Goal: Task Accomplishment & Management: Use online tool/utility

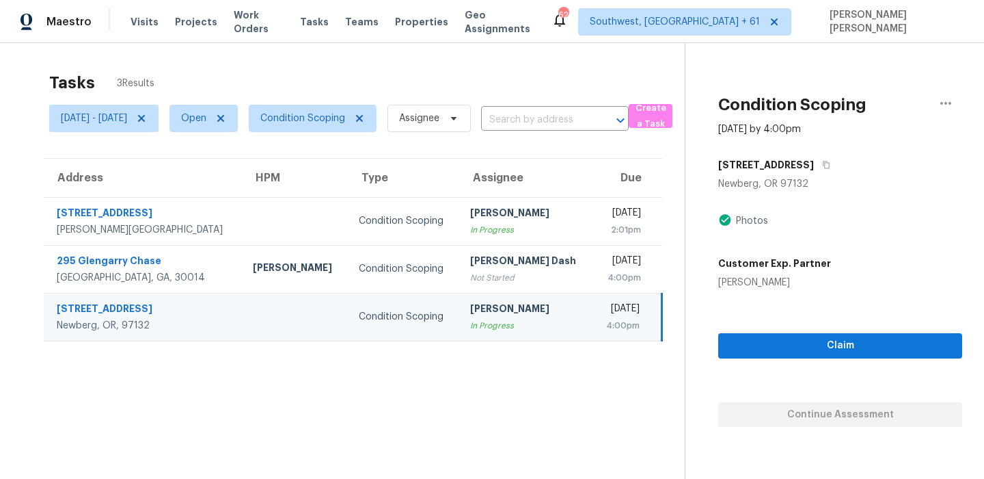
click at [323, 133] on span "Condition Scoping" at bounding box center [307, 118] width 139 height 36
click at [334, 122] on span "Condition Scoping" at bounding box center [302, 118] width 85 height 14
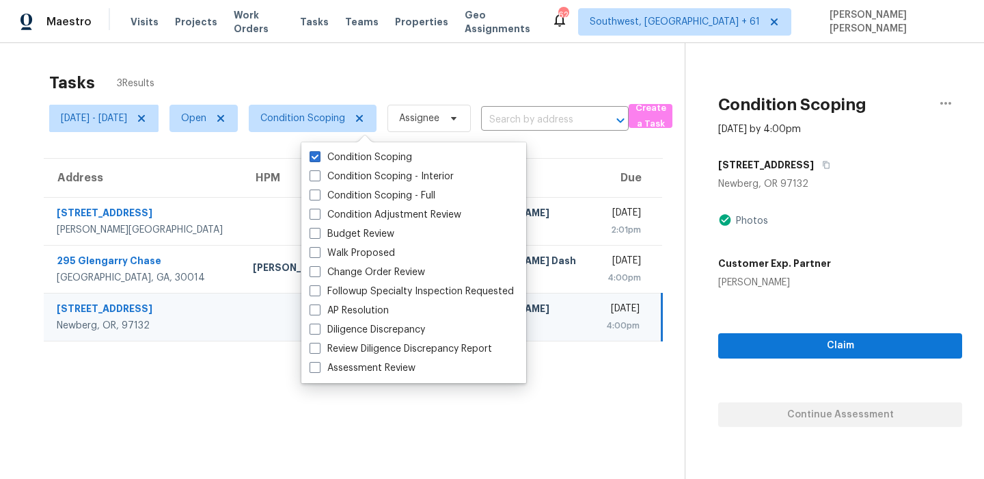
click at [372, 91] on div "Tasks 3 Results" at bounding box center [367, 83] width 636 height 36
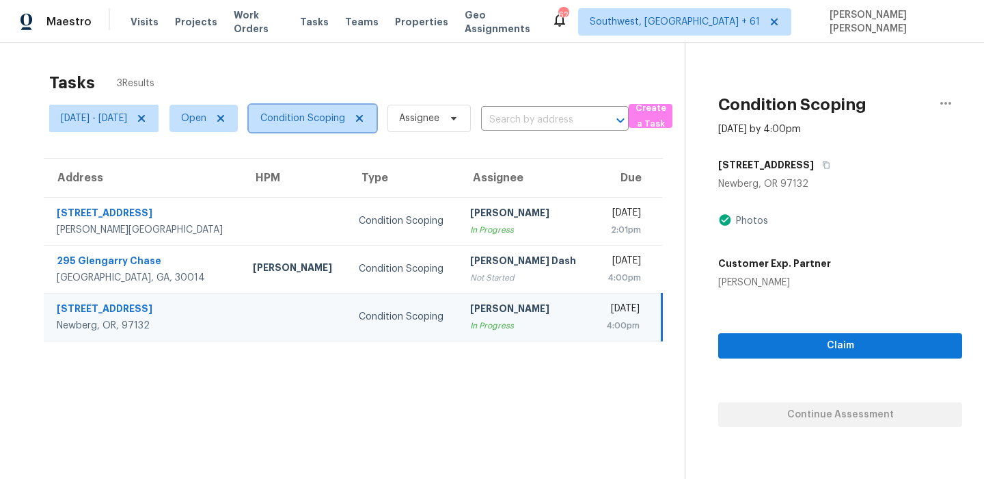
click at [345, 118] on span "Condition Scoping" at bounding box center [302, 118] width 85 height 14
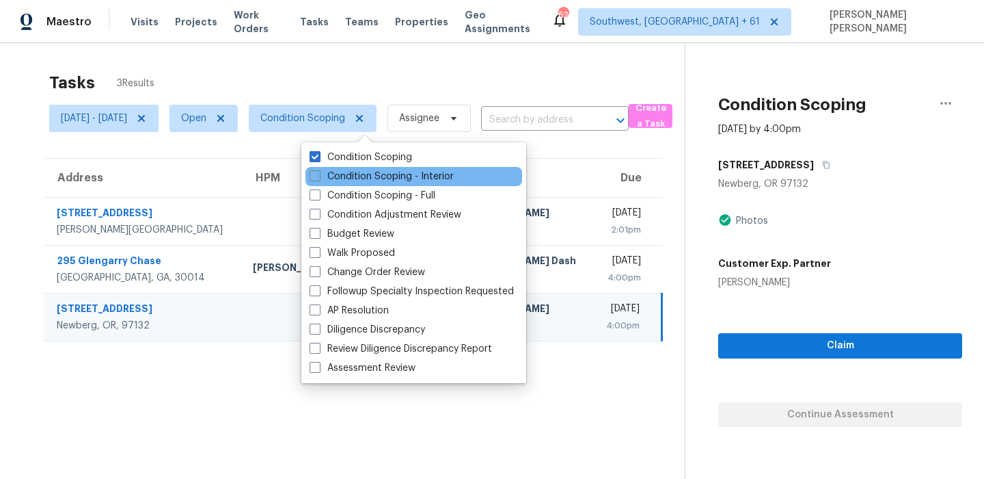
click at [331, 168] on div "Condition Scoping - Interior" at bounding box center [414, 176] width 217 height 19
click at [330, 174] on label "Condition Scoping - Interior" at bounding box center [382, 177] width 144 height 14
click at [319, 174] on input "Condition Scoping - Interior" at bounding box center [314, 174] width 9 height 9
checkbox input "true"
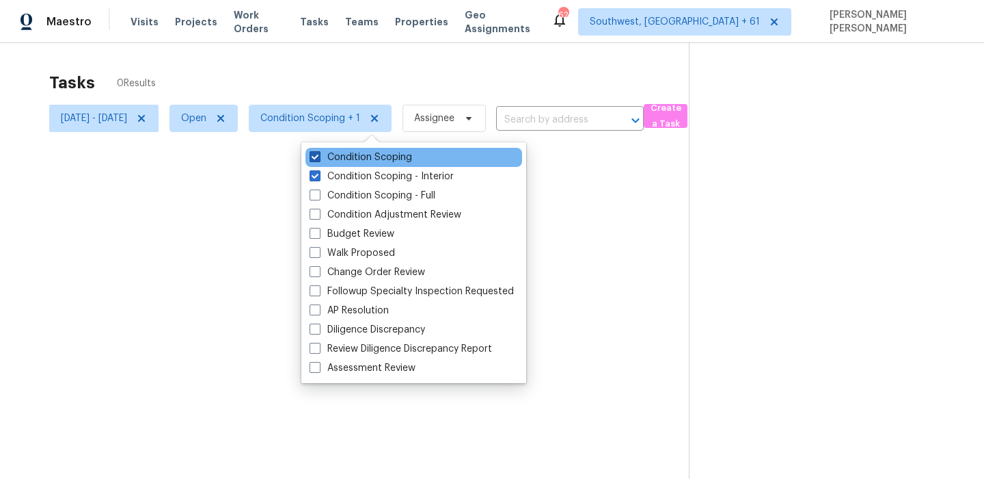
click at [334, 161] on label "Condition Scoping" at bounding box center [361, 157] width 103 height 14
click at [319, 159] on input "Condition Scoping" at bounding box center [314, 154] width 9 height 9
checkbox input "false"
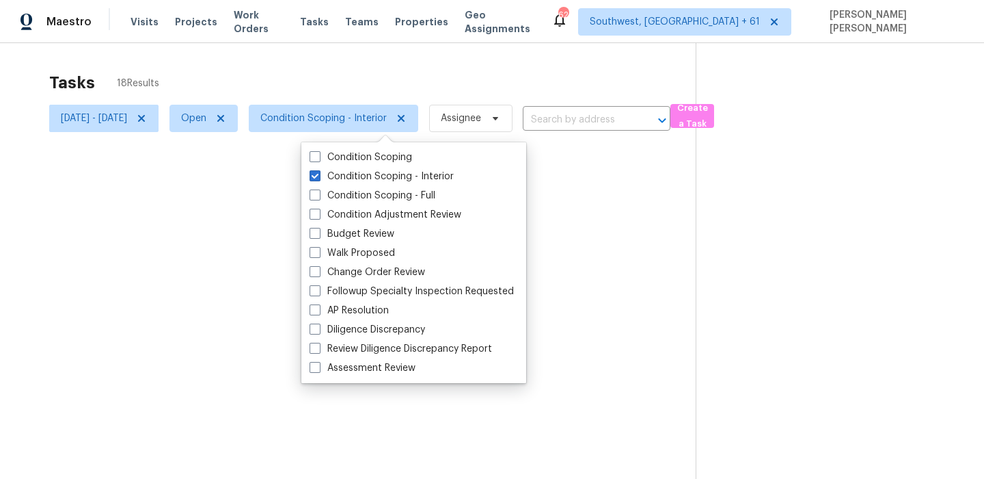
click at [355, 85] on div at bounding box center [492, 239] width 984 height 479
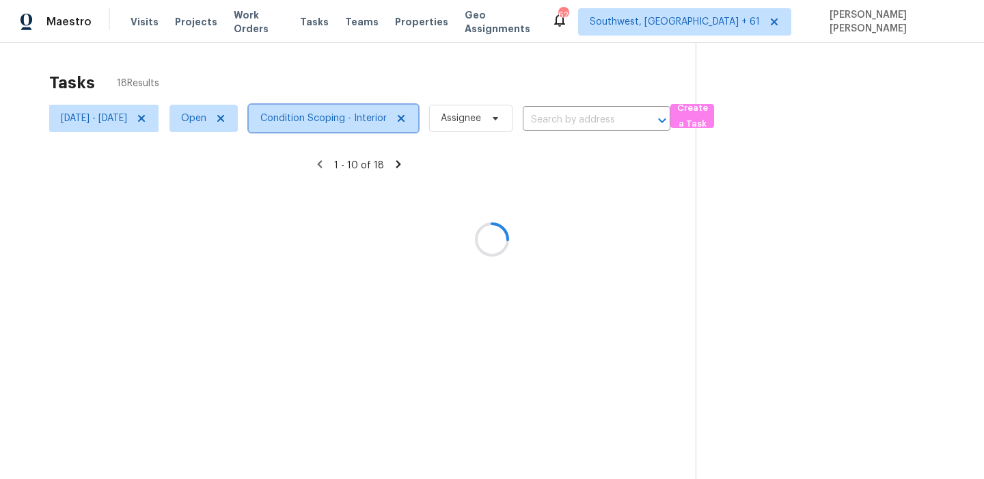
click at [348, 123] on span "Condition Scoping - Interior" at bounding box center [323, 118] width 126 height 14
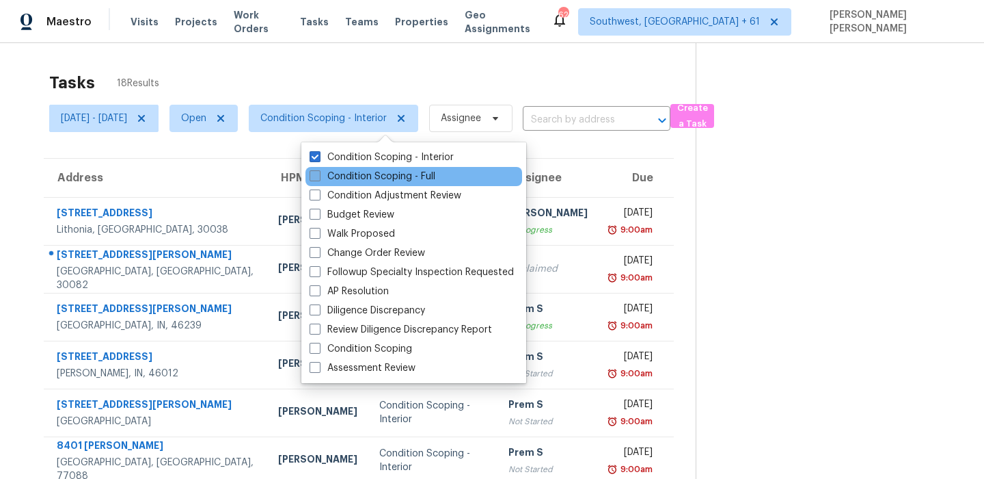
click at [331, 176] on label "Condition Scoping - Full" at bounding box center [373, 177] width 126 height 14
click at [319, 176] on input "Condition Scoping - Full" at bounding box center [314, 174] width 9 height 9
checkbox input "true"
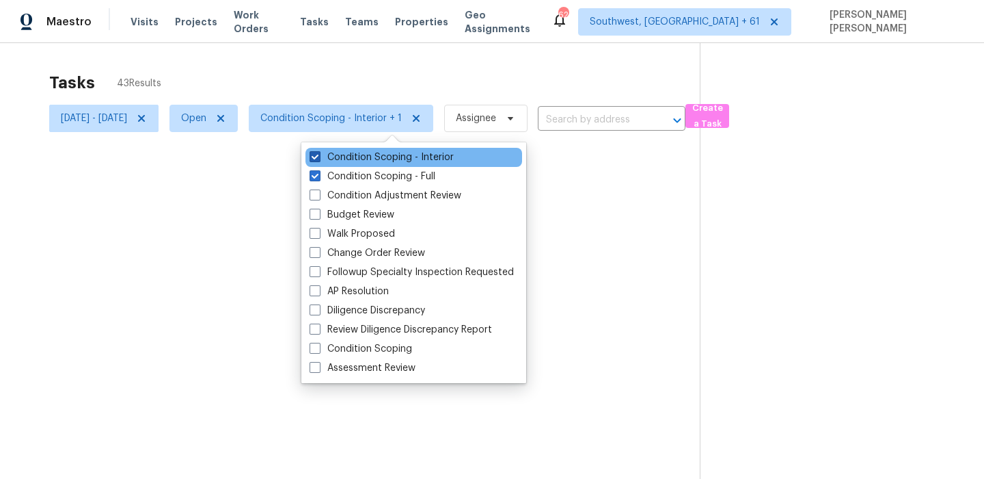
click at [347, 159] on label "Condition Scoping - Interior" at bounding box center [382, 157] width 144 height 14
click at [319, 159] on input "Condition Scoping - Interior" at bounding box center [314, 154] width 9 height 9
checkbox input "false"
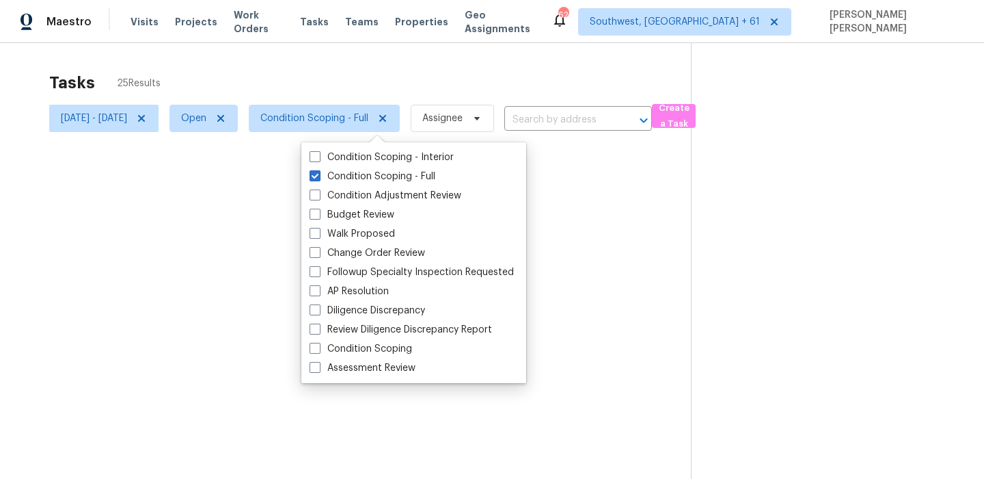
click at [362, 68] on div at bounding box center [492, 239] width 984 height 479
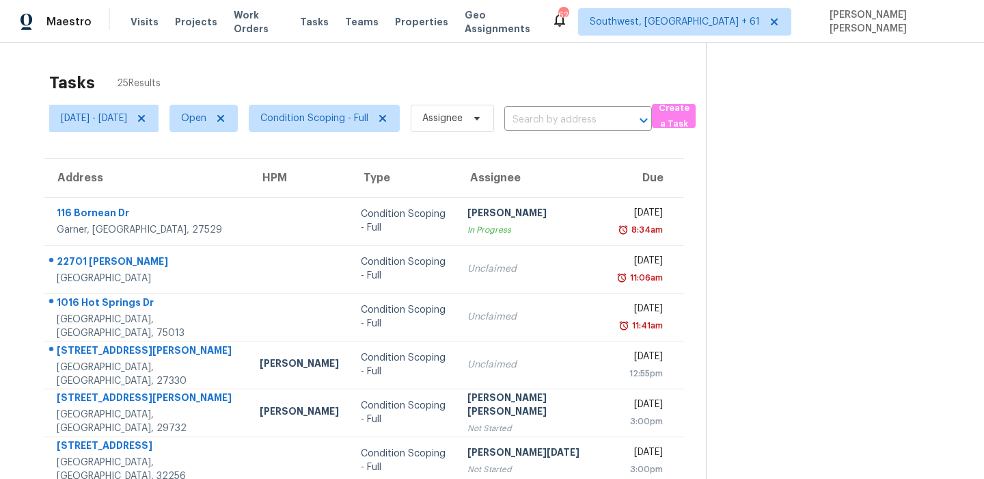
click at [381, 73] on div "Tasks 25 Results" at bounding box center [377, 83] width 657 height 36
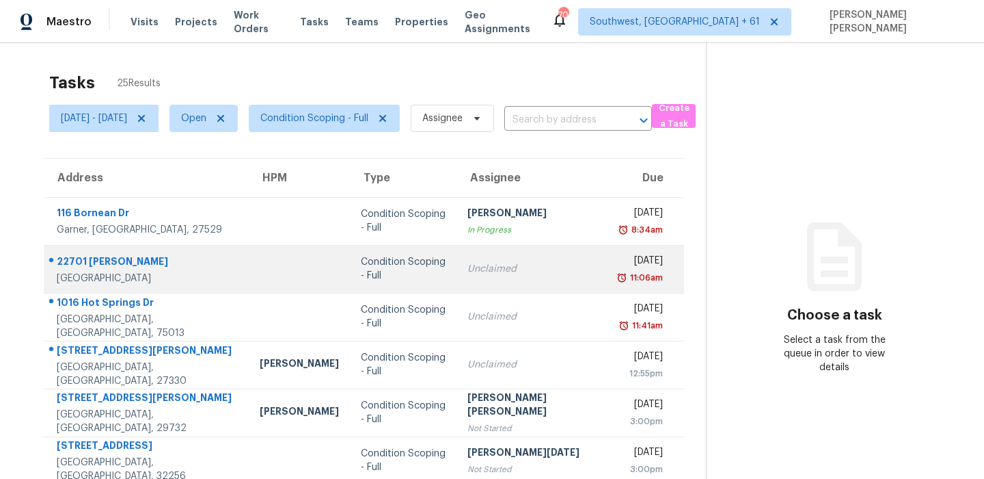
click at [106, 247] on td "22701 Hannah Ct Corona, CA, 92883" at bounding box center [146, 269] width 205 height 48
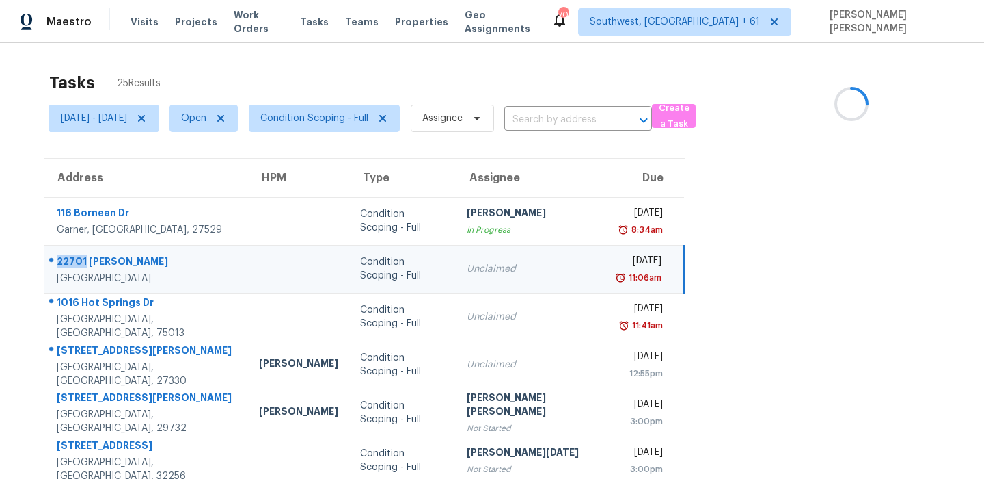
click at [106, 247] on td "22701 Hannah Ct Corona, CA, 92883" at bounding box center [146, 269] width 204 height 48
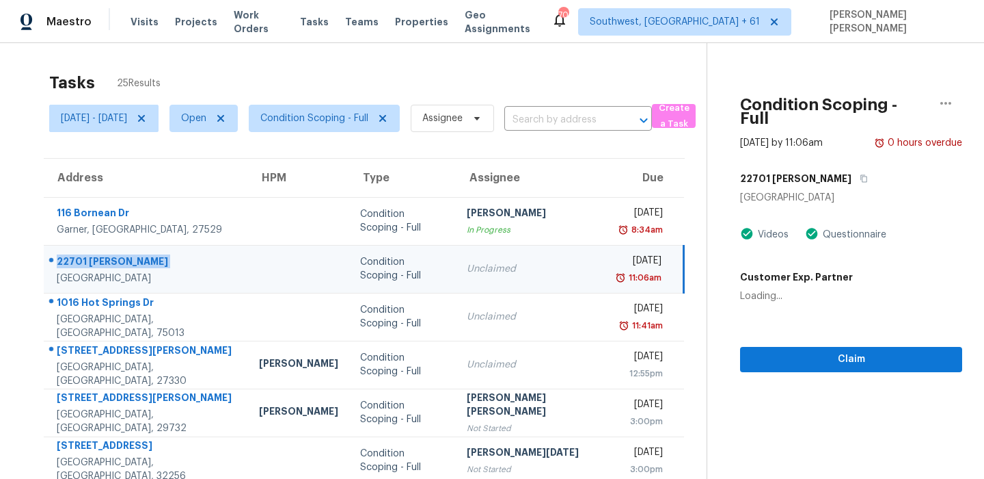
copy div "22701 Hannah Ct"
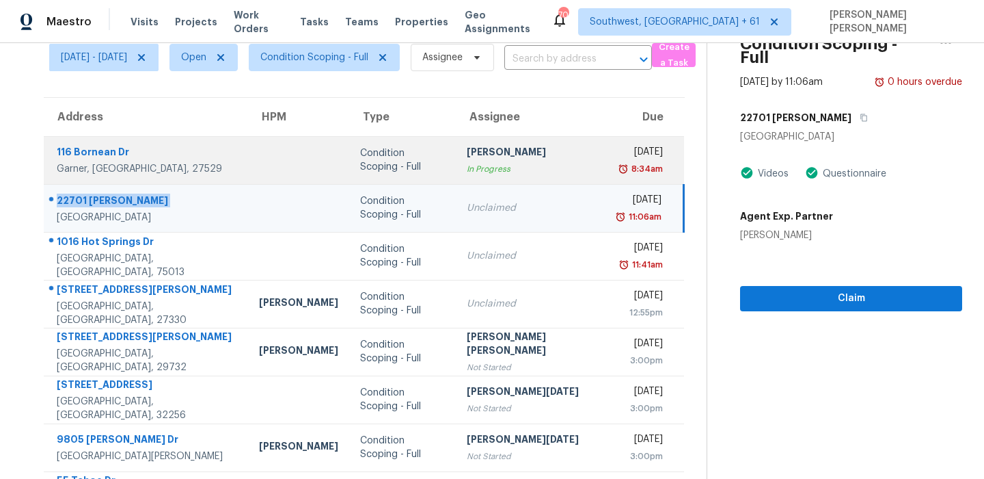
scroll to position [83, 0]
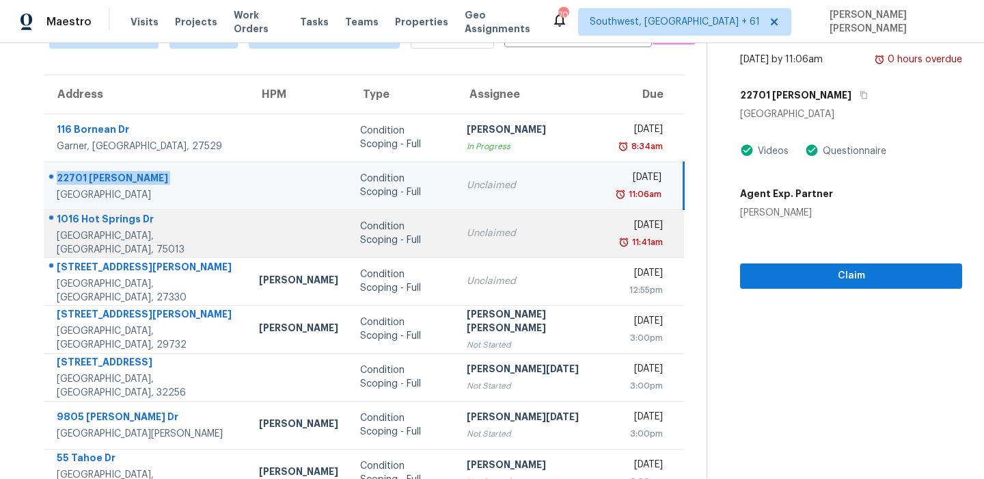
click at [106, 229] on div "1016 Hot Springs Dr" at bounding box center [147, 220] width 180 height 17
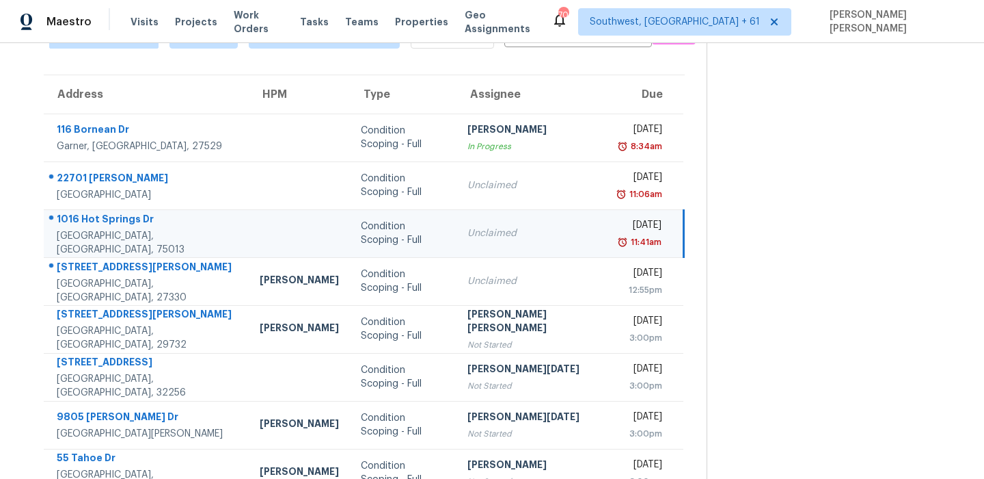
click at [106, 229] on div "1016 Hot Springs Dr" at bounding box center [147, 220] width 181 height 17
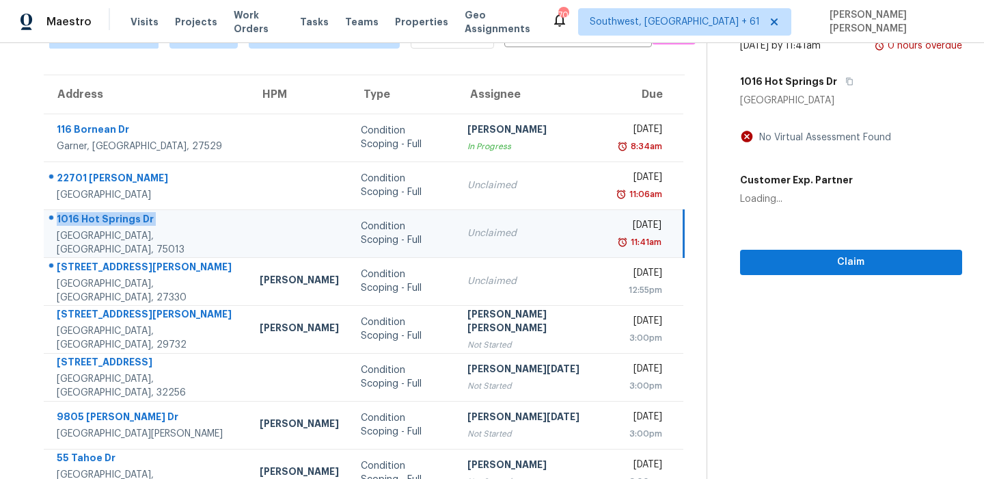
copy div "1016 Hot Springs Dr"
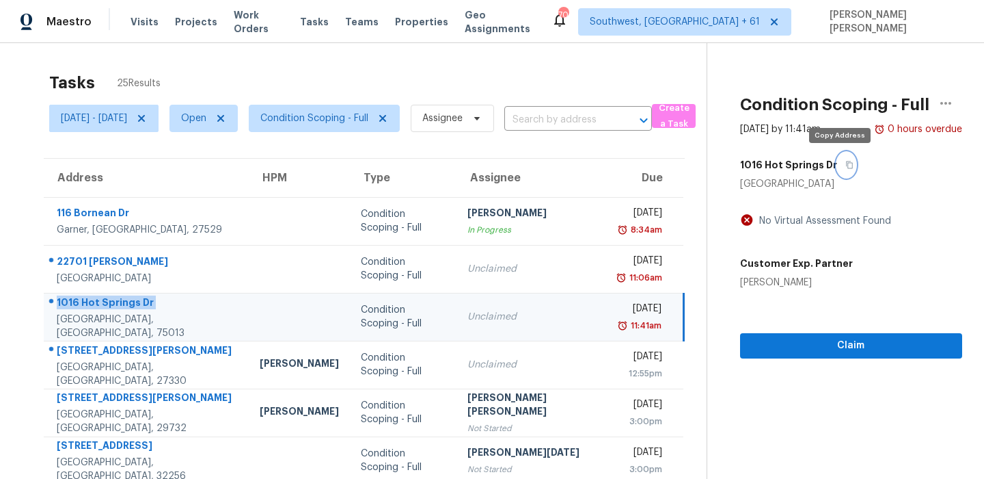
click at [846, 164] on icon "button" at bounding box center [850, 165] width 8 height 8
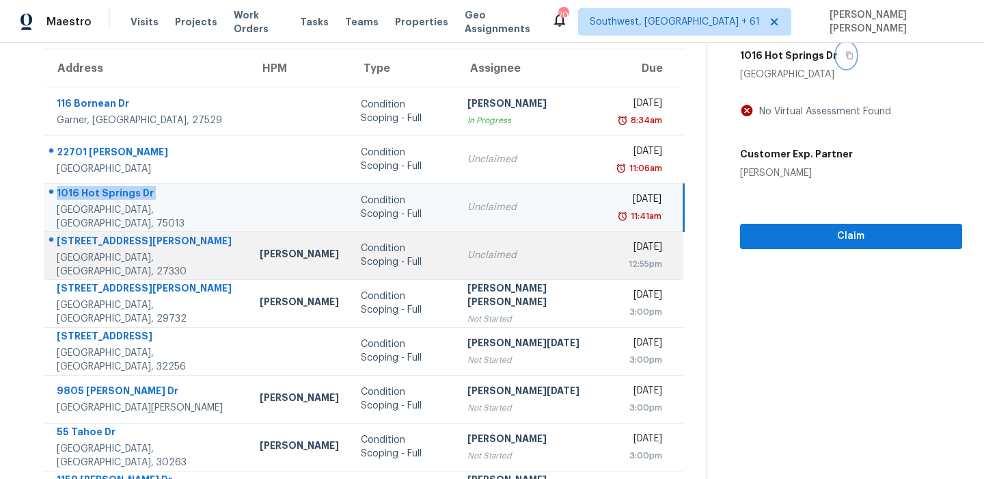
scroll to position [150, 0]
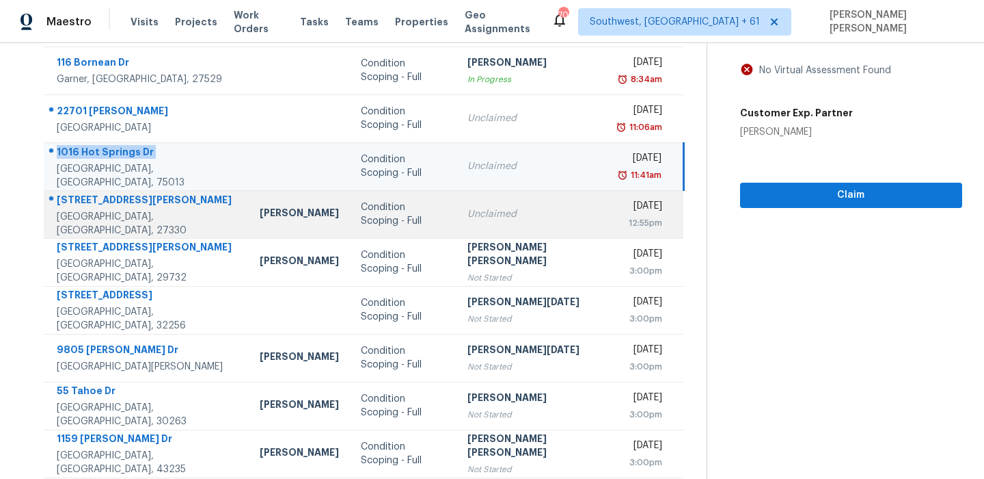
click at [90, 199] on div "[STREET_ADDRESS][PERSON_NAME]" at bounding box center [147, 201] width 181 height 17
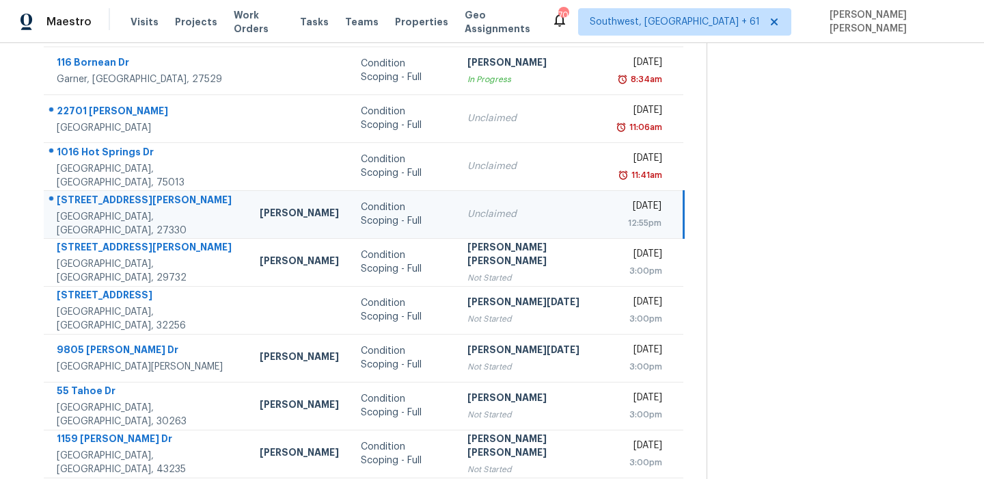
click at [90, 199] on div "[STREET_ADDRESS][PERSON_NAME]" at bounding box center [147, 201] width 181 height 17
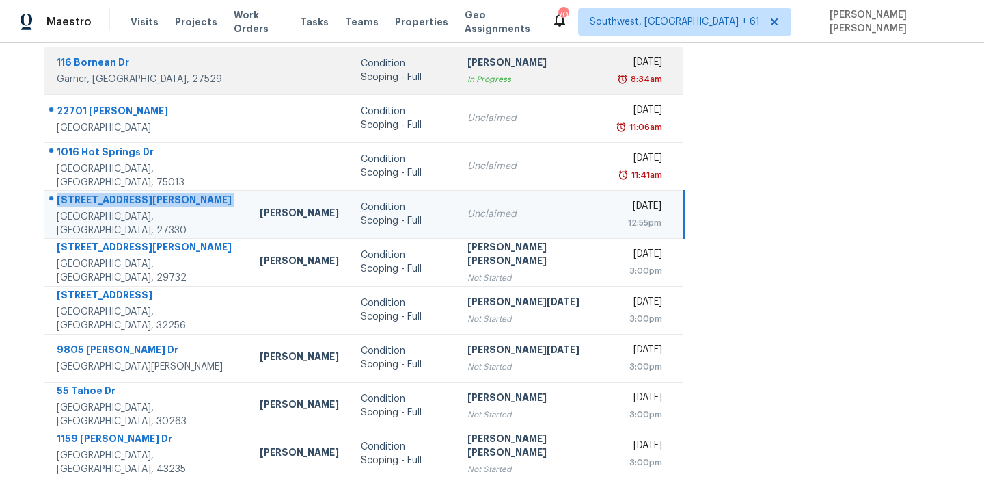
copy div "[STREET_ADDRESS][PERSON_NAME]"
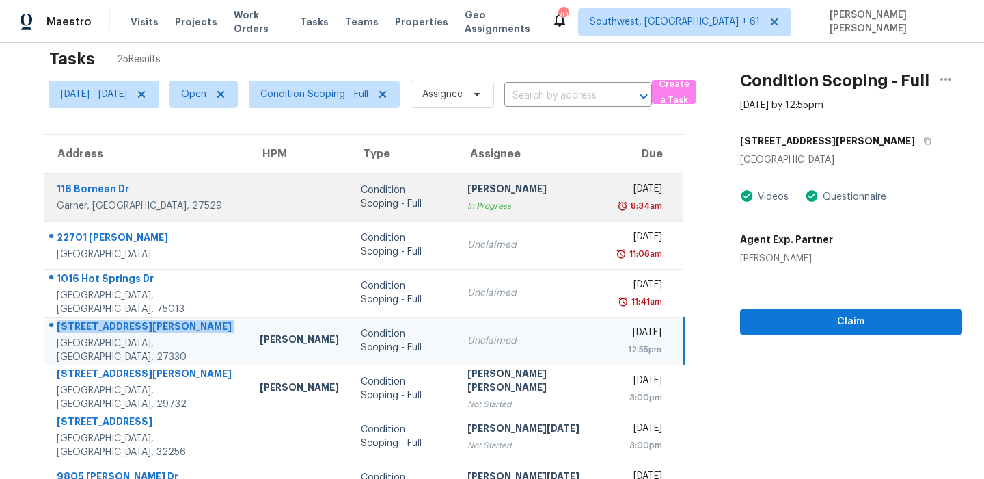
scroll to position [233, 0]
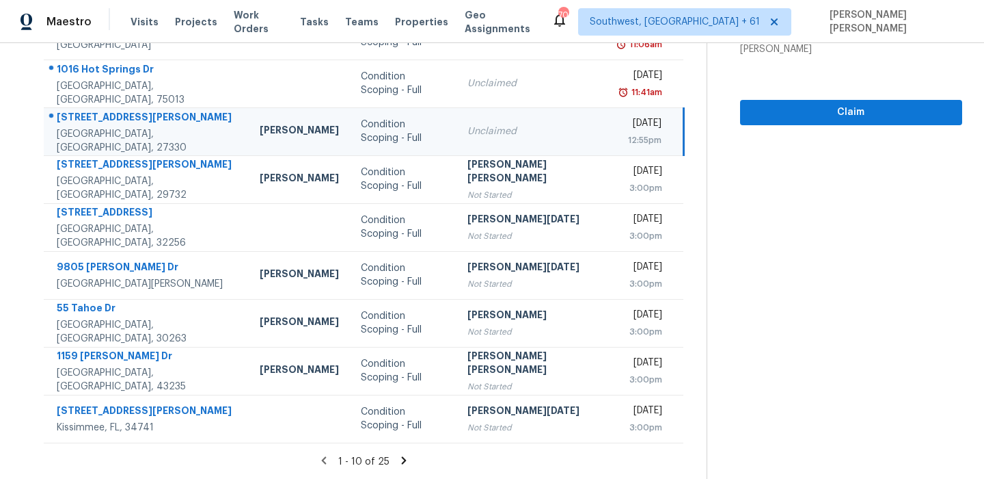
click at [403, 456] on icon at bounding box center [404, 460] width 12 height 12
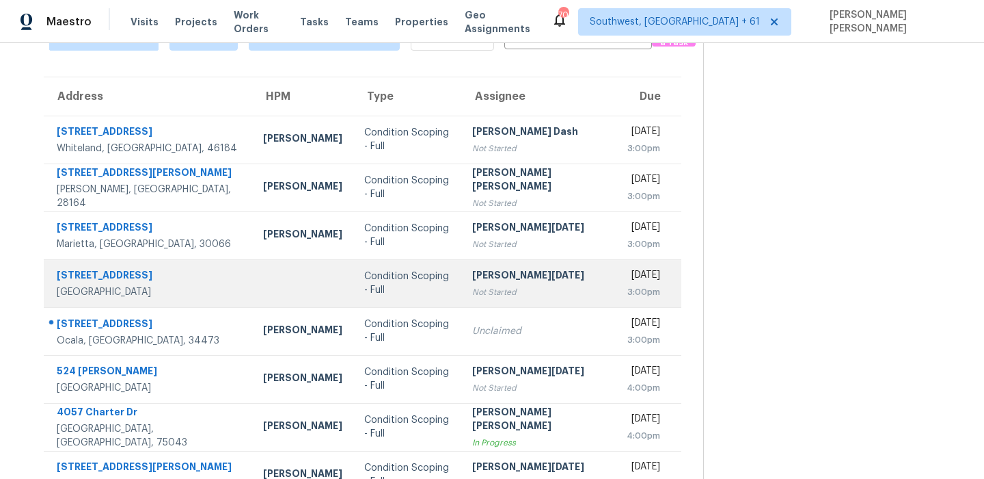
scroll to position [136, 0]
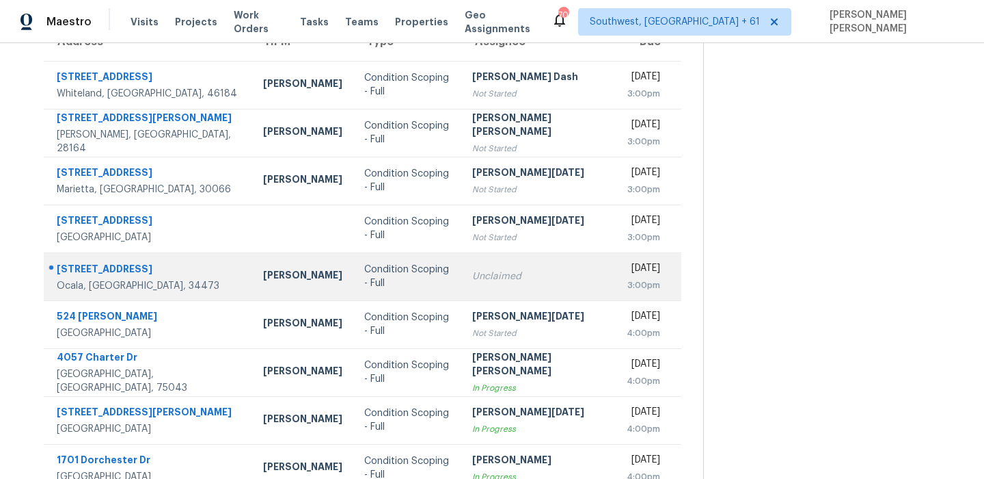
click at [87, 264] on div "14442 SW 48th Court Rd" at bounding box center [149, 270] width 185 height 17
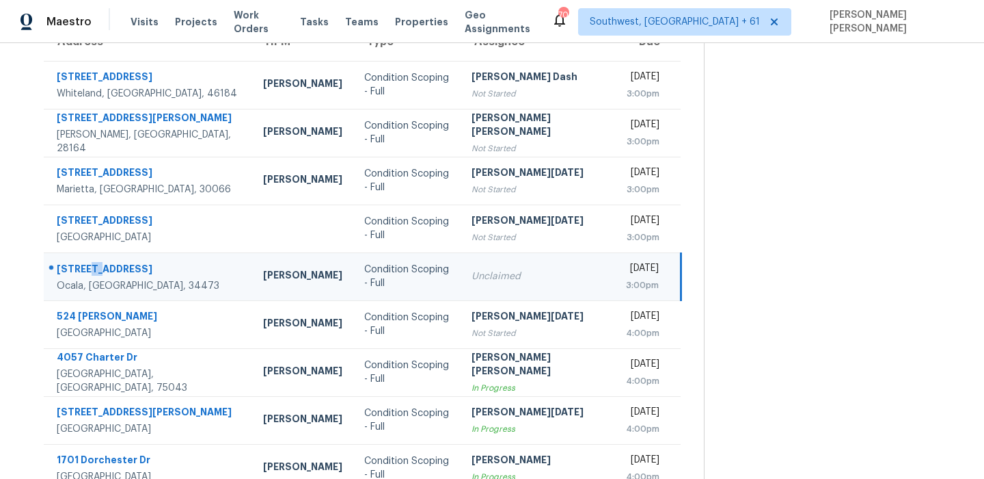
click at [87, 264] on div "14442 SW 48th Court Rd" at bounding box center [149, 270] width 185 height 17
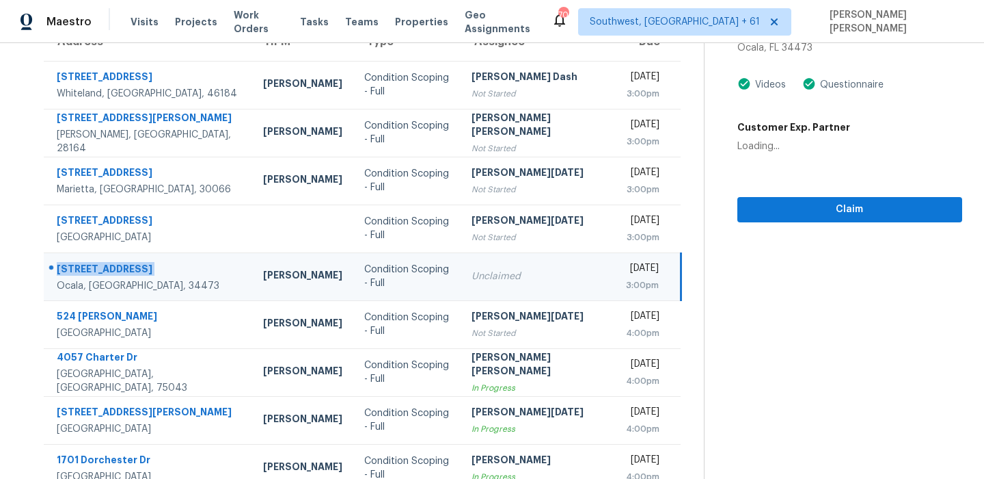
copy div "14442 SW 48th Court Rd"
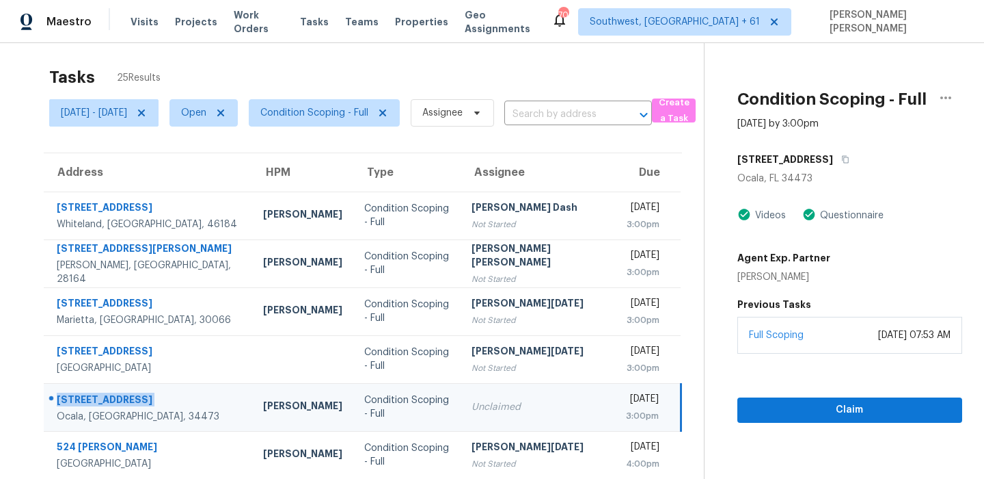
scroll to position [0, 0]
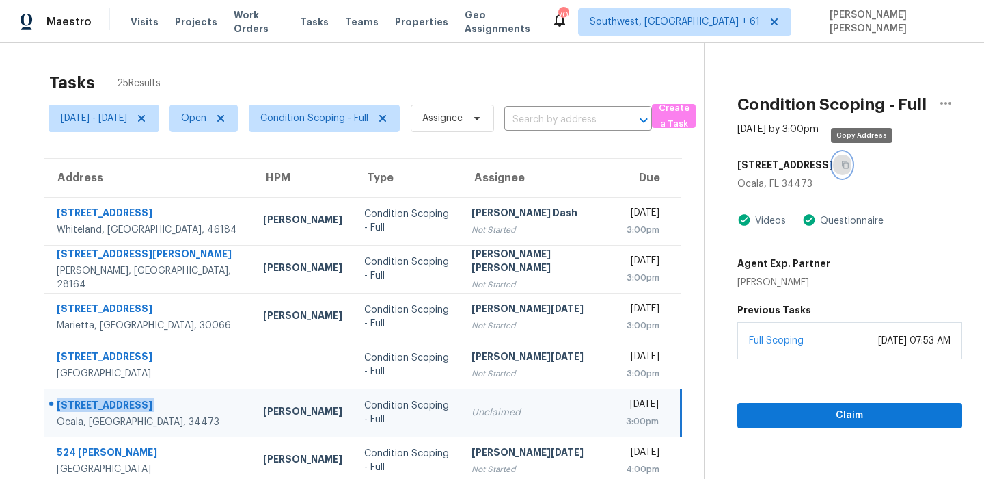
click at [852, 172] on button "button" at bounding box center [842, 164] width 18 height 25
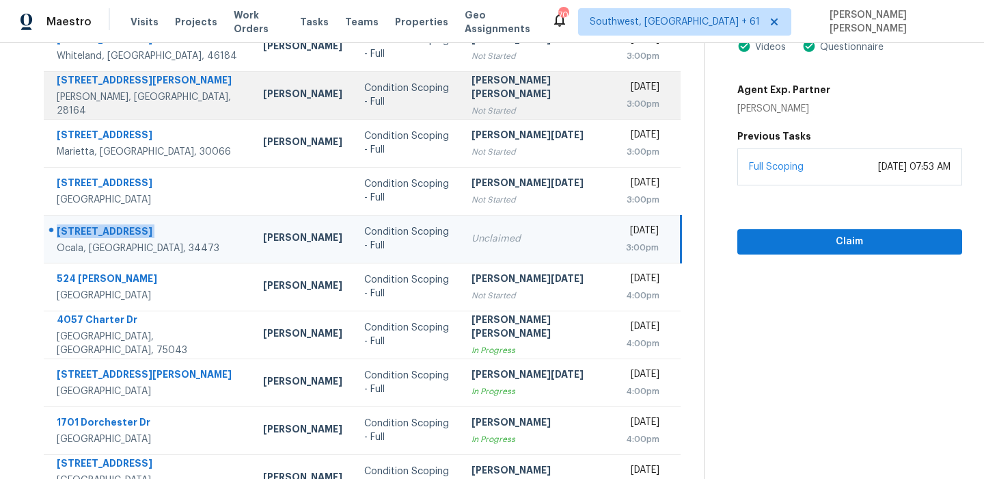
scroll to position [233, 0]
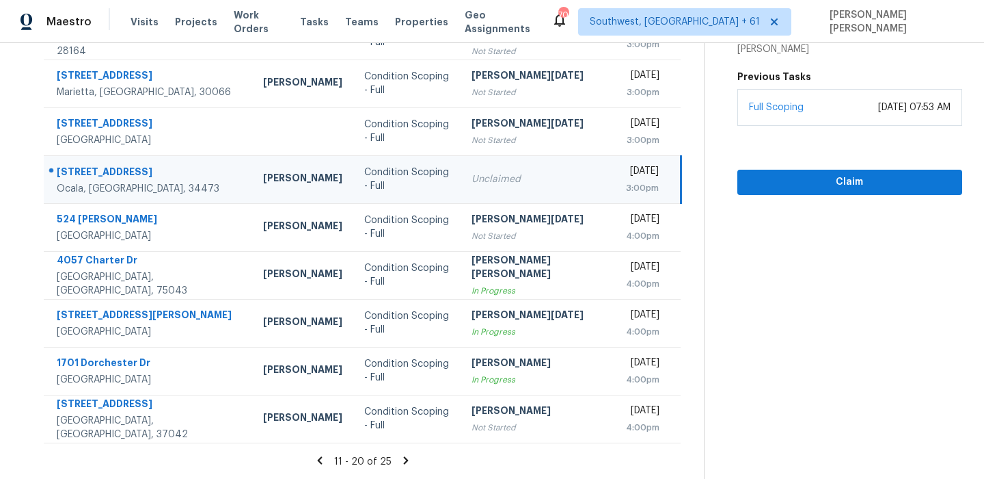
click at [404, 459] on icon at bounding box center [405, 460] width 5 height 8
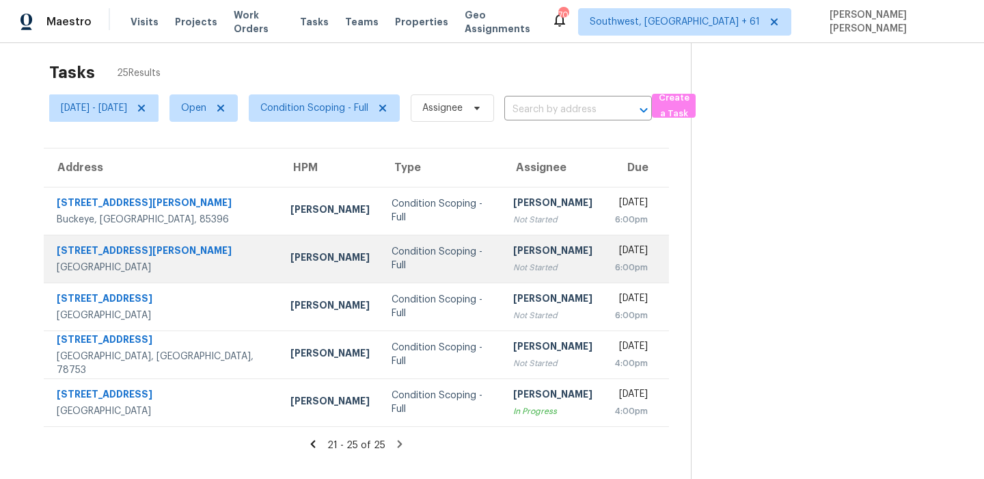
scroll to position [0, 0]
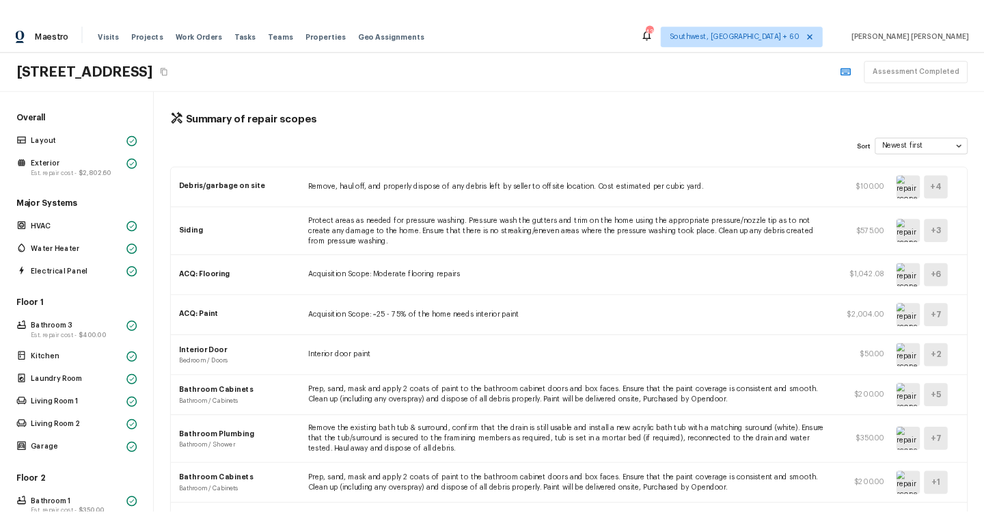
scroll to position [400, 0]
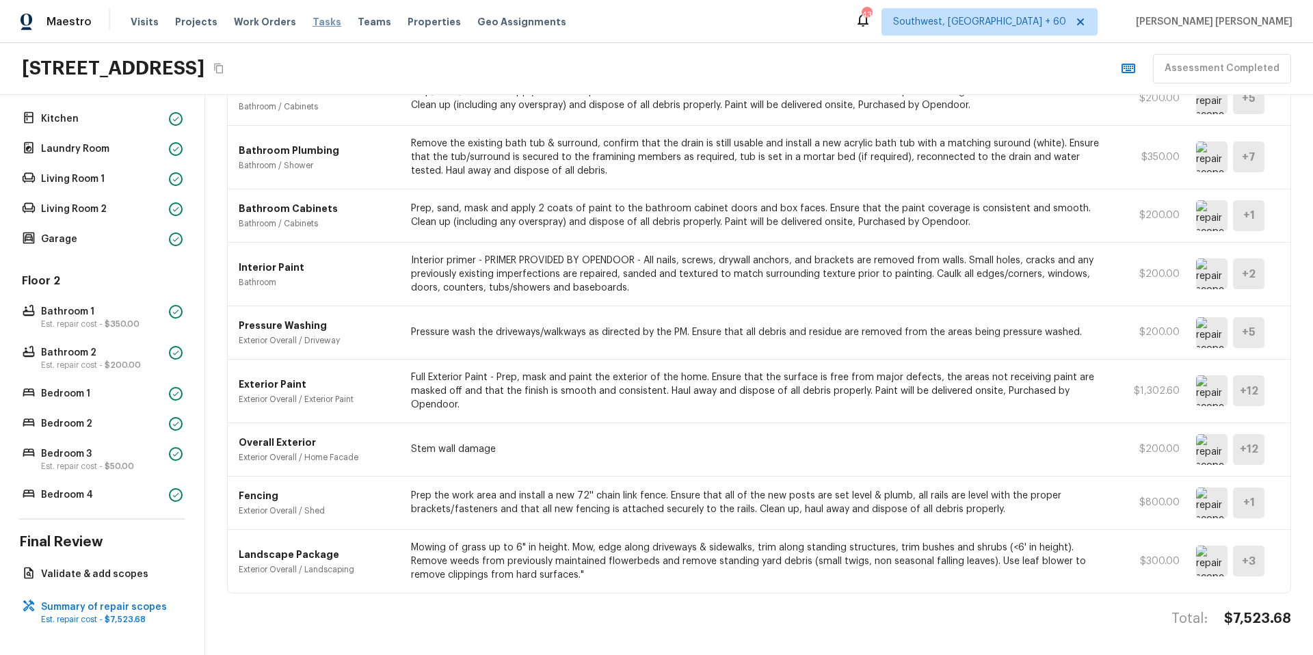
click at [312, 21] on span "Tasks" at bounding box center [326, 22] width 29 height 10
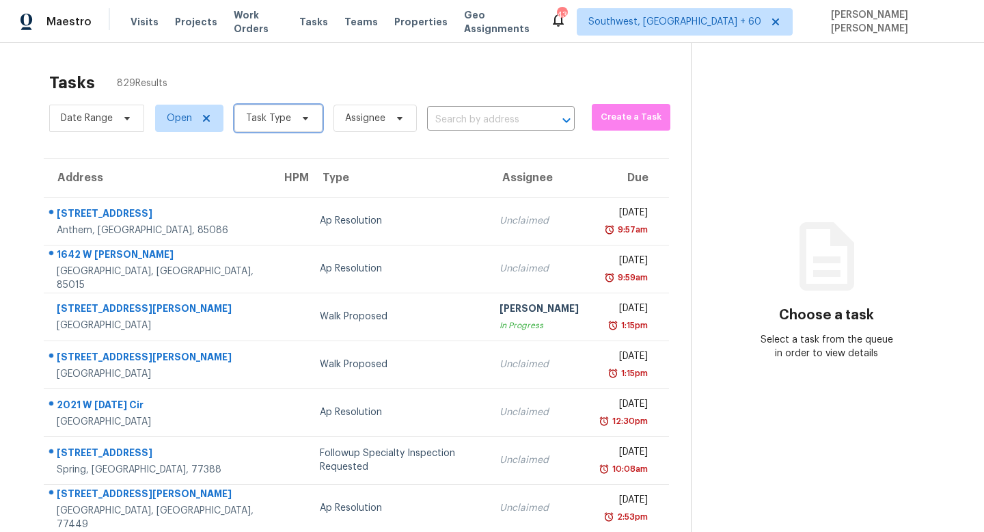
click at [277, 117] on span "Task Type" at bounding box center [268, 118] width 45 height 14
click at [96, 107] on span "Date Range" at bounding box center [96, 118] width 95 height 27
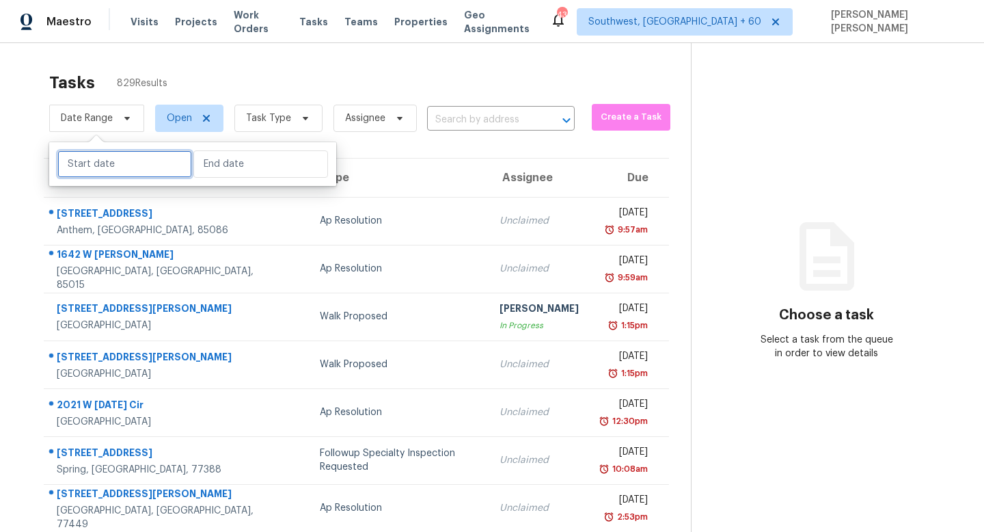
click at [95, 172] on input "text" at bounding box center [124, 163] width 135 height 27
select select "8"
select select "2025"
select select "9"
select select "2025"
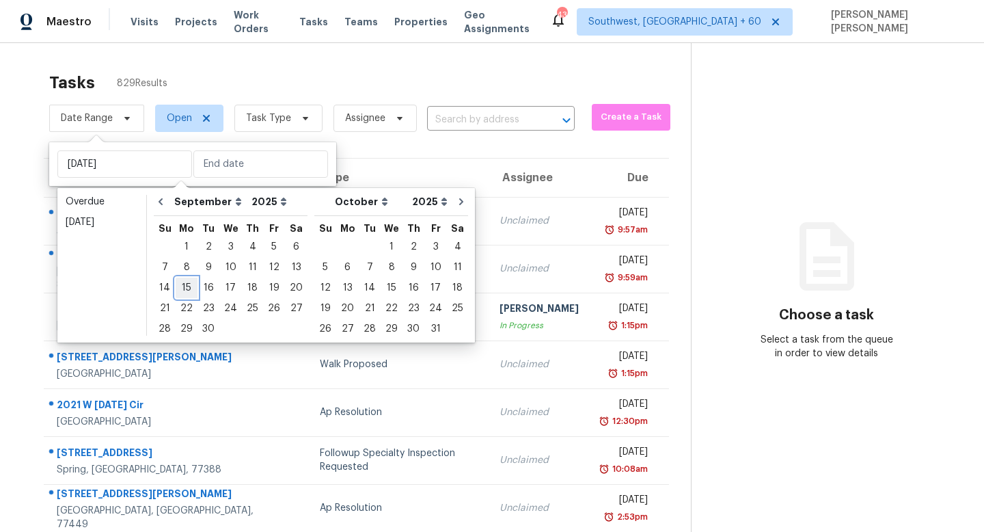
click at [180, 291] on div "15" at bounding box center [187, 287] width 22 height 19
type input "Mon, Sep 15"
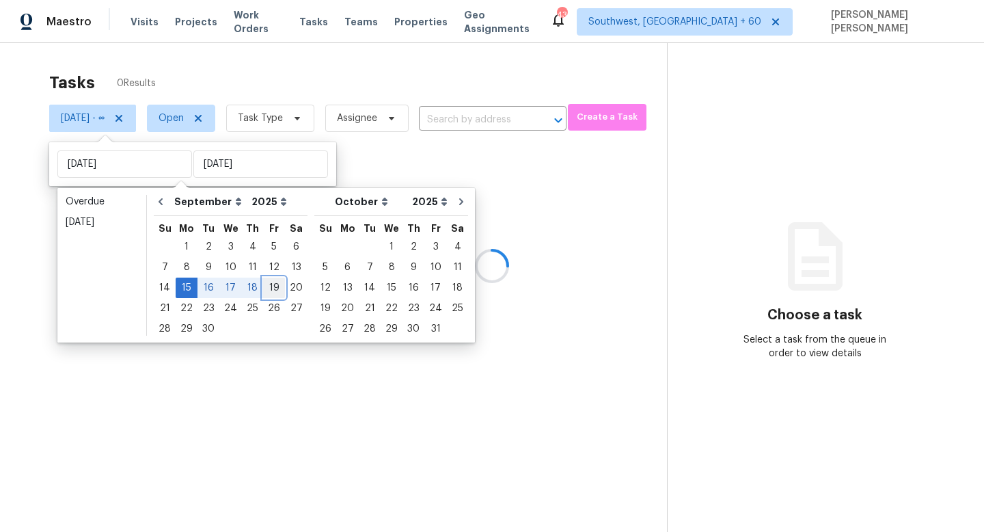
click at [271, 291] on div "19" at bounding box center [274, 287] width 22 height 19
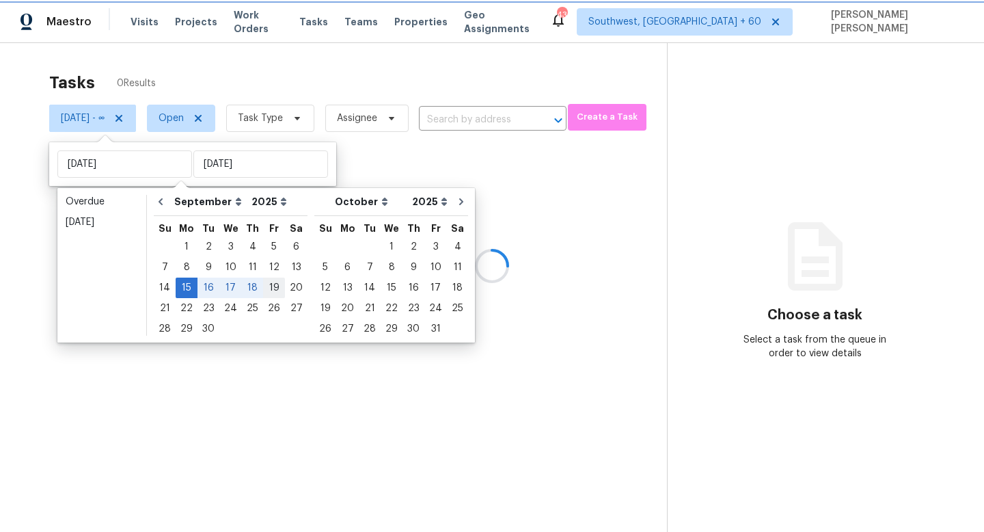
type input "Fri, Sep 19"
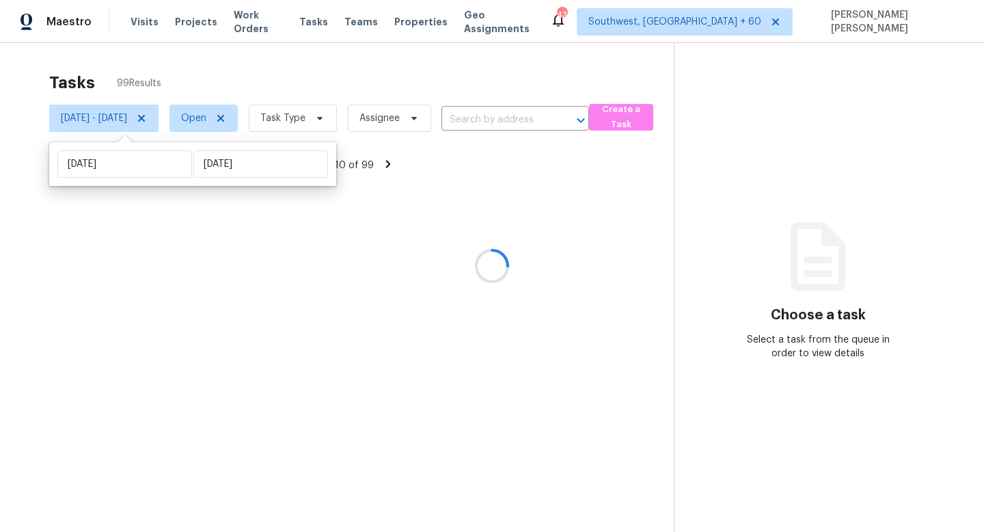
click at [345, 92] on div at bounding box center [492, 266] width 984 height 532
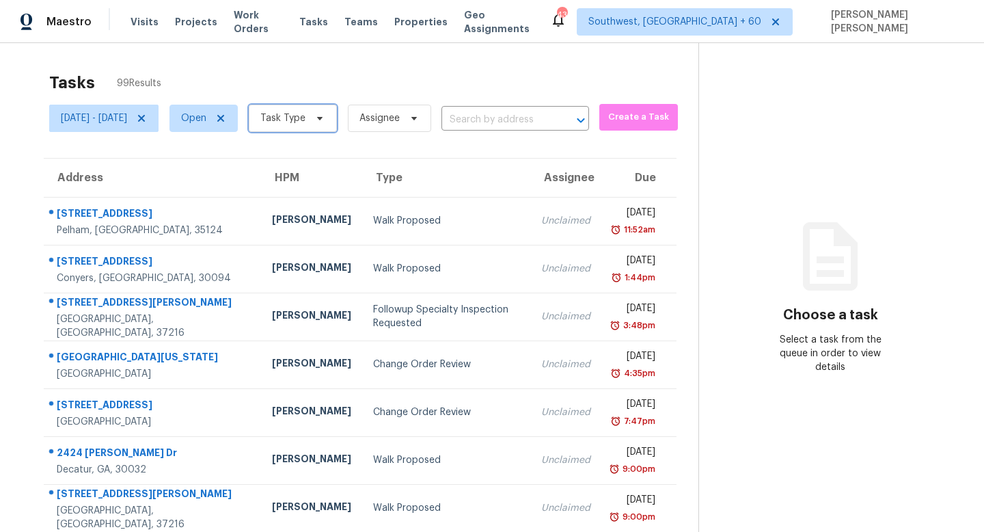
click at [306, 113] on span "Task Type" at bounding box center [282, 118] width 45 height 14
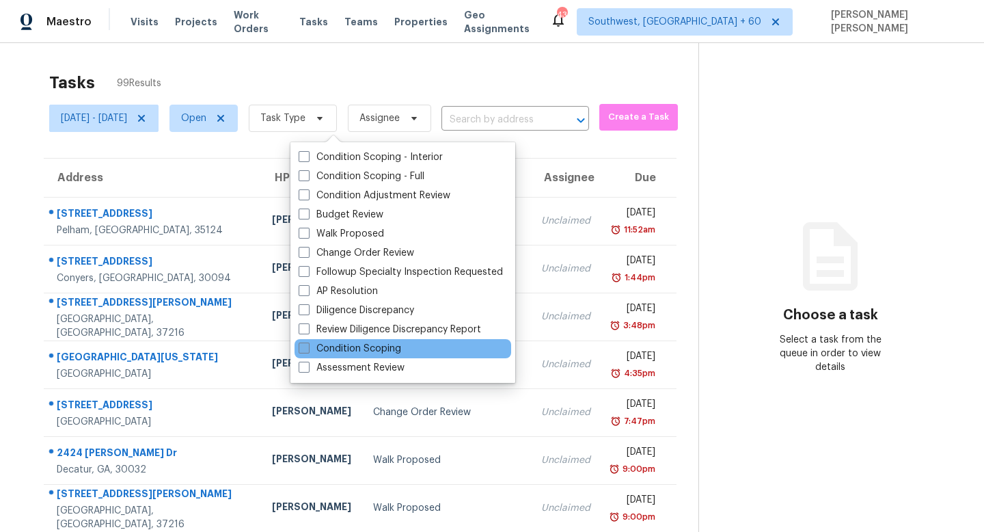
click at [340, 353] on label "Condition Scoping" at bounding box center [350, 349] width 103 height 14
click at [308, 351] on input "Condition Scoping" at bounding box center [303, 346] width 9 height 9
checkbox input "true"
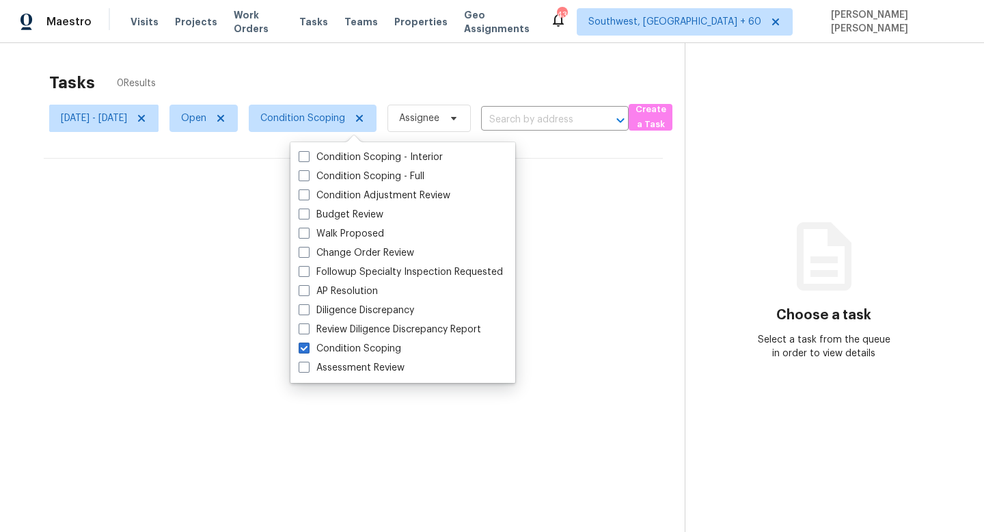
click at [377, 101] on span "Condition Scoping" at bounding box center [307, 118] width 139 height 36
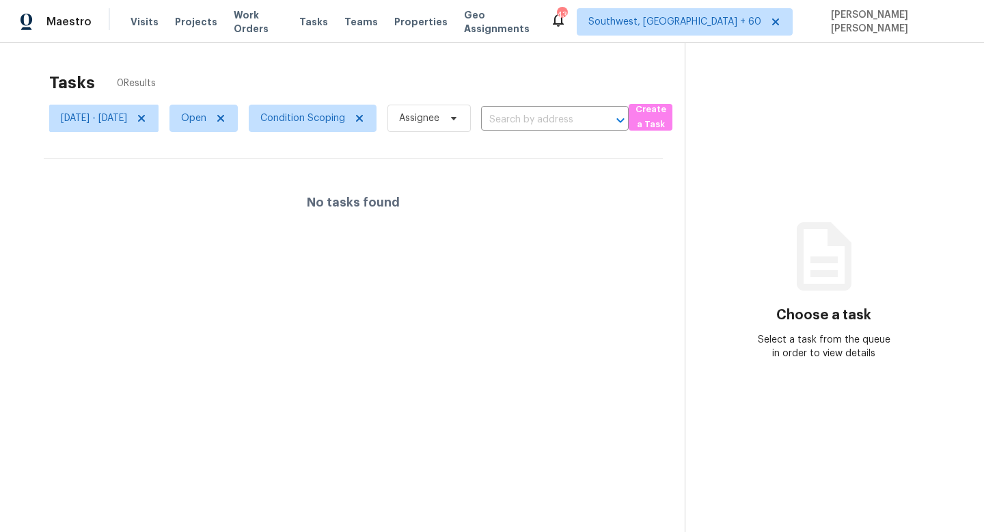
click at [431, 84] on div "Tasks 0 Results" at bounding box center [367, 83] width 636 height 36
click at [222, 112] on span "Open" at bounding box center [204, 118] width 68 height 27
click at [228, 177] on span at bounding box center [225, 175] width 11 height 11
click at [228, 177] on input "Closed" at bounding box center [224, 174] width 9 height 9
checkbox input "true"
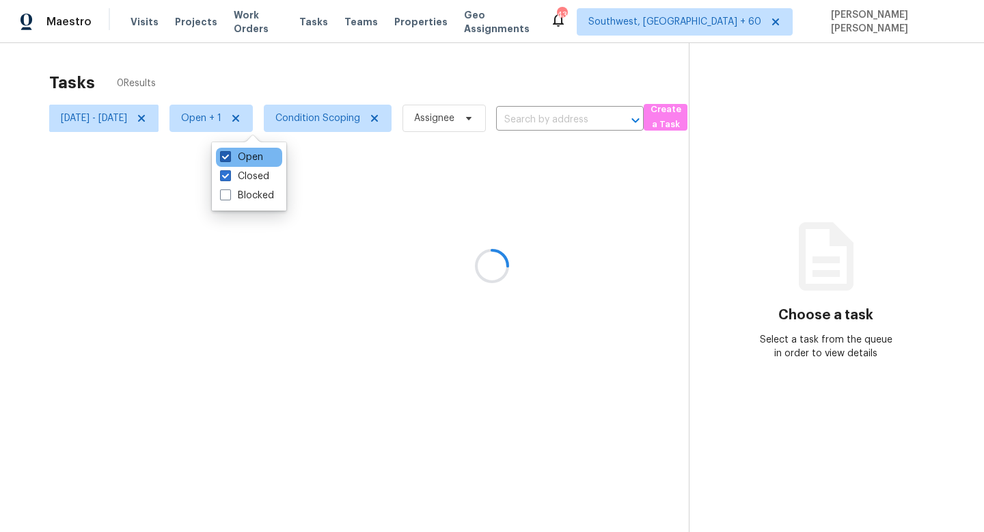
click at [240, 152] on label "Open" at bounding box center [241, 157] width 43 height 14
click at [229, 152] on input "Open" at bounding box center [224, 154] width 9 height 9
checkbox input "false"
click at [318, 84] on div at bounding box center [492, 266] width 984 height 532
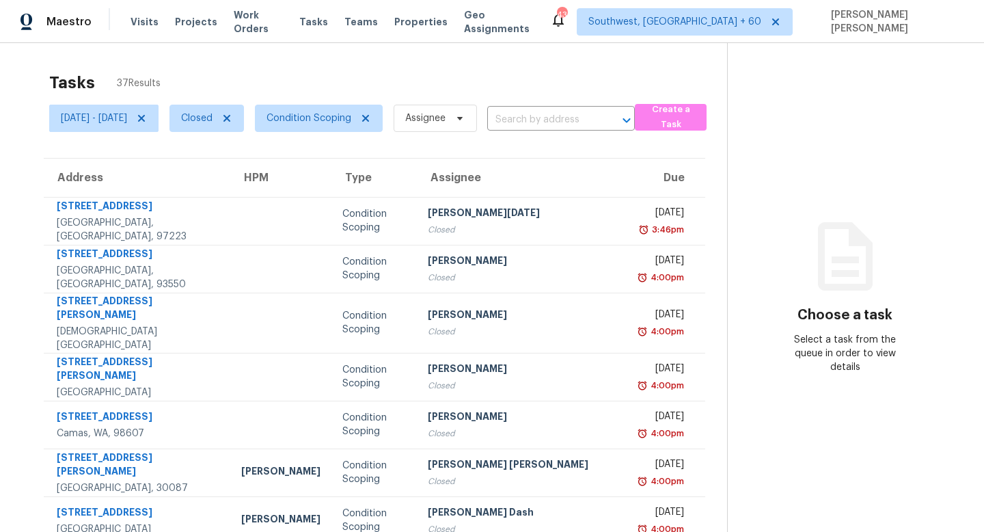
click at [350, 84] on div "Tasks 37 Results" at bounding box center [388, 83] width 678 height 36
click at [446, 111] on span "Assignee" at bounding box center [425, 118] width 40 height 14
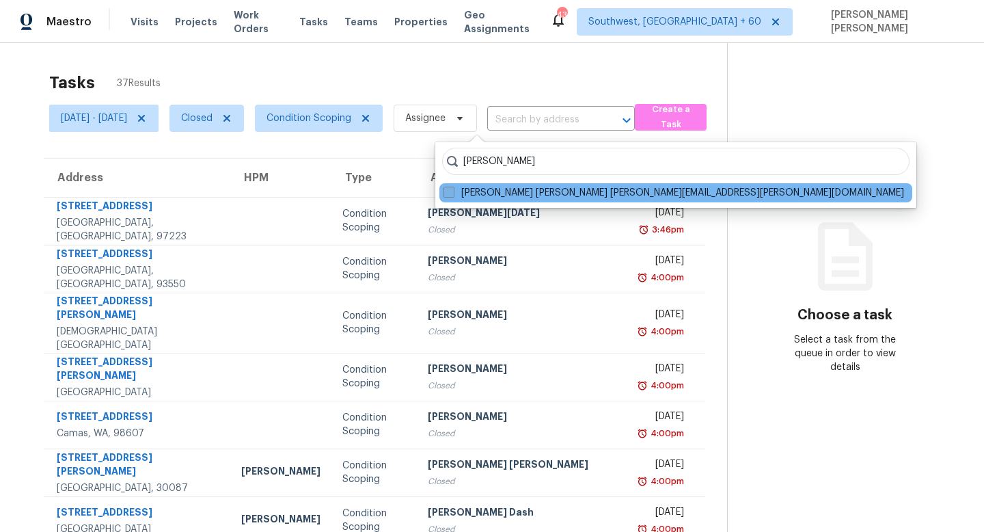
type input "JISHNU"
click at [470, 190] on label "Jishnu Manoj jishnu.manoj@opendoor.com" at bounding box center [674, 193] width 461 height 14
click at [453, 190] on input "Jishnu Manoj jishnu.manoj@opendoor.com" at bounding box center [448, 190] width 9 height 9
checkbox input "true"
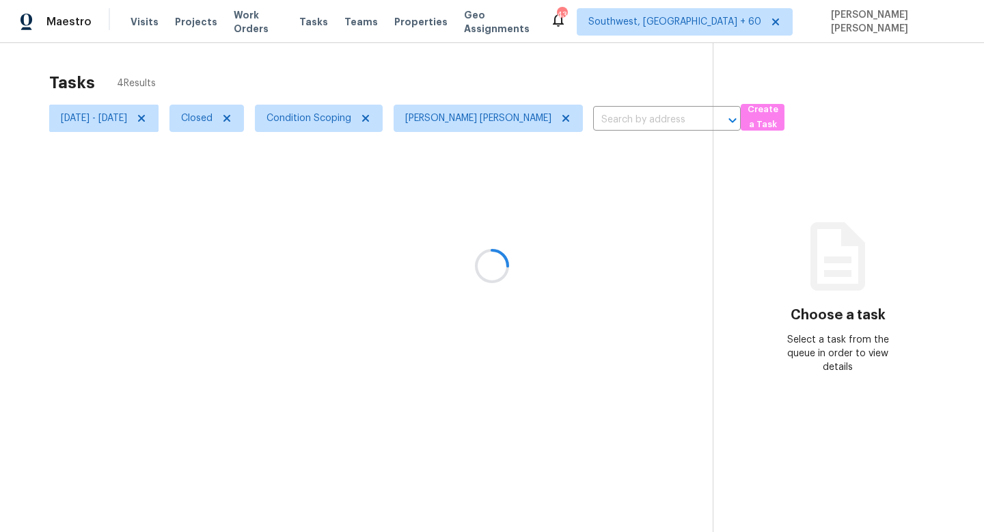
click at [461, 72] on div at bounding box center [492, 266] width 984 height 532
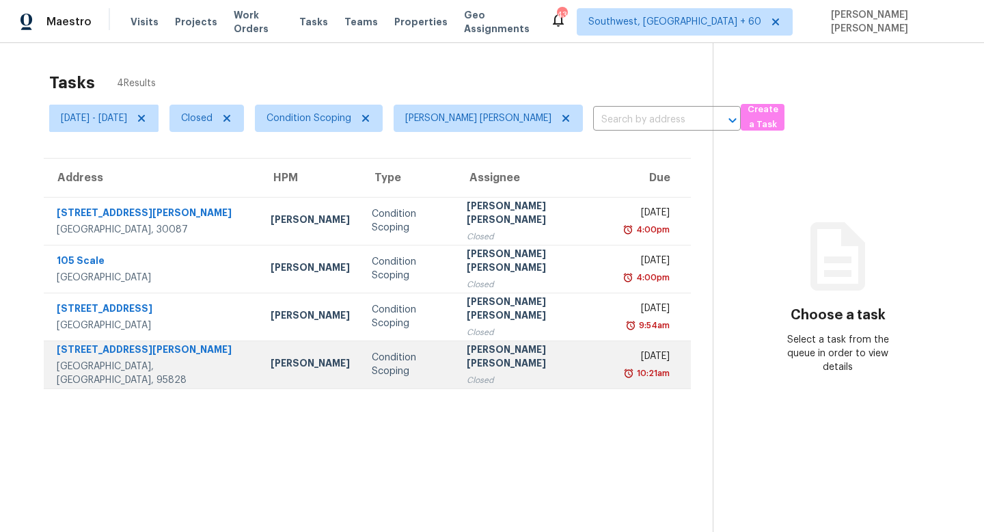
click at [385, 358] on div "Condition Scoping" at bounding box center [408, 364] width 73 height 27
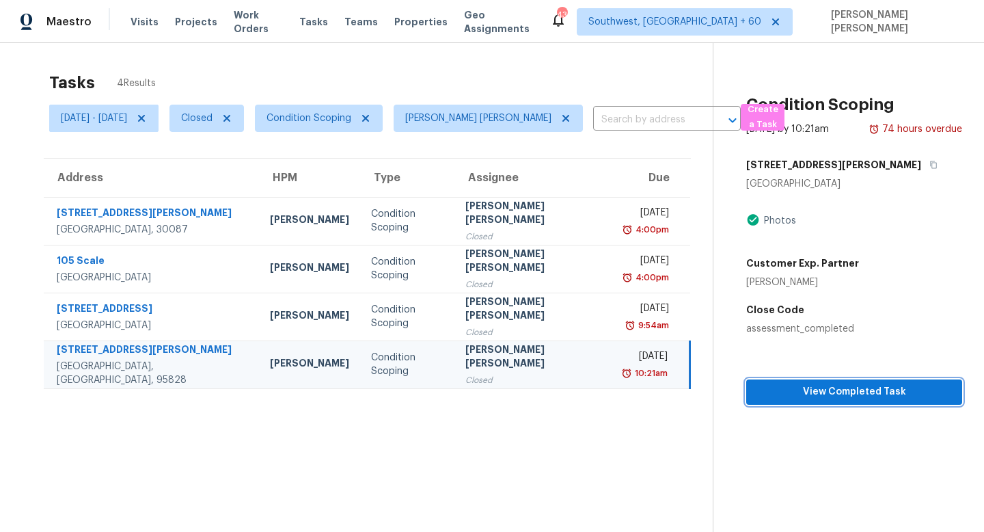
click at [829, 398] on span "View Completed Task" at bounding box center [855, 392] width 194 height 17
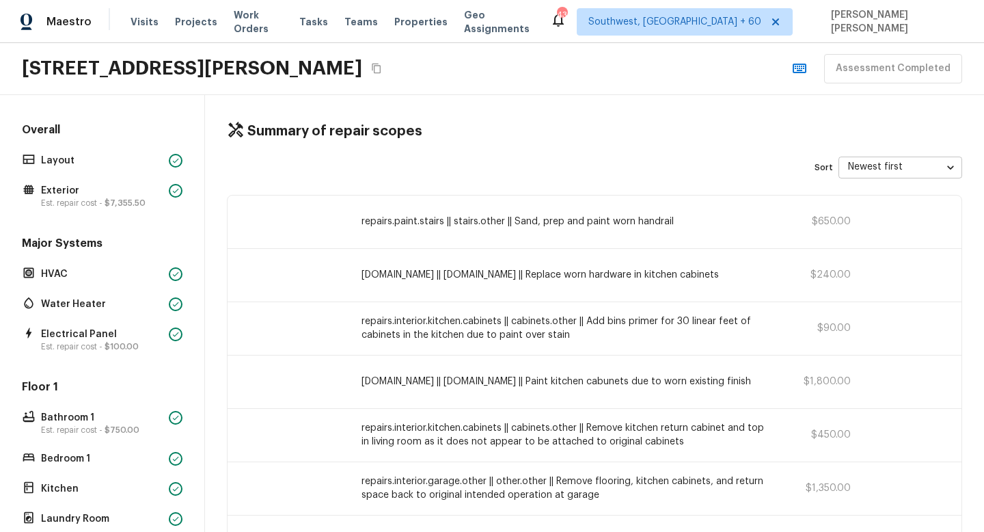
click at [386, 70] on button "Copy Address" at bounding box center [377, 68] width 18 height 18
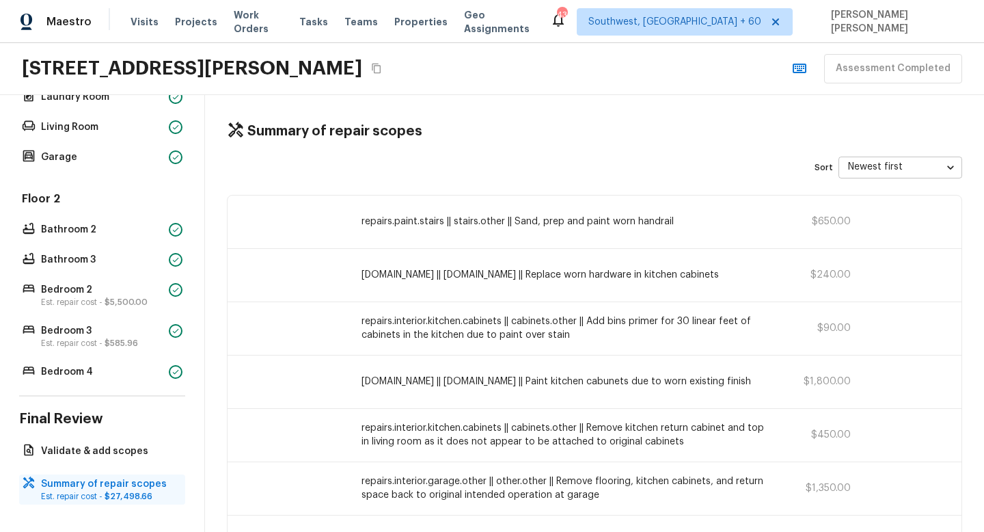
click at [62, 481] on p "Summary of repair scopes" at bounding box center [109, 484] width 136 height 14
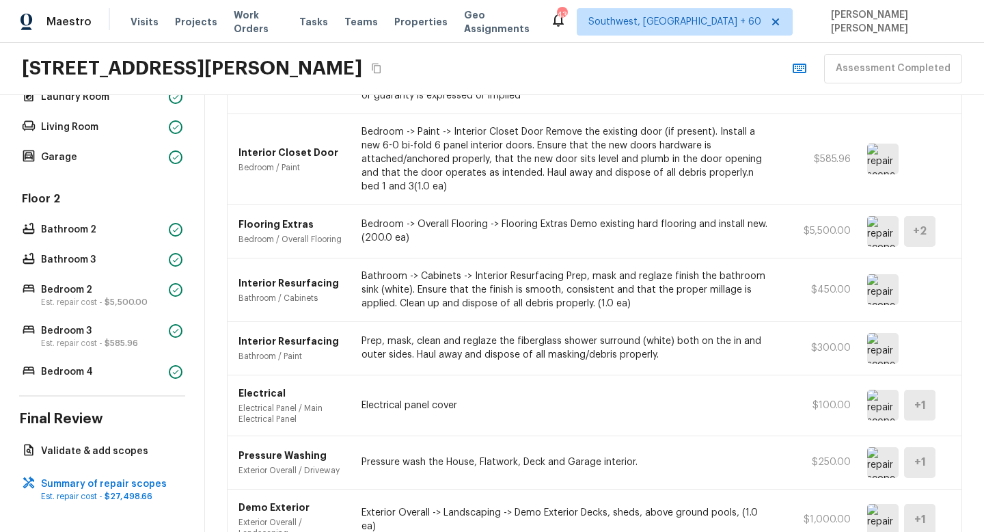
scroll to position [993, 0]
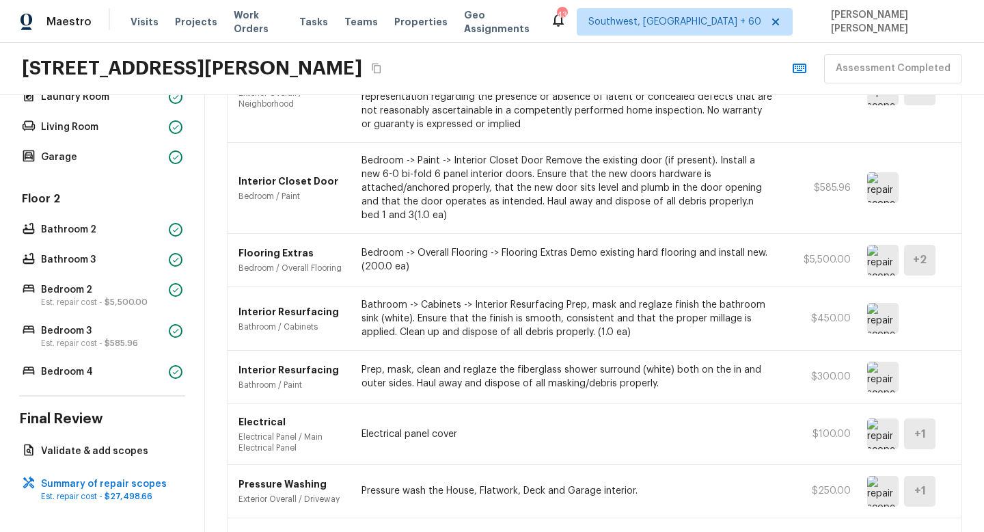
click at [448, 246] on p "Bedroom -> Overall Flooring -> Flooring Extras Demo existing hard flooring and …" at bounding box center [568, 259] width 412 height 27
click at [493, 246] on p "Bedroom -> Overall Flooring -> Flooring Extras Demo existing hard flooring and …" at bounding box center [568, 259] width 412 height 27
click at [883, 245] on img at bounding box center [883, 260] width 31 height 31
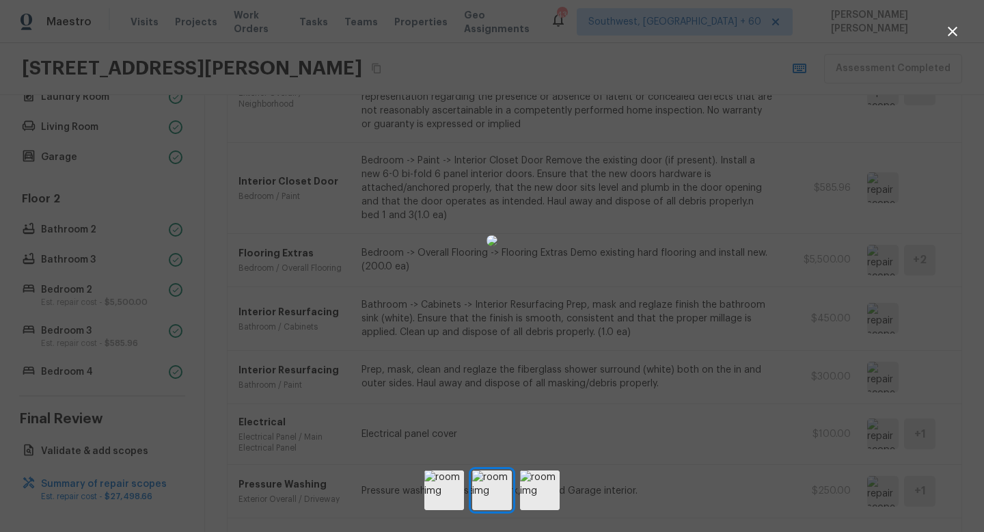
click at [855, 327] on div at bounding box center [492, 241] width 984 height 438
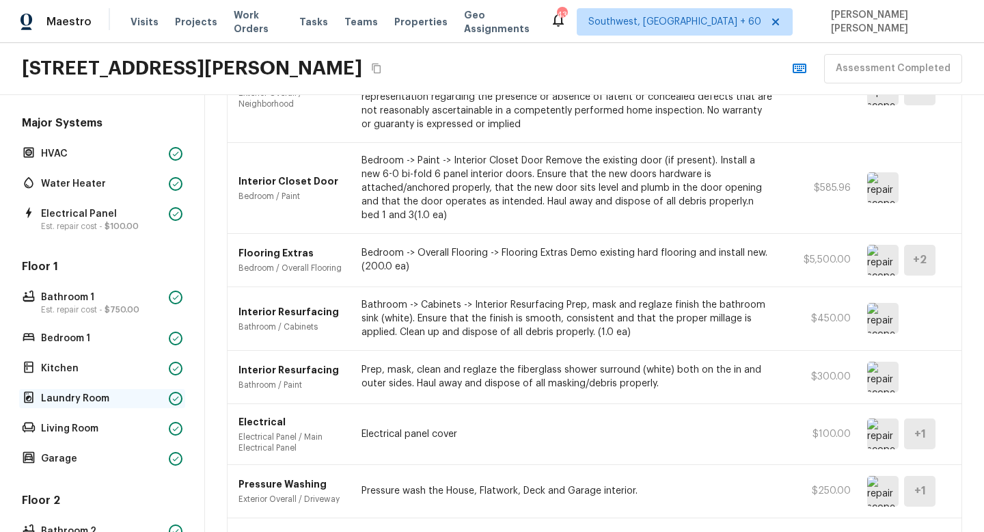
scroll to position [172, 0]
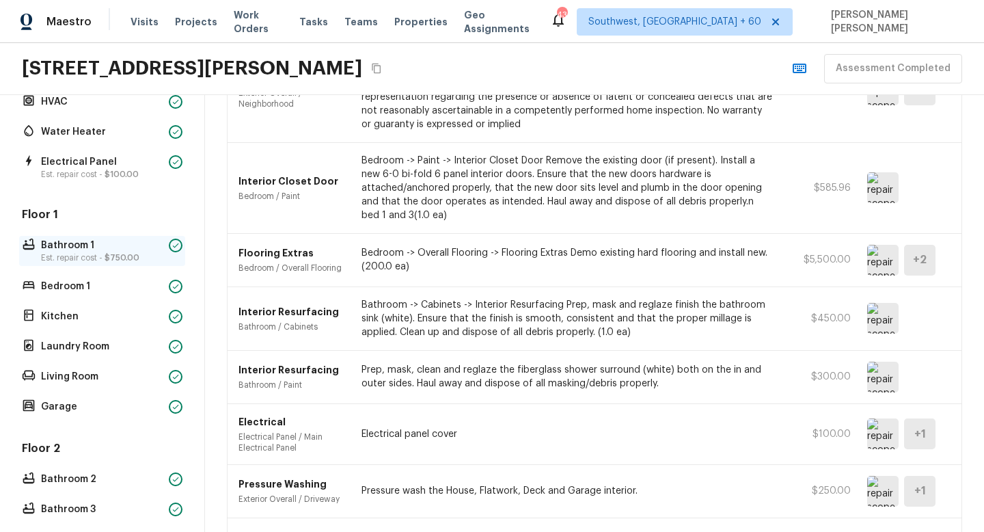
click at [98, 254] on p "Est. repair cost - $750.00" at bounding box center [102, 257] width 122 height 11
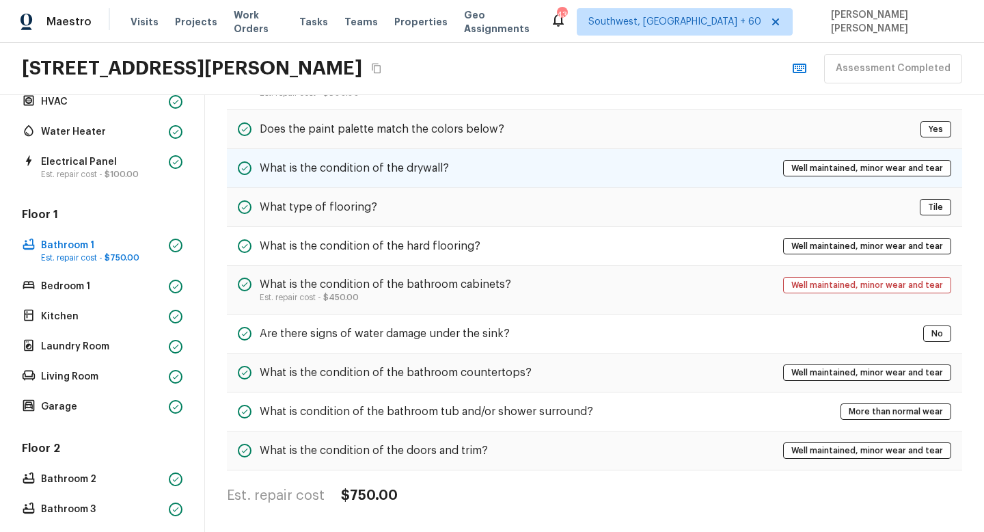
scroll to position [0, 0]
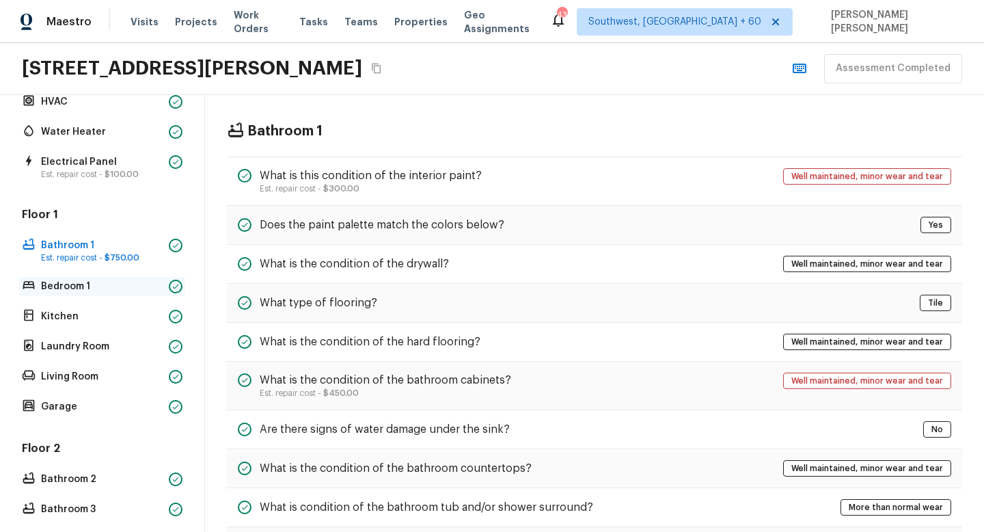
click at [72, 289] on p "Bedroom 1" at bounding box center [102, 287] width 122 height 14
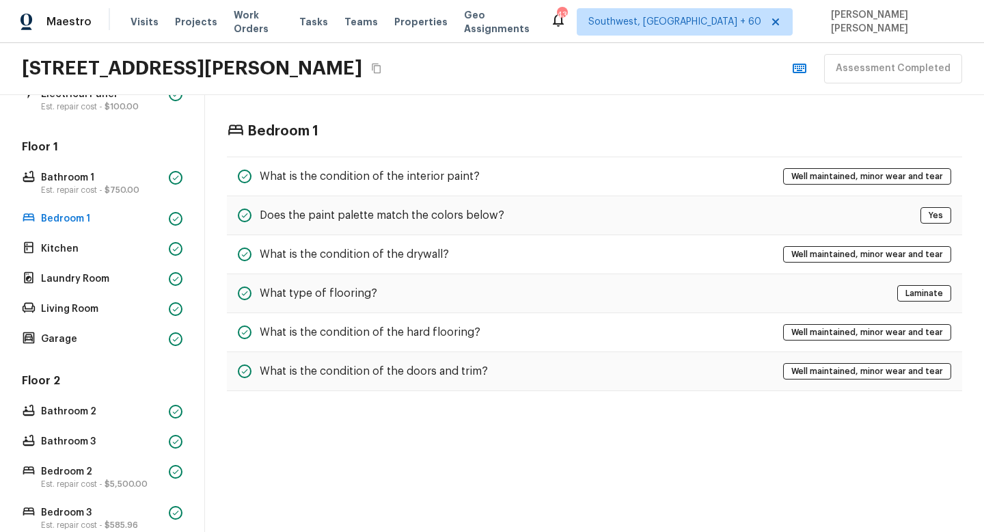
scroll to position [241, 0]
click at [95, 216] on p "Bedroom 1" at bounding box center [102, 218] width 122 height 14
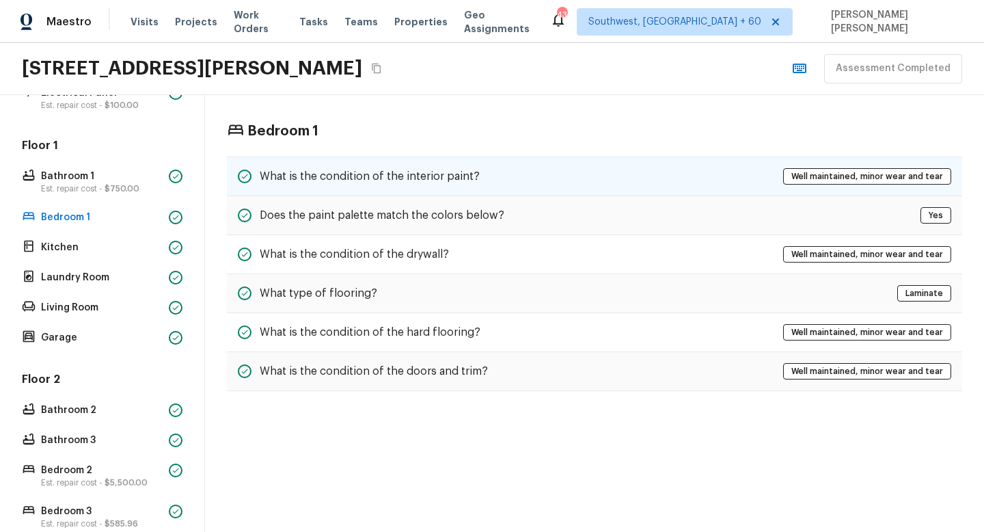
click at [373, 187] on div "What is the condition of the interior paint? Well maintained, minor wear and te…" at bounding box center [595, 177] width 736 height 40
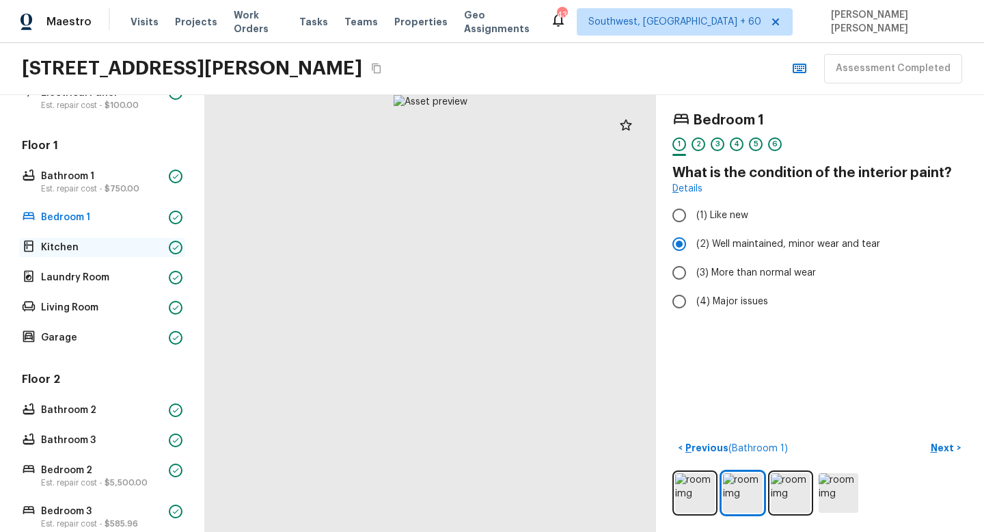
click at [90, 250] on p "Kitchen" at bounding box center [102, 248] width 122 height 14
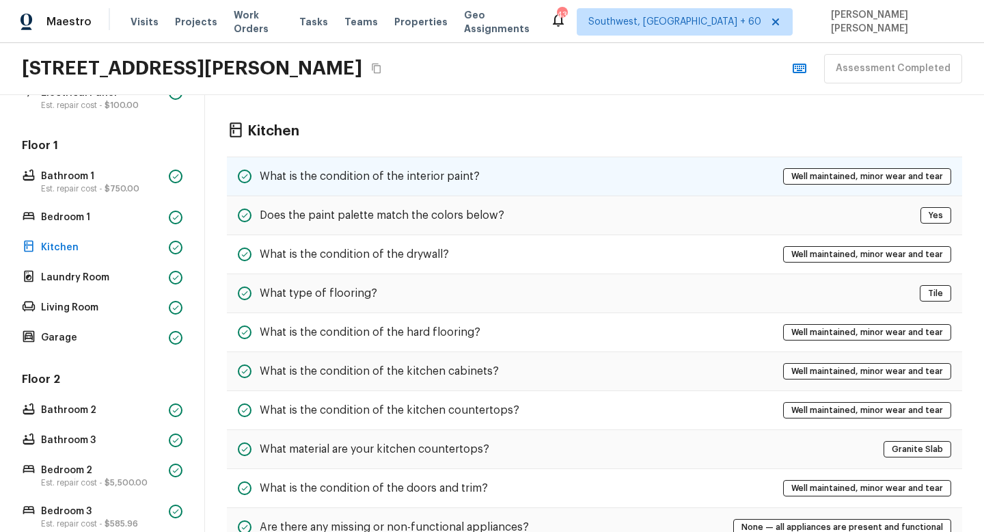
click at [326, 185] on div "What is the condition of the interior paint? Well maintained, minor wear and te…" at bounding box center [595, 177] width 736 height 40
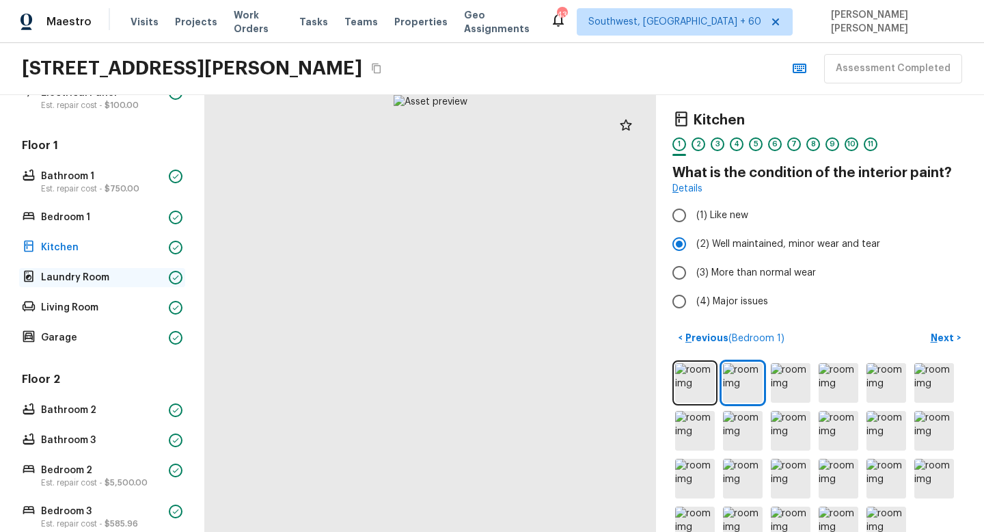
click at [81, 281] on p "Laundry Room" at bounding box center [102, 278] width 122 height 14
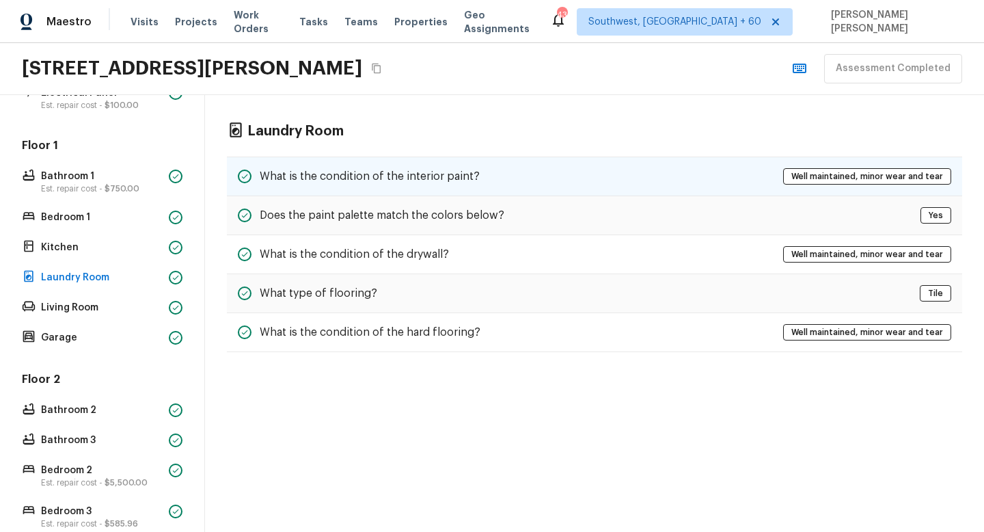
click at [321, 182] on h5 "What is the condition of the interior paint?" at bounding box center [370, 176] width 220 height 15
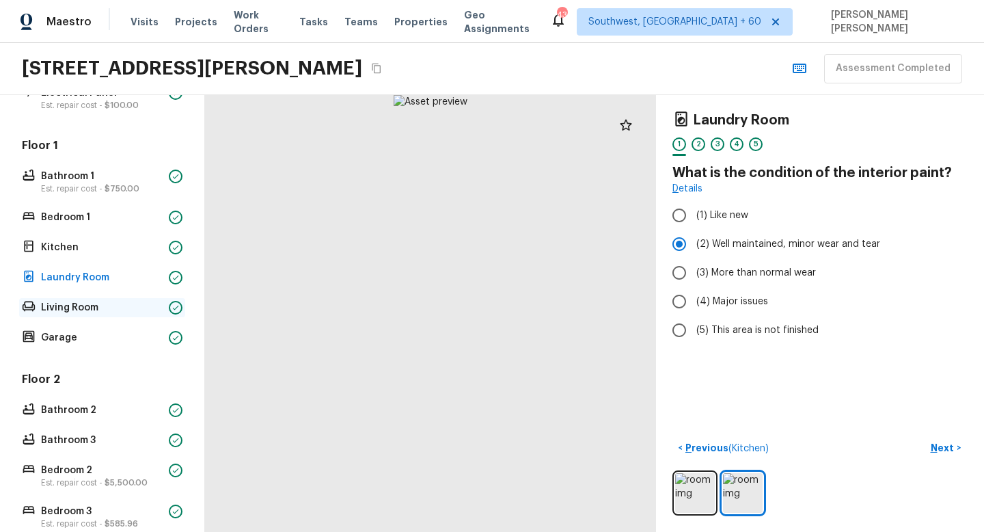
click at [105, 305] on p "Living Room" at bounding box center [102, 308] width 122 height 14
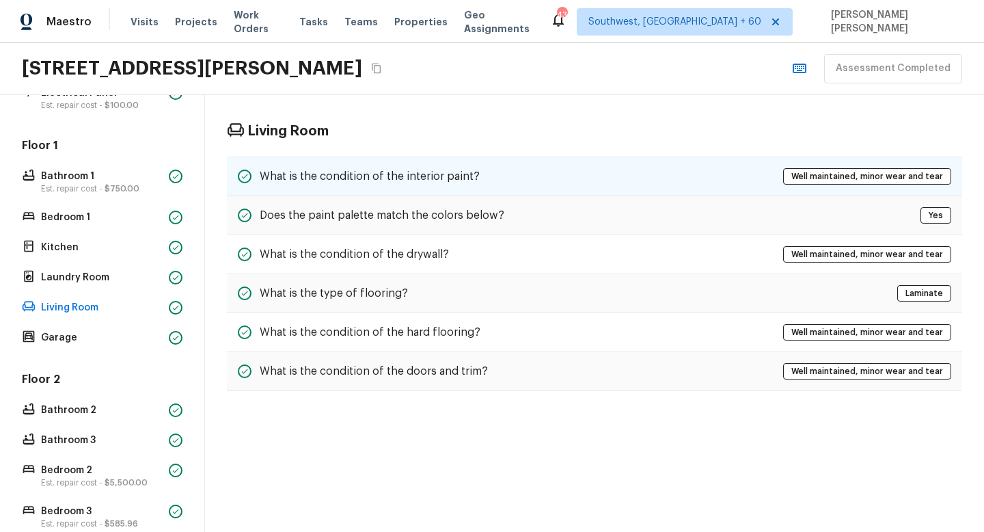
click at [415, 168] on div "What is the condition of the interior paint?" at bounding box center [359, 176] width 242 height 16
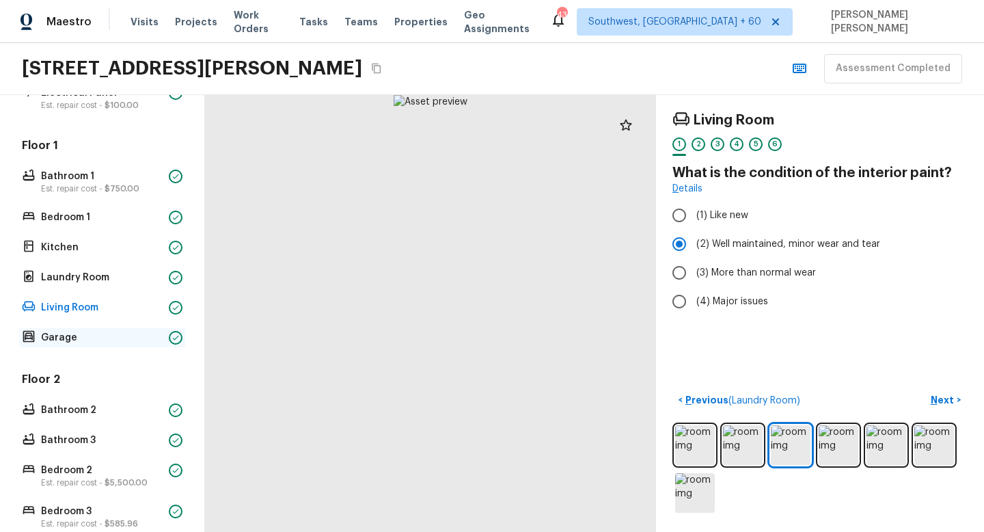
scroll to position [422, 0]
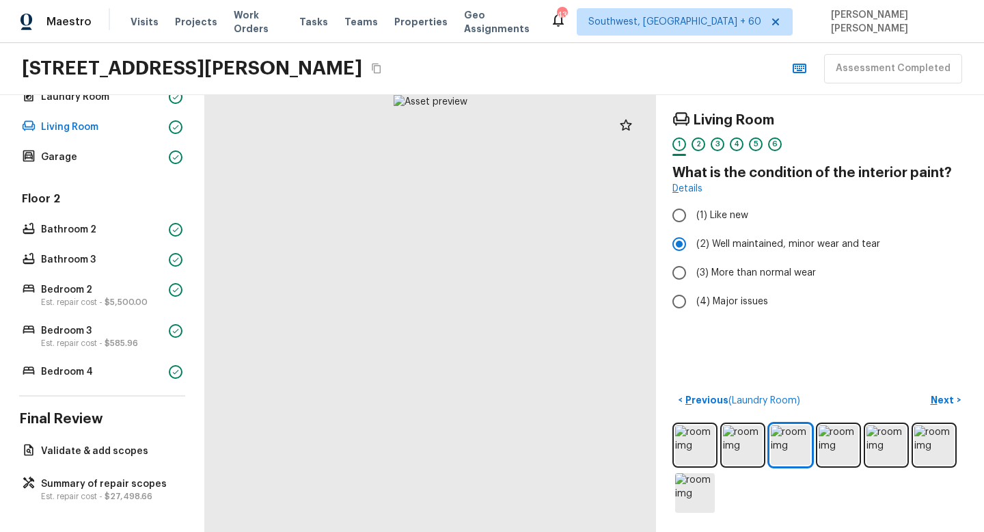
click at [79, 472] on div "Overall Layout Exterior Est. repair cost - $7,355.50 Major Systems HVAC Water H…" at bounding box center [102, 313] width 205 height 437
click at [88, 481] on p "Summary of repair scopes" at bounding box center [109, 484] width 136 height 14
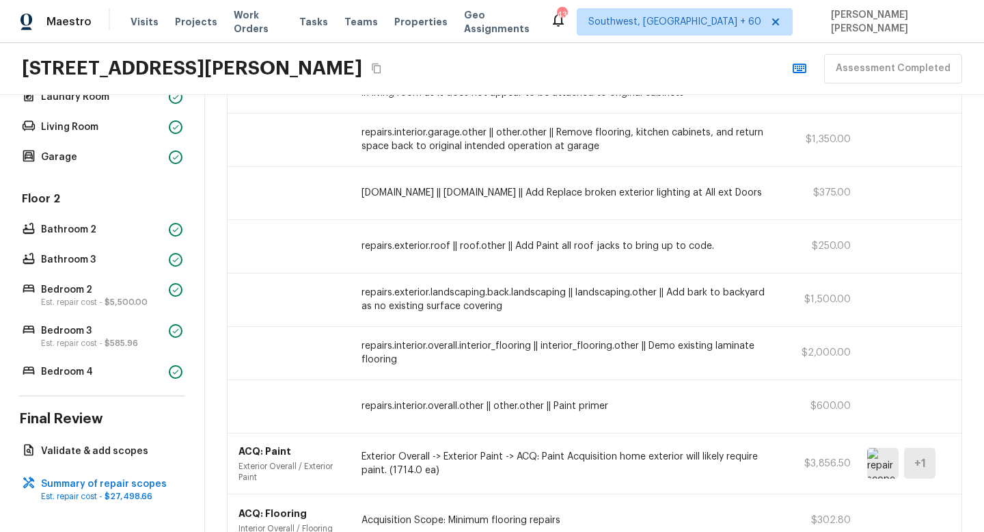
scroll to position [320, 0]
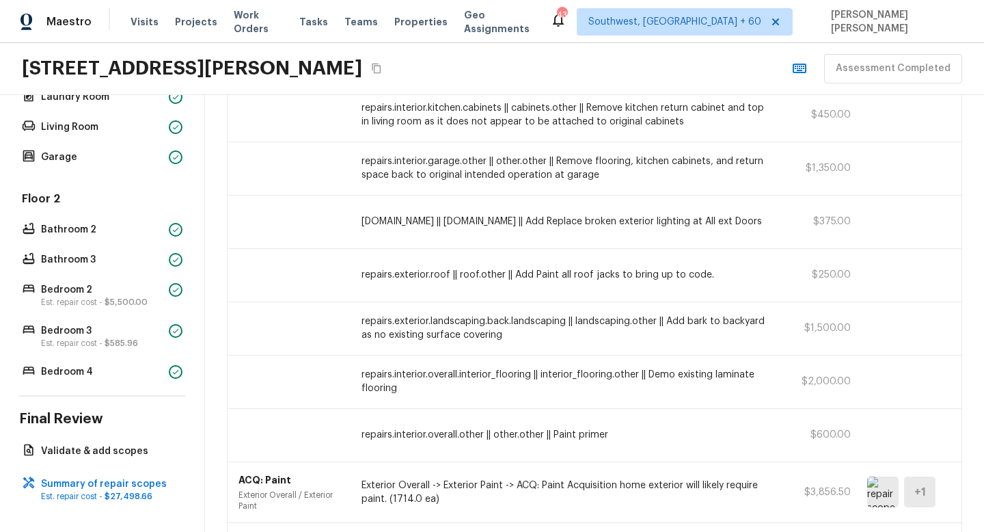
click at [413, 395] on div "repairs.interior.overall.interior_flooring || interior_flooring.other || Demo e…" at bounding box center [595, 382] width 734 height 53
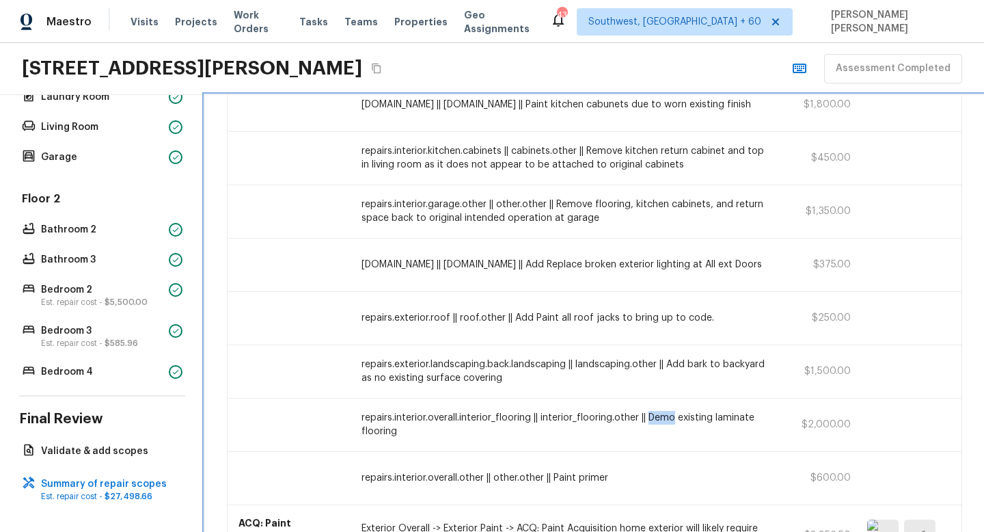
scroll to position [176, 0]
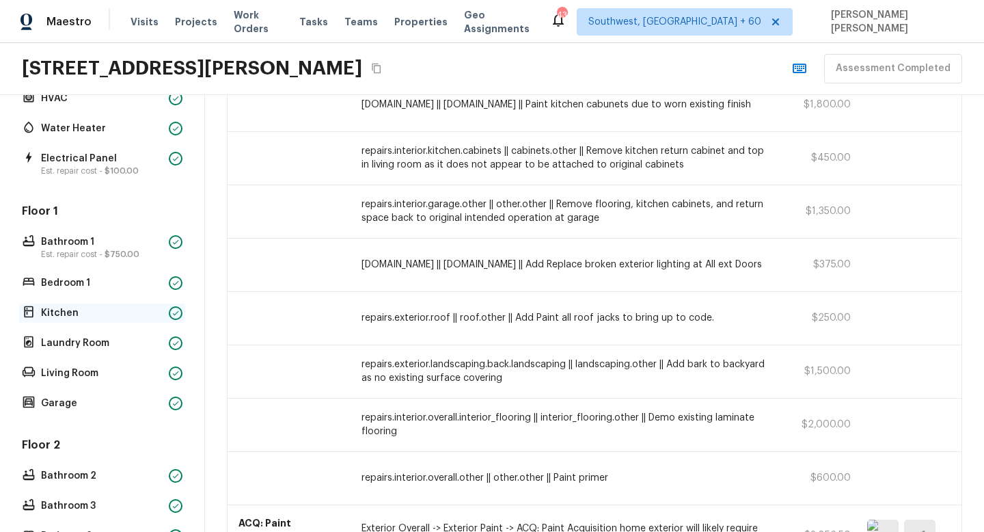
click at [66, 320] on div "Kitchen" at bounding box center [102, 313] width 166 height 19
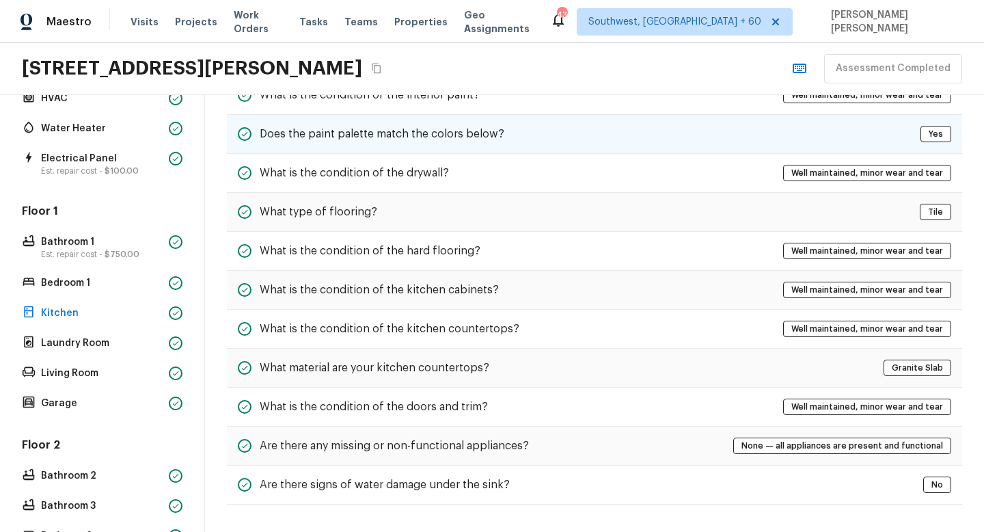
scroll to position [0, 0]
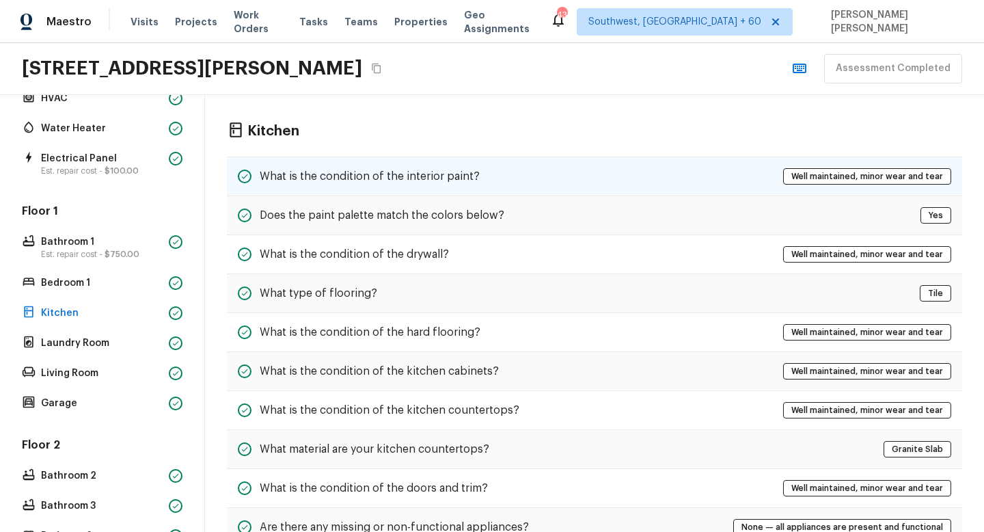
click at [291, 161] on div "What is the condition of the interior paint? Well maintained, minor wear and te…" at bounding box center [595, 177] width 736 height 40
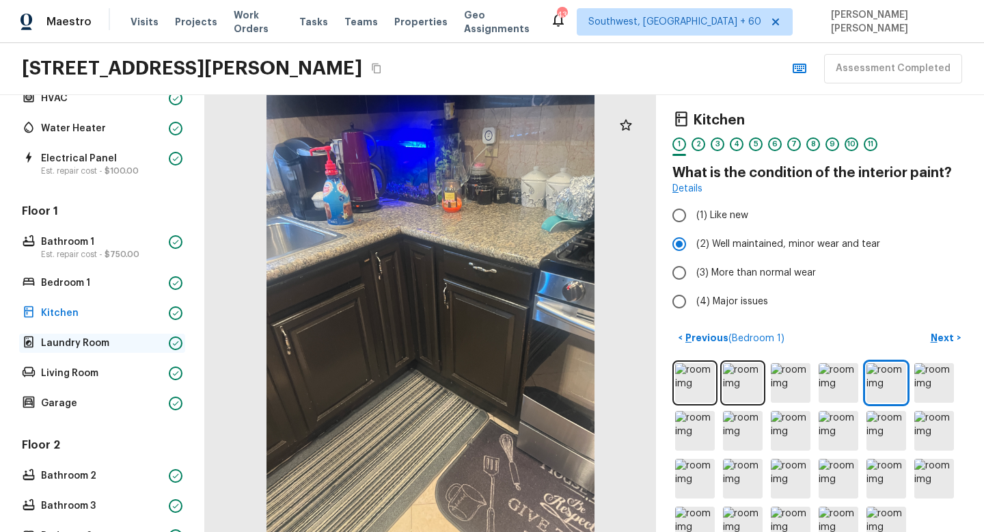
scroll to position [330, 0]
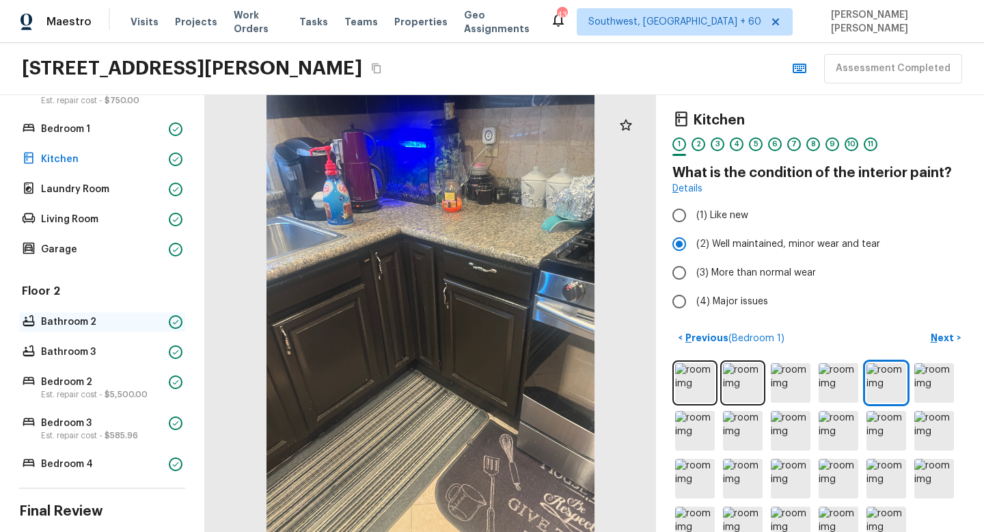
click at [93, 315] on p "Bathroom 2" at bounding box center [102, 322] width 122 height 14
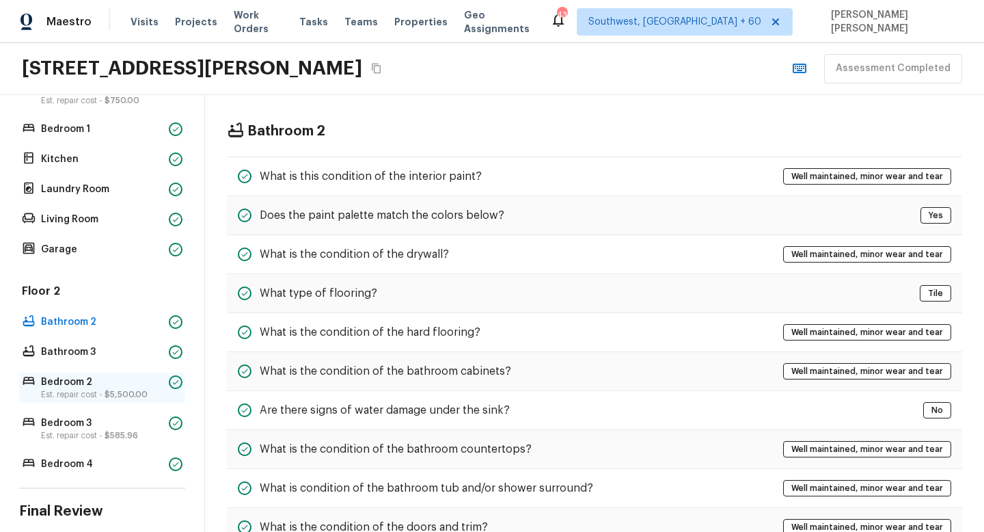
click at [73, 385] on p "Bedroom 2" at bounding box center [102, 382] width 122 height 14
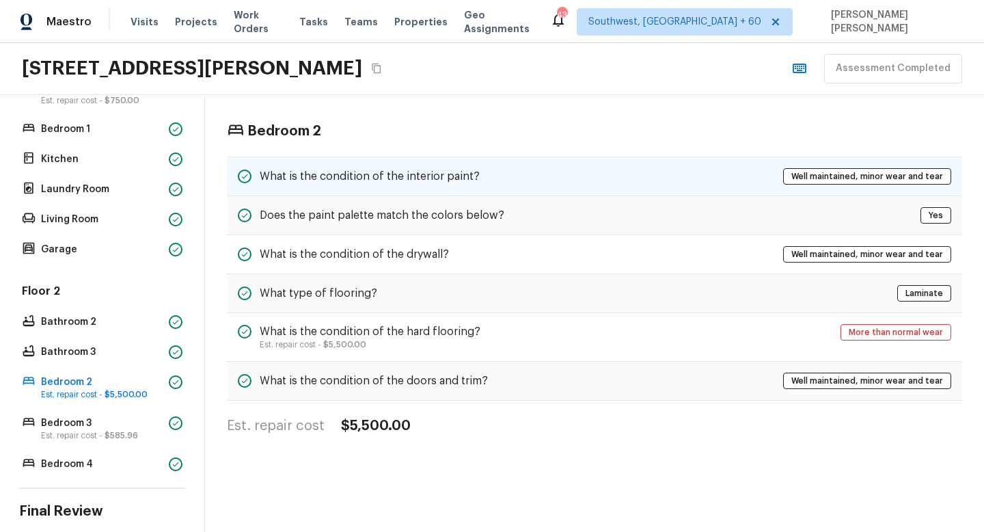
click at [331, 163] on div "What is the condition of the interior paint? Well maintained, minor wear and te…" at bounding box center [595, 177] width 736 height 40
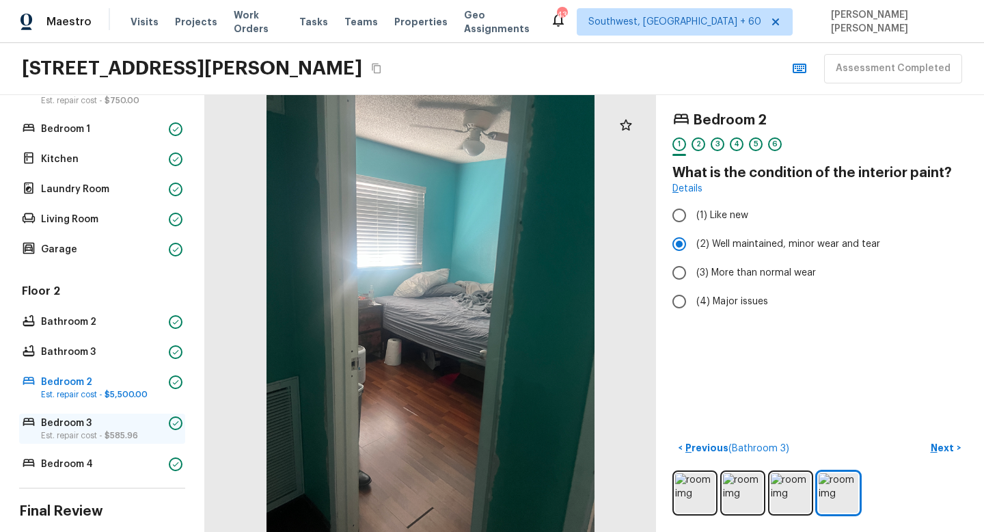
click at [78, 423] on p "Bedroom 3" at bounding box center [102, 423] width 122 height 14
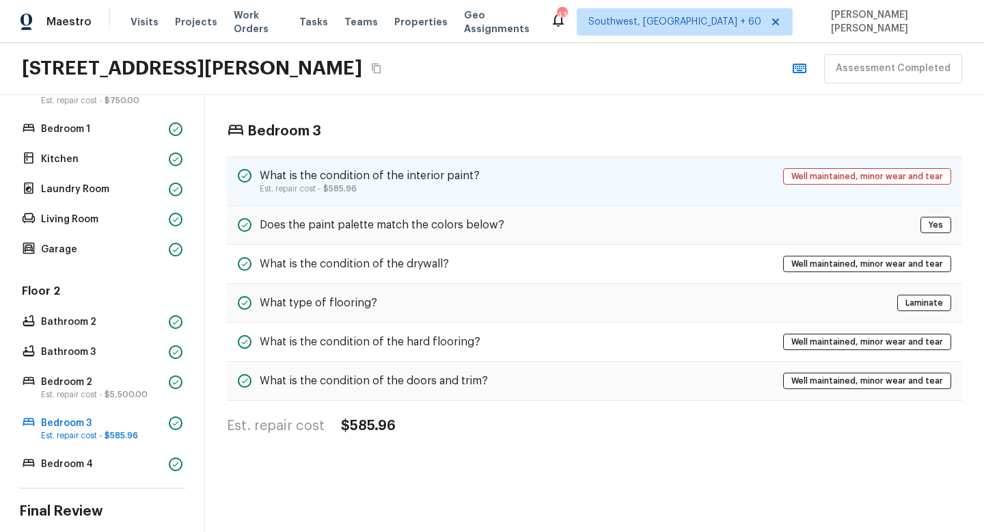
click at [360, 185] on p "Est. repair cost - $585.96" at bounding box center [370, 188] width 220 height 11
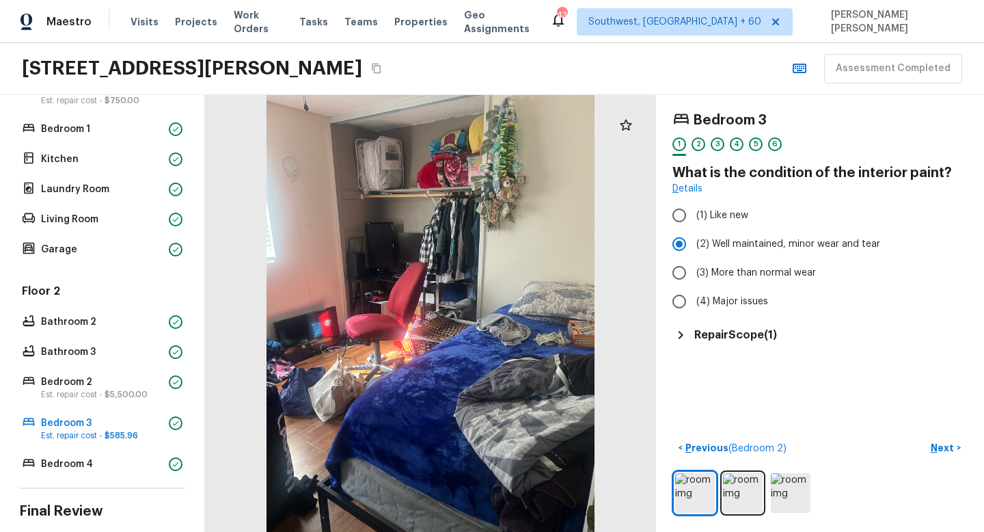
scroll to position [422, 0]
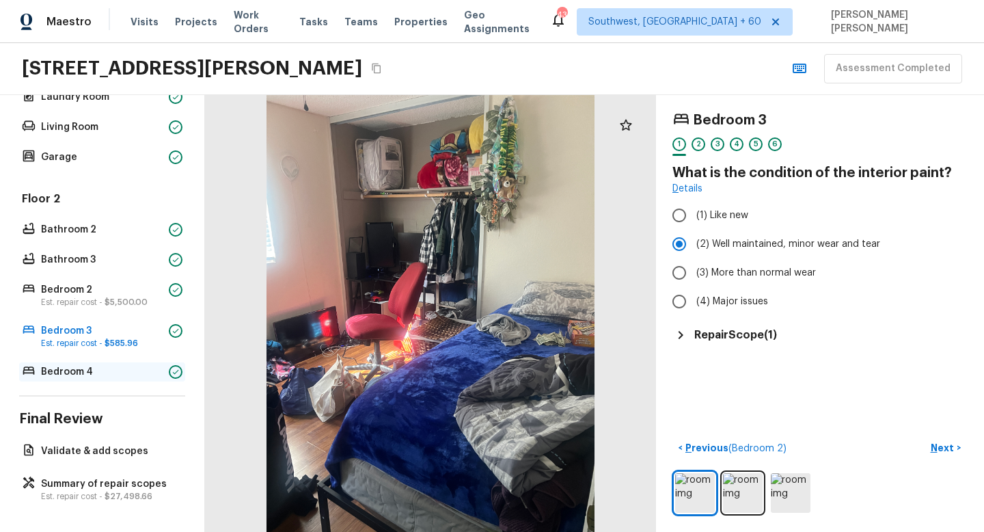
click at [94, 366] on p "Bedroom 4" at bounding box center [102, 372] width 122 height 14
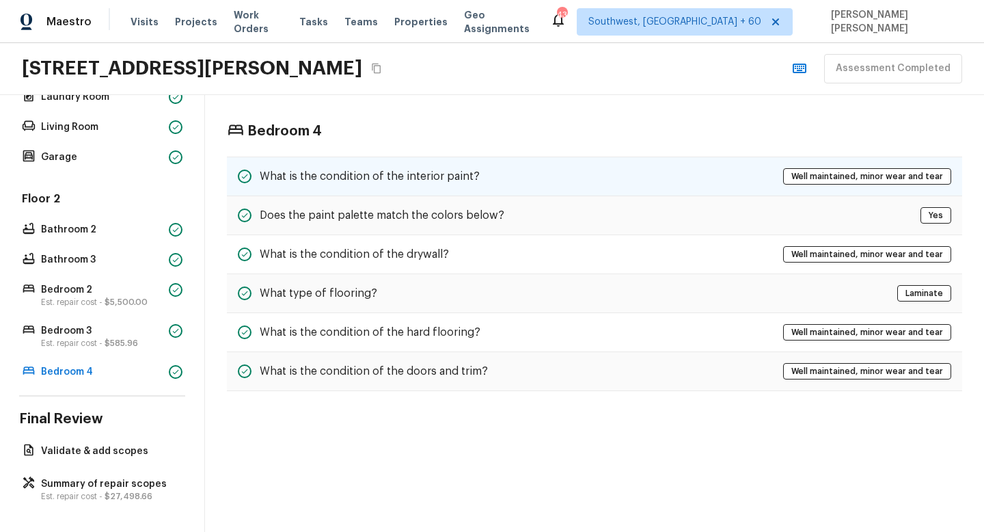
click at [435, 182] on h5 "What is the condition of the interior paint?" at bounding box center [370, 176] width 220 height 15
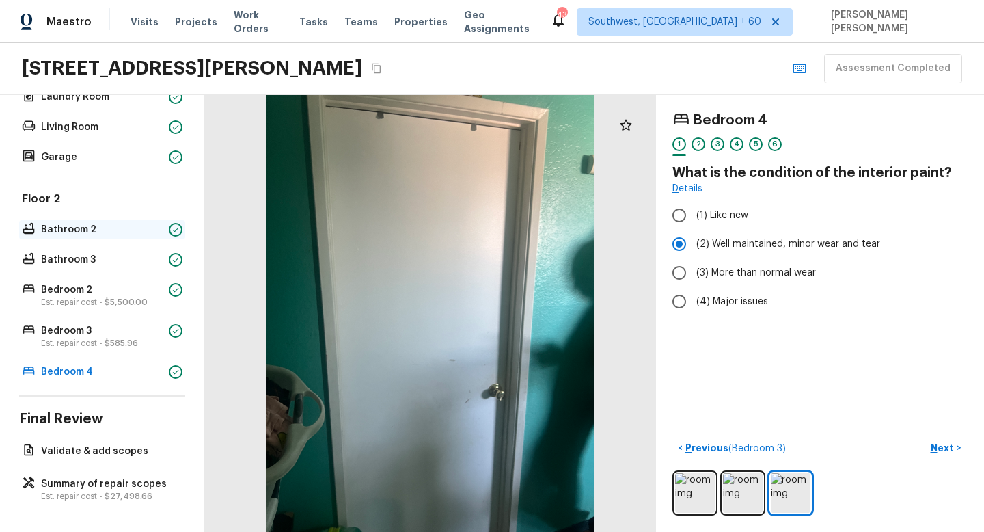
click at [108, 226] on p "Bathroom 2" at bounding box center [102, 230] width 122 height 14
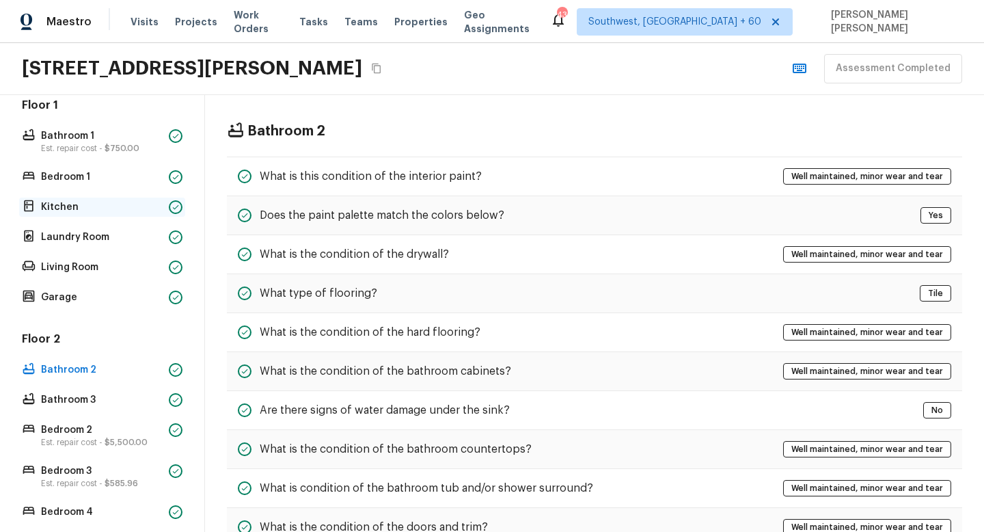
scroll to position [262, 0]
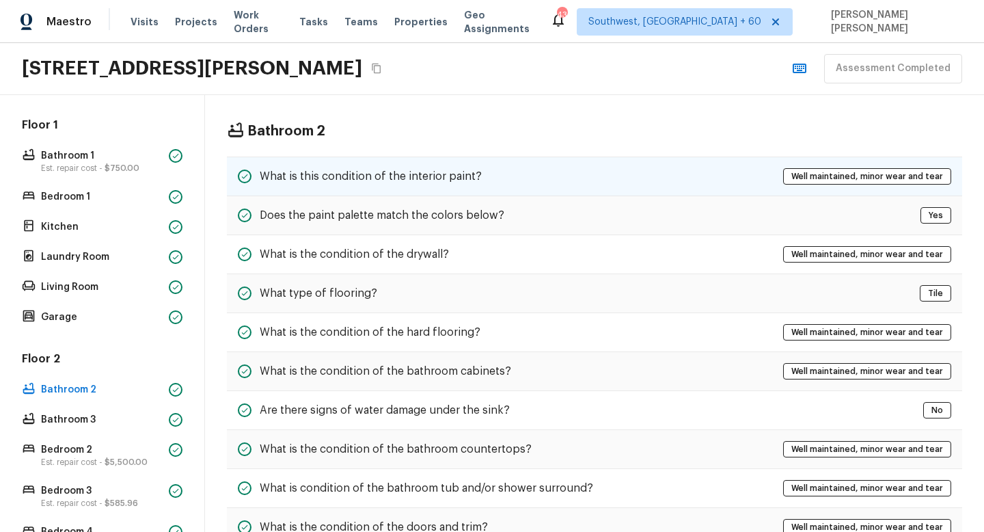
click at [332, 186] on div "What is this condition of the interior paint? Well maintained, minor wear and t…" at bounding box center [595, 177] width 736 height 40
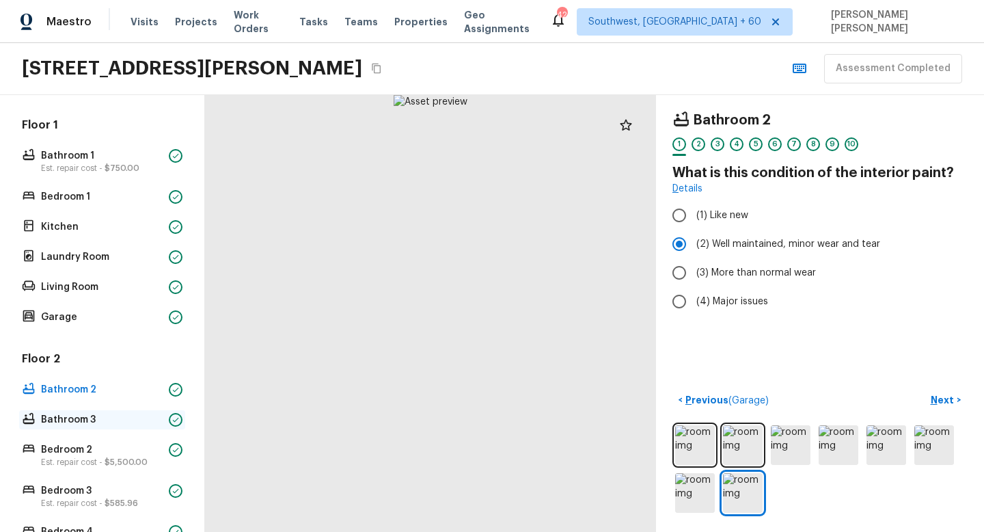
click at [79, 419] on p "Bathroom 3" at bounding box center [102, 420] width 122 height 14
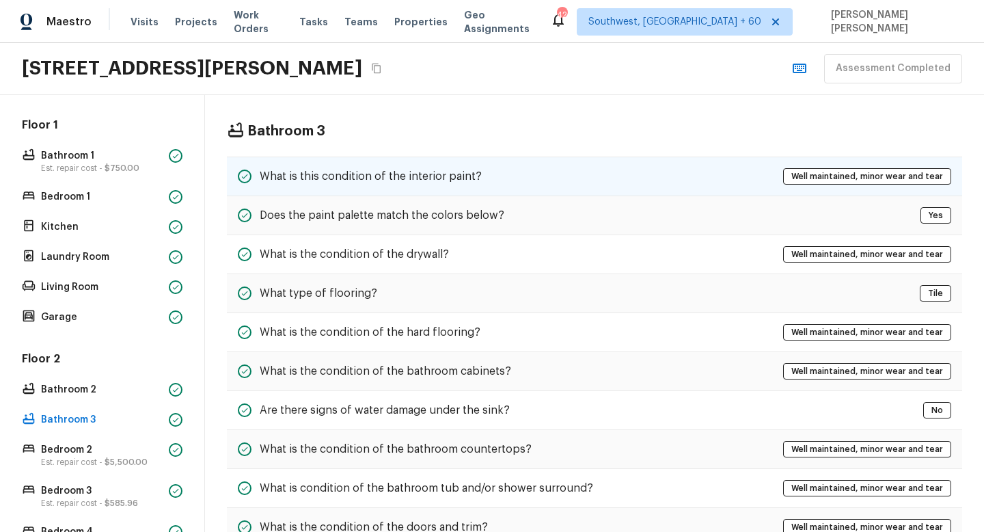
click at [294, 180] on h5 "What is this condition of the interior paint?" at bounding box center [371, 176] width 222 height 15
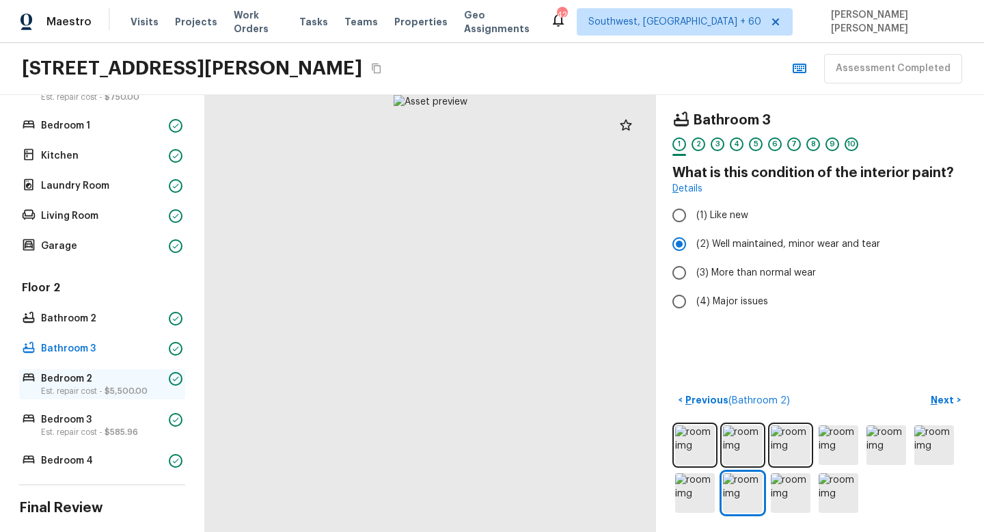
scroll to position [373, 0]
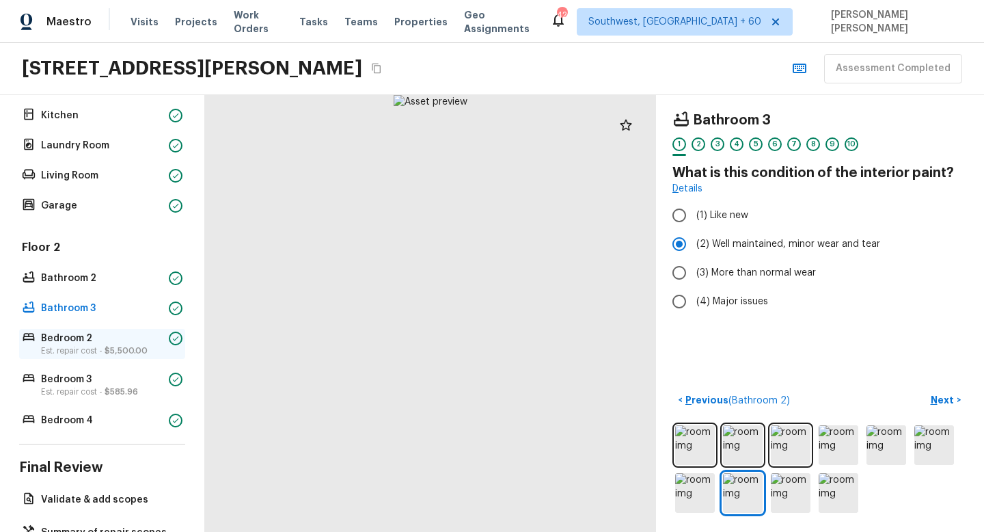
click at [88, 343] on p "Bedroom 2" at bounding box center [102, 339] width 122 height 14
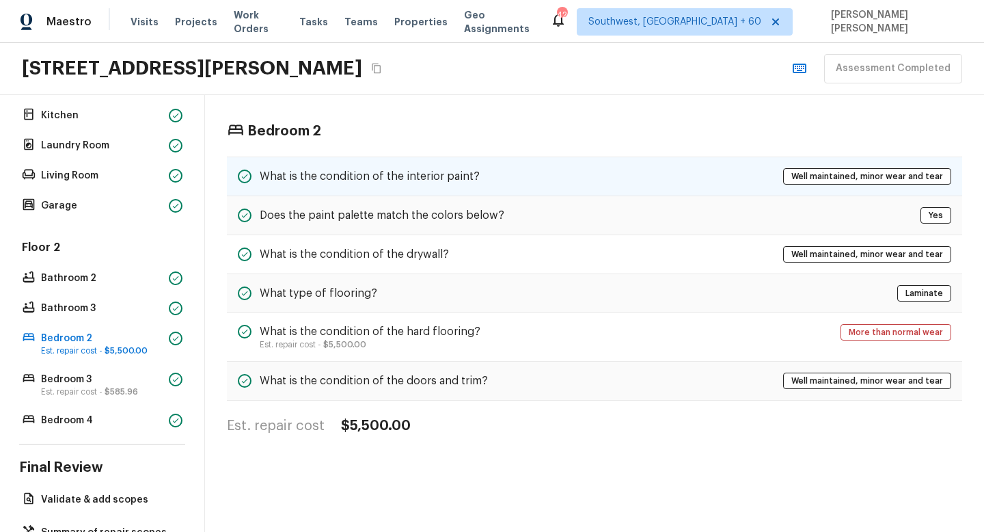
click at [343, 170] on h5 "What is the condition of the interior paint?" at bounding box center [370, 176] width 220 height 15
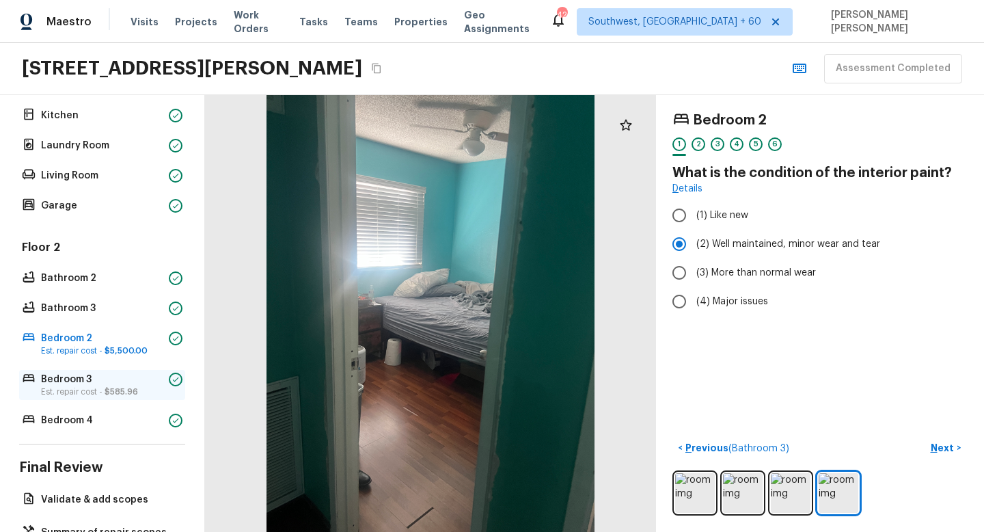
click at [62, 382] on p "Bedroom 3" at bounding box center [102, 380] width 122 height 14
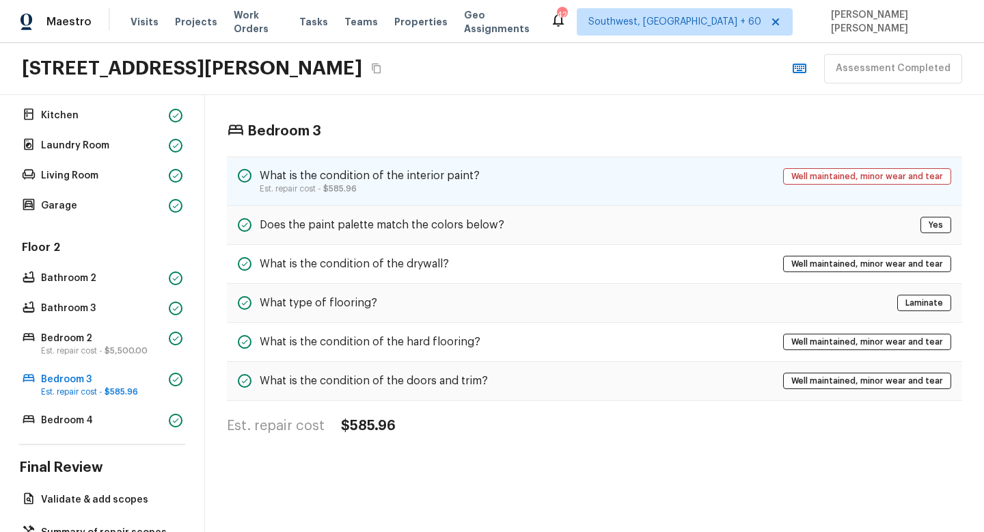
click at [301, 180] on h5 "What is the condition of the interior paint?" at bounding box center [370, 175] width 220 height 15
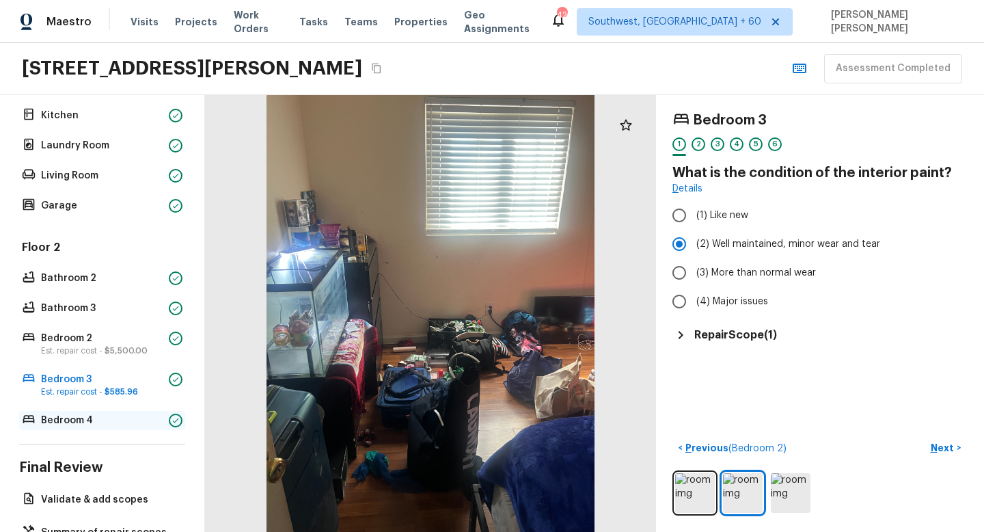
click at [59, 426] on p "Bedroom 4" at bounding box center [102, 421] width 122 height 14
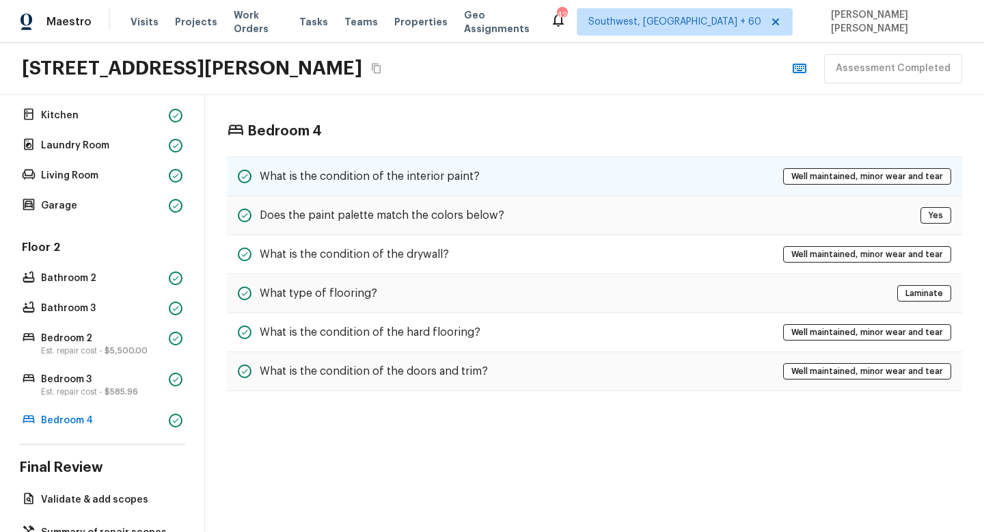
click at [423, 170] on h5 "What is the condition of the interior paint?" at bounding box center [370, 176] width 220 height 15
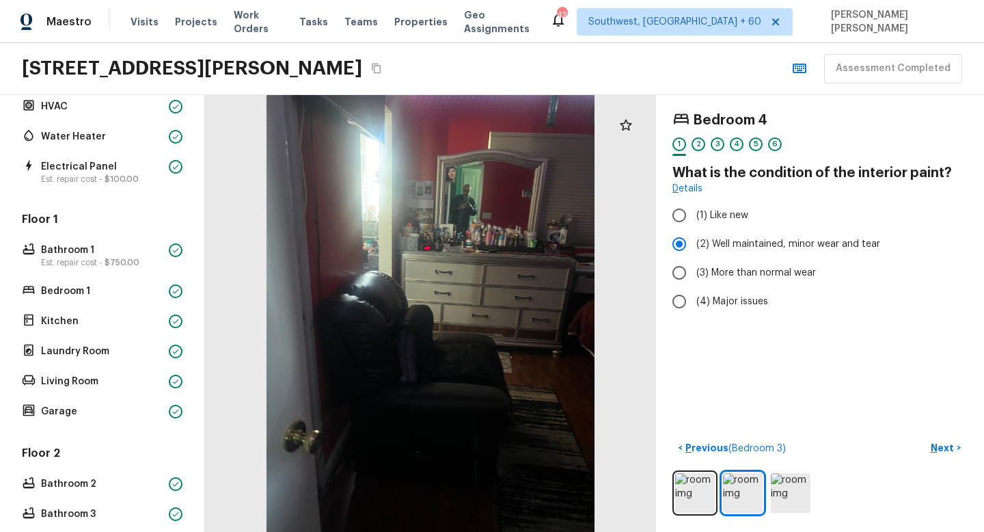
scroll to position [158, 0]
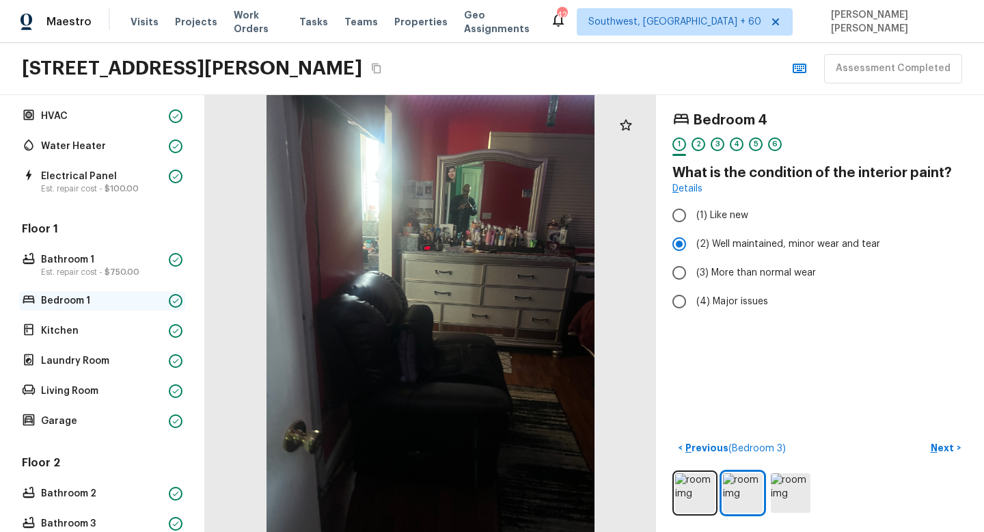
click at [86, 296] on p "Bedroom 1" at bounding box center [102, 301] width 122 height 14
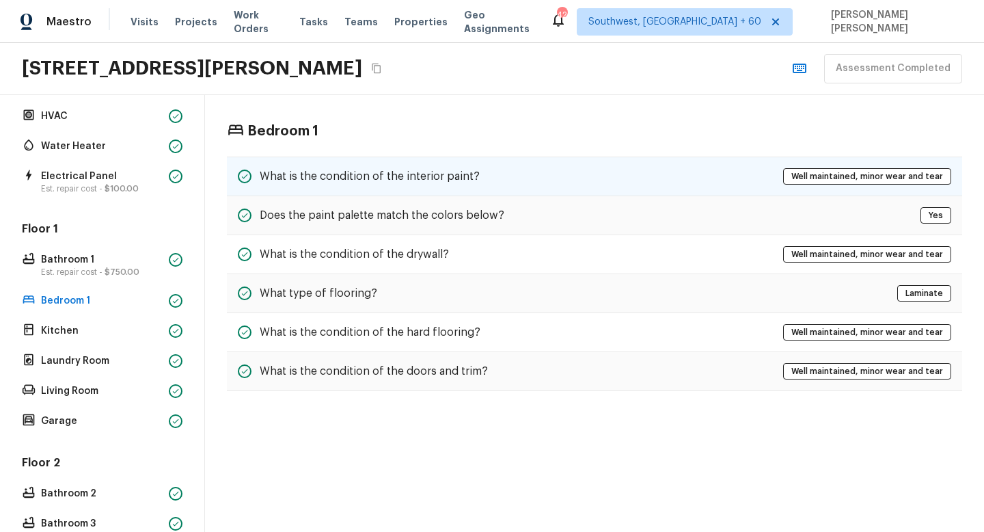
click at [291, 178] on h5 "What is the condition of the interior paint?" at bounding box center [370, 176] width 220 height 15
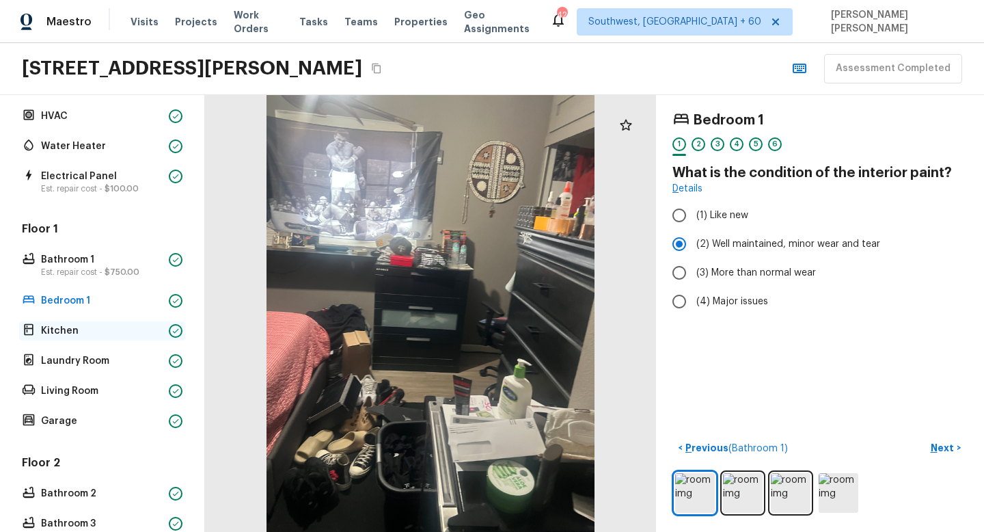
click at [55, 326] on p "Kitchen" at bounding box center [102, 331] width 122 height 14
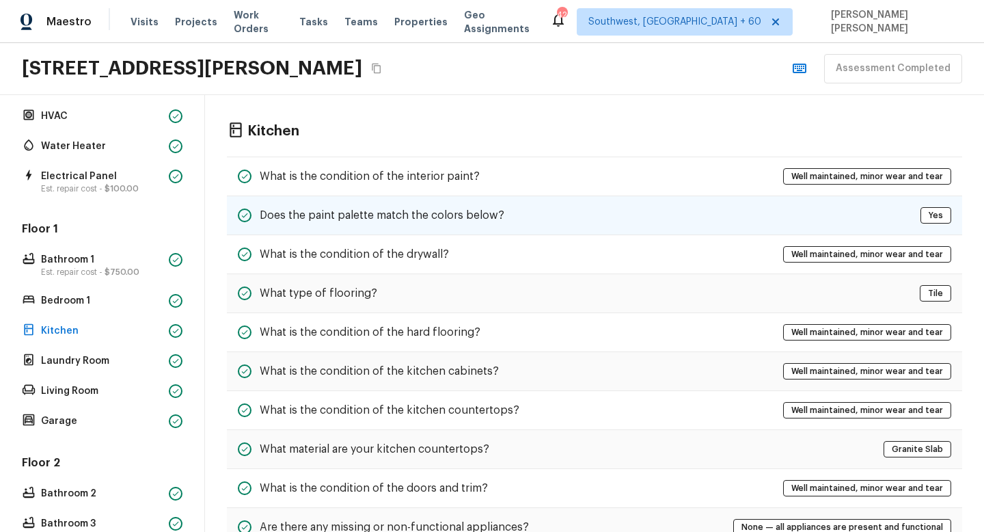
click at [293, 196] on div "Does the paint palette match the colors below? Yes" at bounding box center [595, 215] width 736 height 39
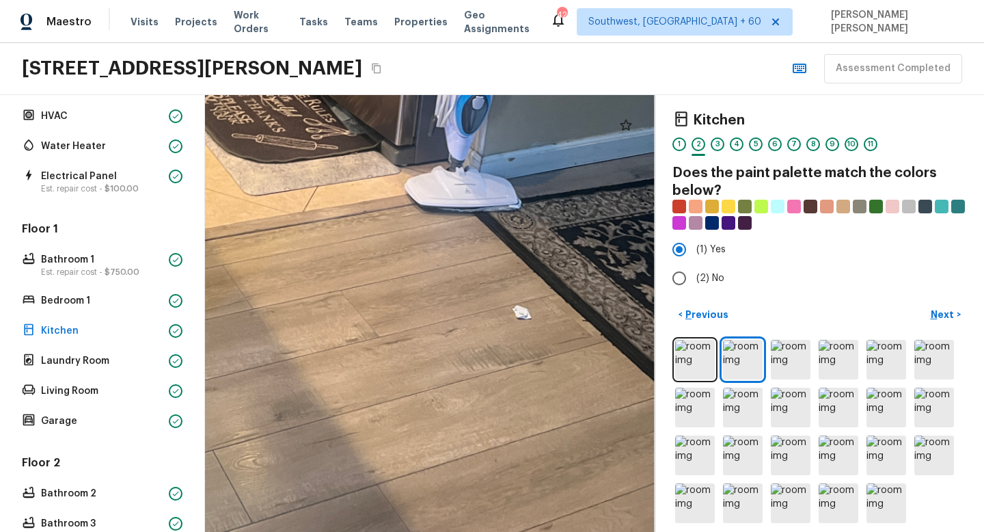
drag, startPoint x: 484, startPoint y: 502, endPoint x: 324, endPoint y: 443, distance: 170.7
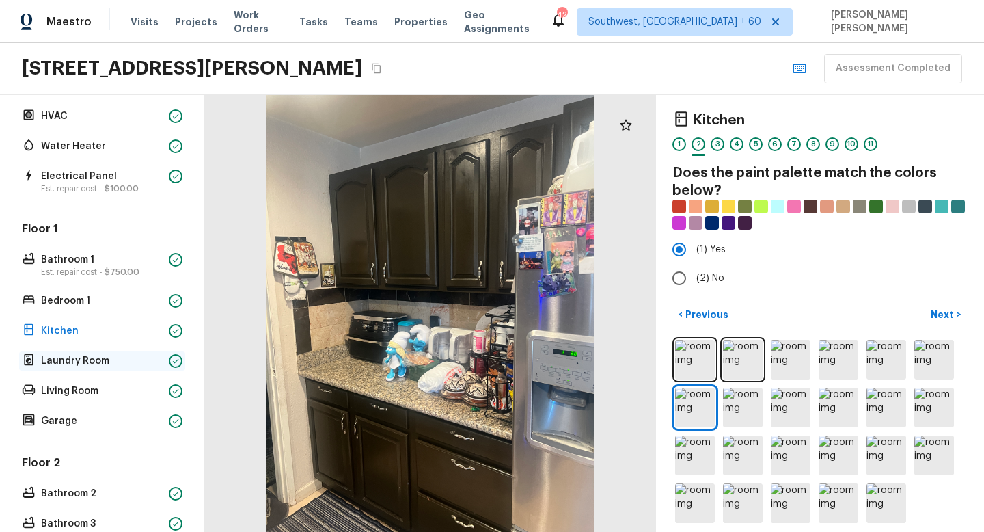
click at [94, 356] on p "Laundry Room" at bounding box center [102, 361] width 122 height 14
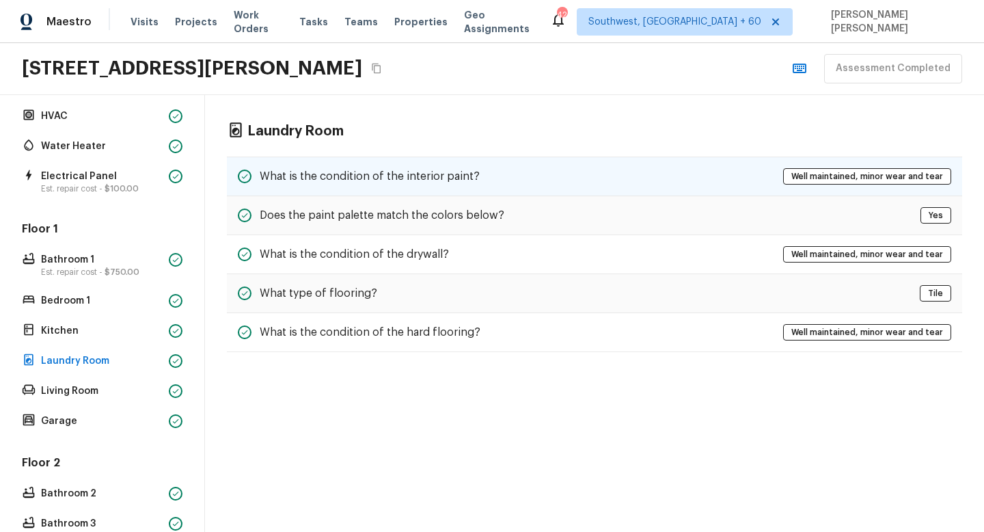
click at [332, 165] on div "What is the condition of the interior paint? Well maintained, minor wear and te…" at bounding box center [595, 177] width 736 height 40
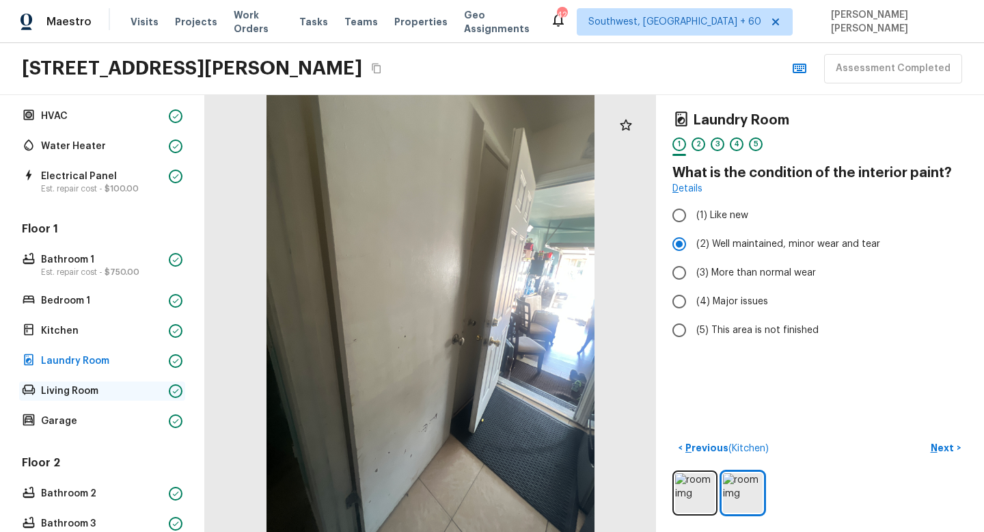
click at [54, 397] on div "Living Room" at bounding box center [102, 390] width 166 height 19
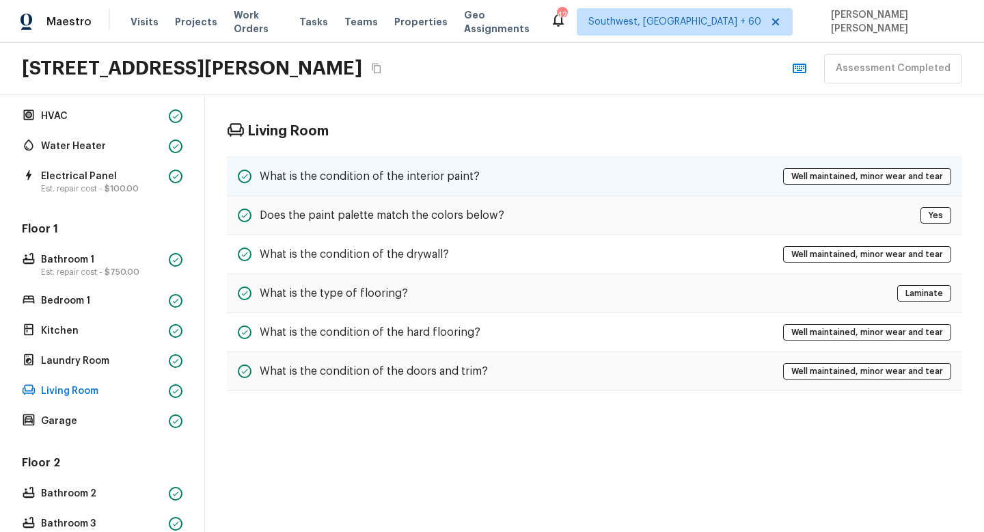
click at [410, 175] on h5 "What is the condition of the interior paint?" at bounding box center [370, 176] width 220 height 15
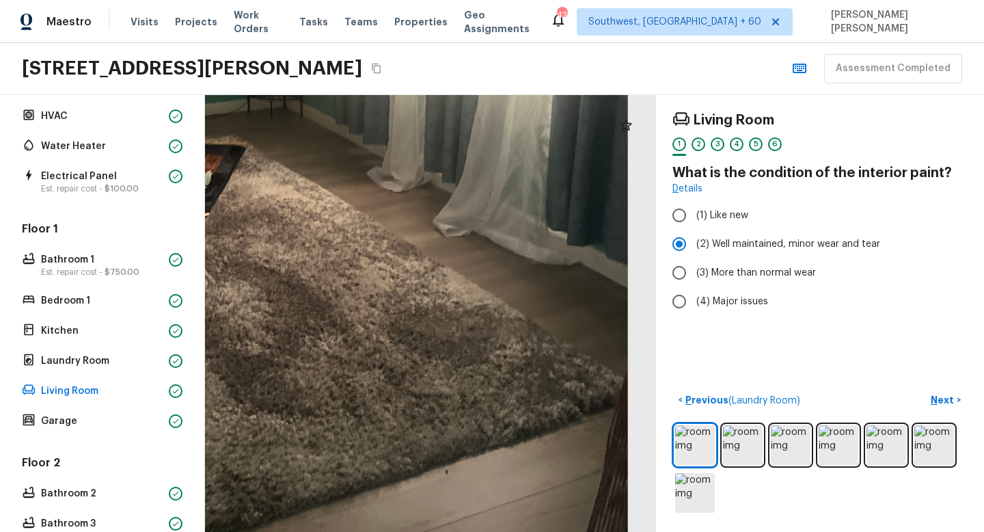
drag, startPoint x: 550, startPoint y: 407, endPoint x: 406, endPoint y: 513, distance: 178.6
click at [406, 513] on div at bounding box center [225, 131] width 1108 height 1073
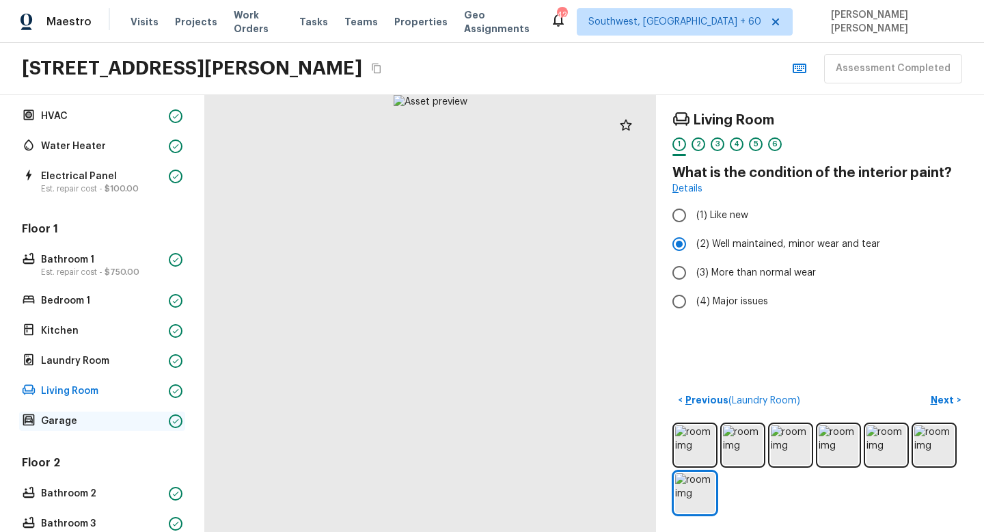
scroll to position [254, 0]
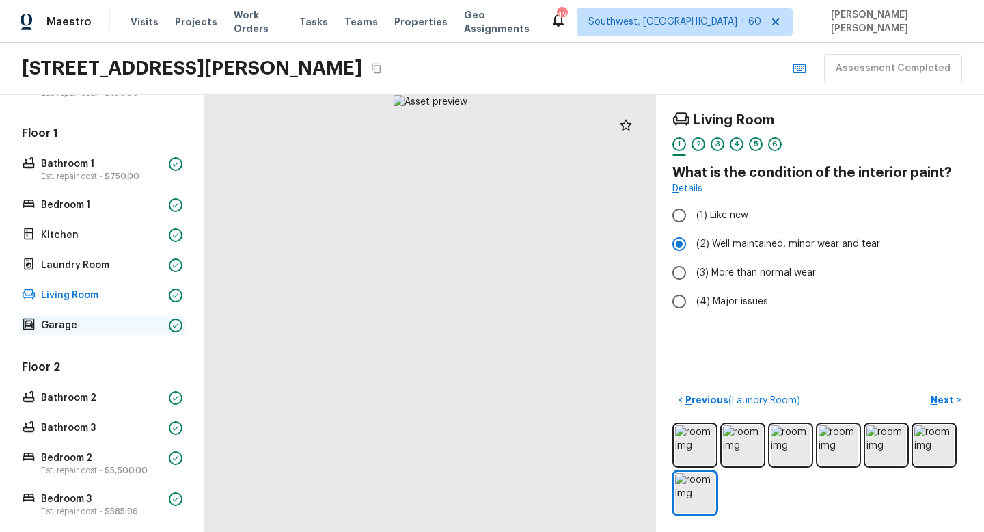
click at [87, 324] on p "Garage" at bounding box center [102, 326] width 122 height 14
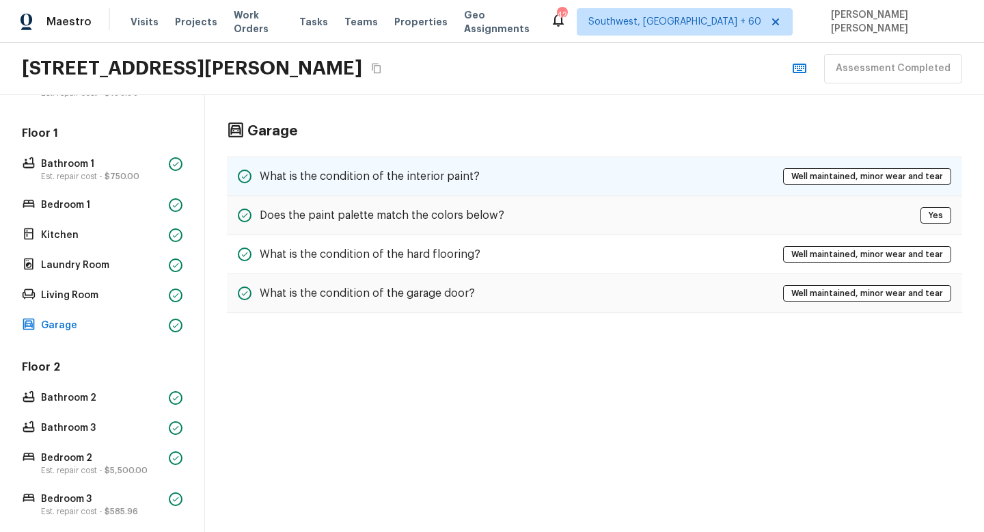
click at [371, 181] on h5 "What is the condition of the interior paint?" at bounding box center [370, 176] width 220 height 15
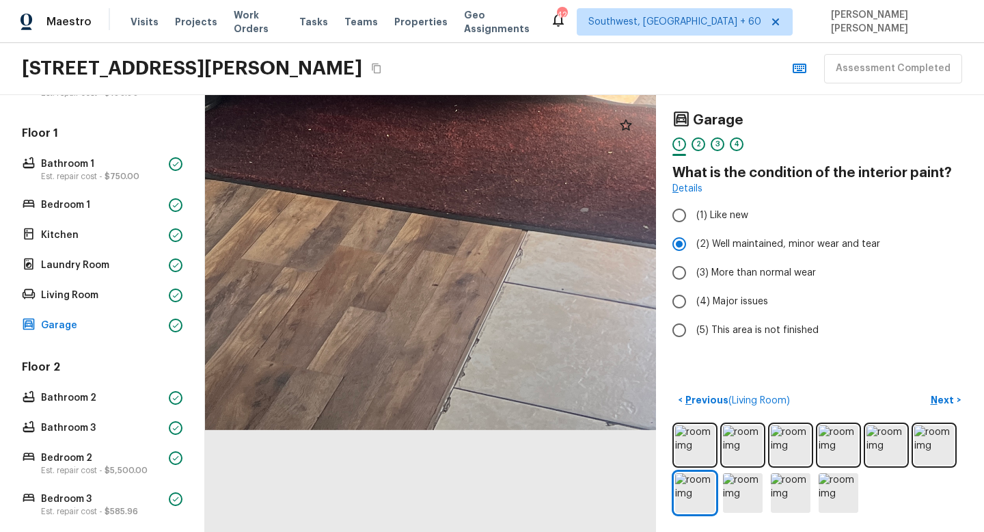
drag, startPoint x: 523, startPoint y: 508, endPoint x: 482, endPoint y: 366, distance: 148.0
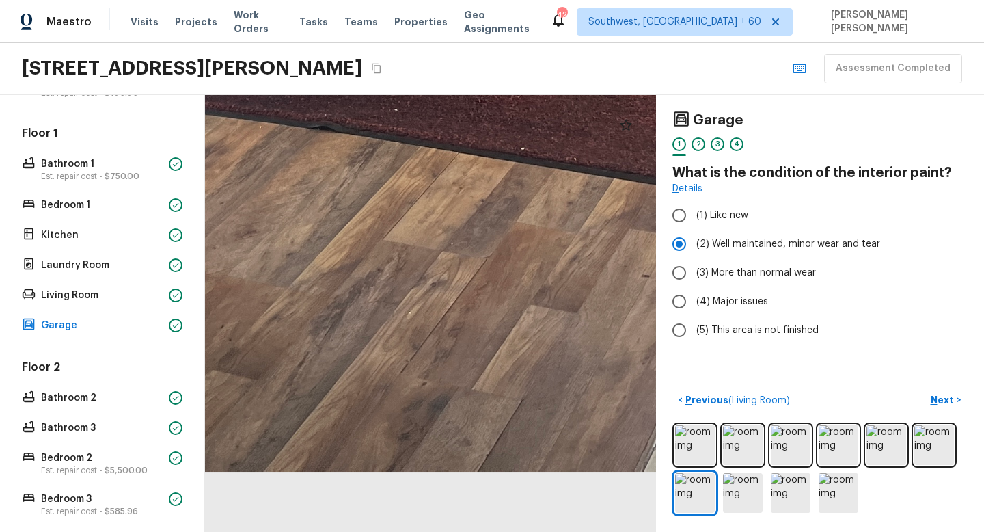
drag, startPoint x: 358, startPoint y: 342, endPoint x: 580, endPoint y: 360, distance: 222.3
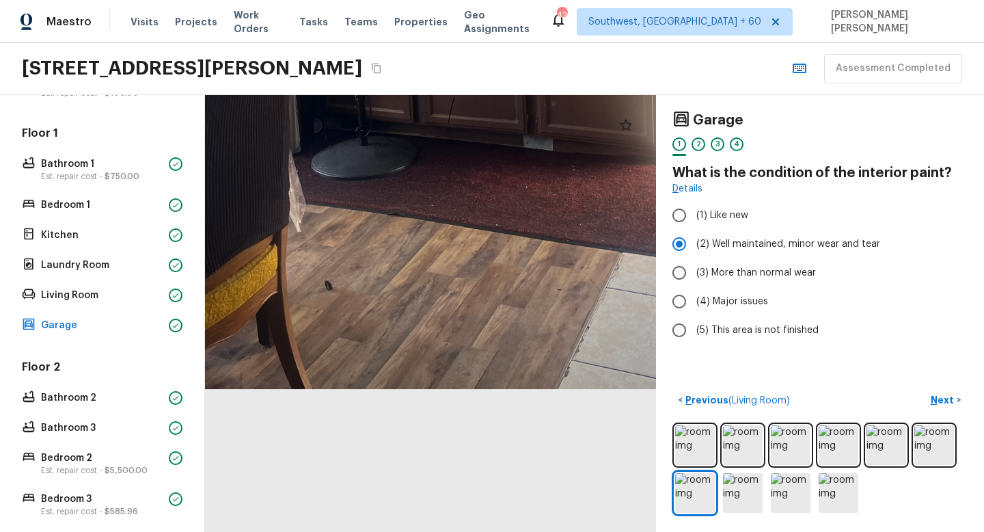
drag, startPoint x: 595, startPoint y: 374, endPoint x: 518, endPoint y: 331, distance: 87.9
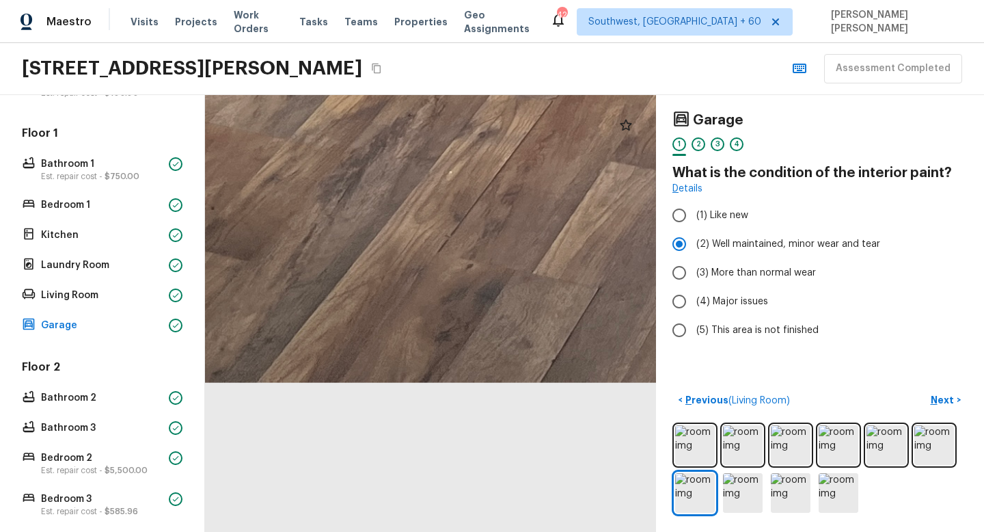
drag, startPoint x: 429, startPoint y: 364, endPoint x: 524, endPoint y: 246, distance: 151.3
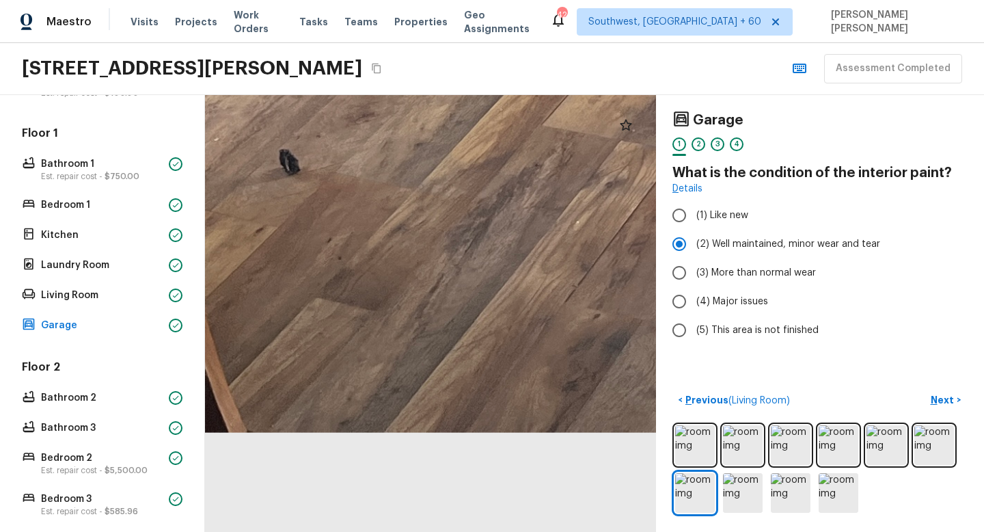
drag, startPoint x: 544, startPoint y: 323, endPoint x: 708, endPoint y: 381, distance: 173.8
click at [708, 382] on div "Garage 1 2 3 4 What is the condition of the interior paint? Details (1) Like ne…" at bounding box center [594, 313] width 779 height 437
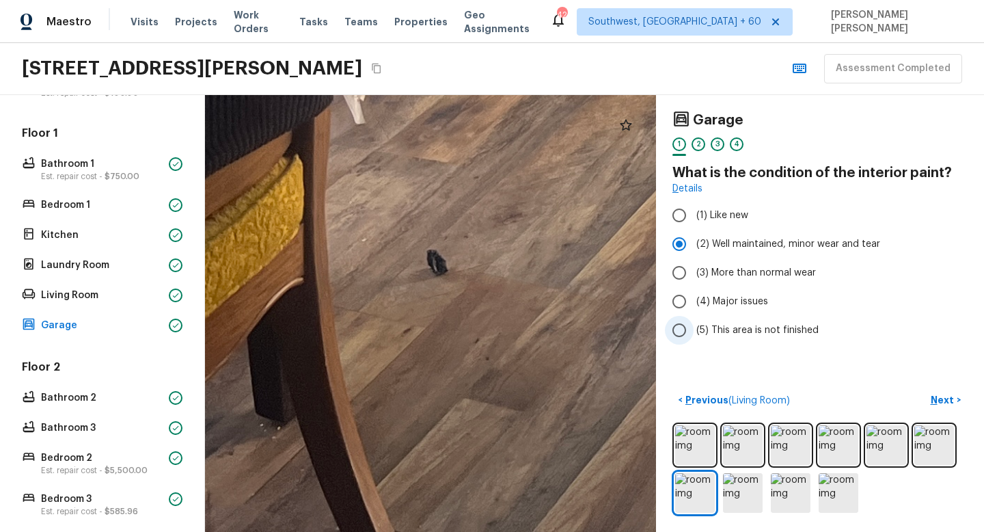
drag, startPoint x: 563, startPoint y: 253, endPoint x: 674, endPoint y: 344, distance: 143.3
click at [675, 344] on div "Garage 1 2 3 4 What is the condition of the interior paint? Details (1) Like ne…" at bounding box center [594, 313] width 779 height 437
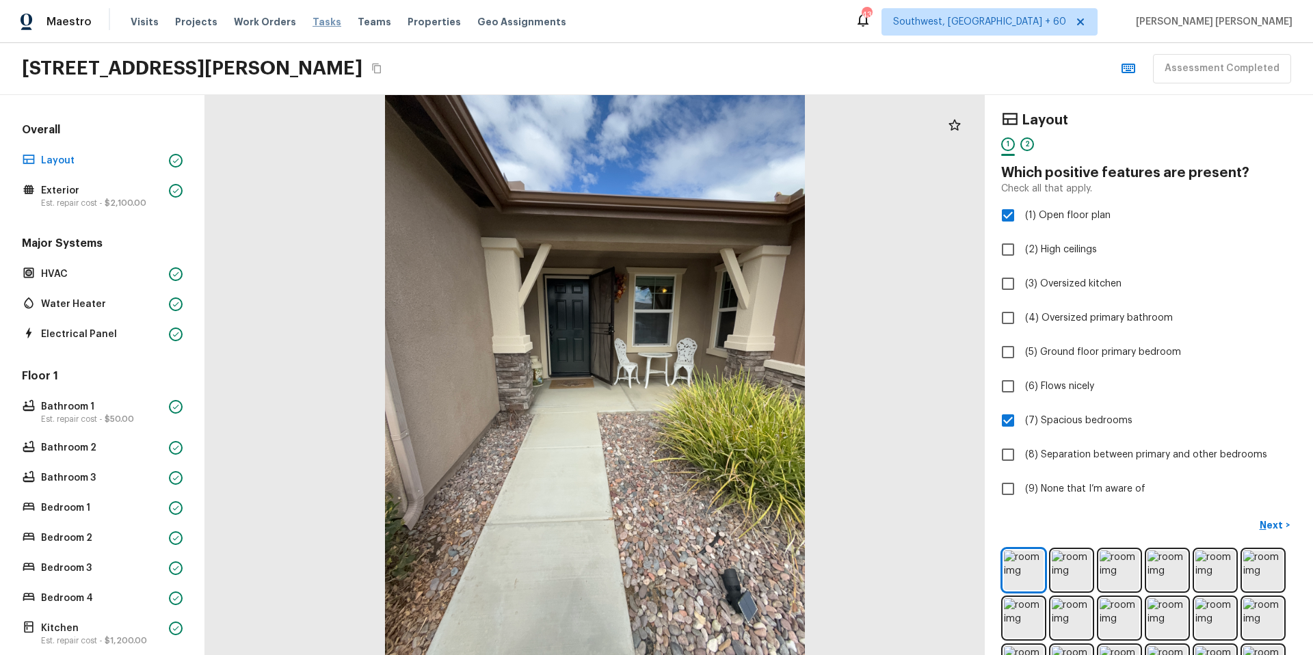
click at [312, 18] on span "Tasks" at bounding box center [326, 22] width 29 height 10
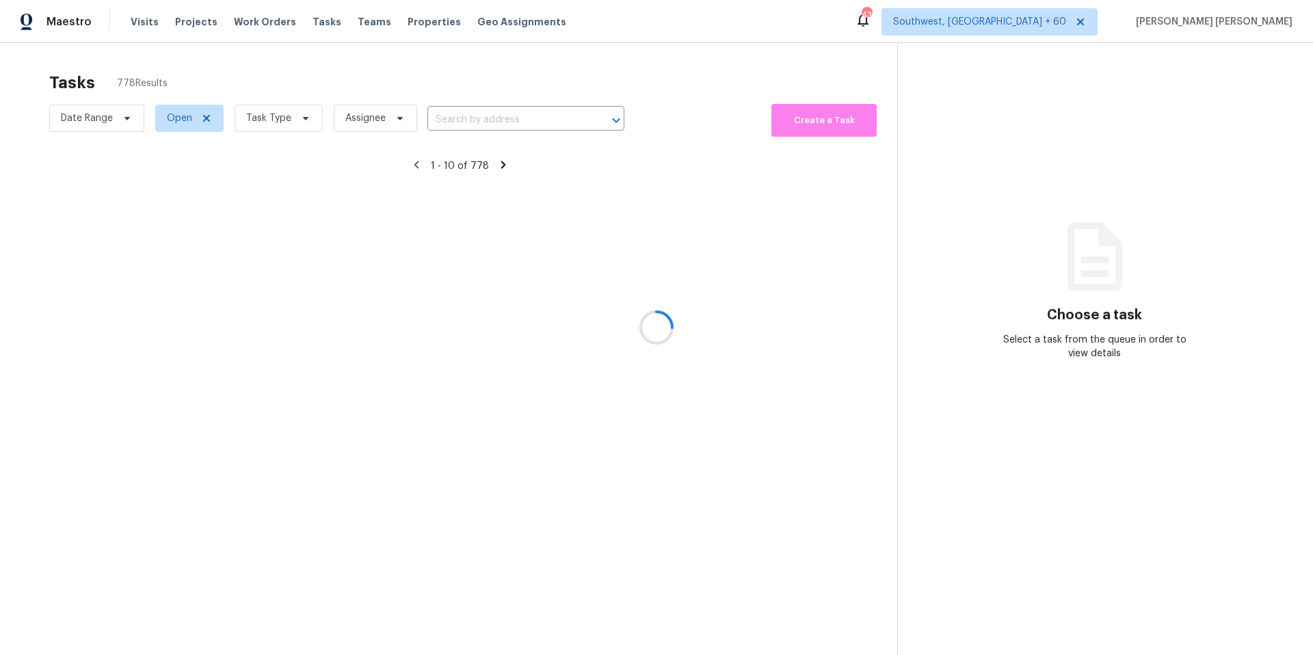
click at [247, 128] on div at bounding box center [656, 327] width 1313 height 655
click at [272, 128] on div at bounding box center [656, 327] width 1313 height 655
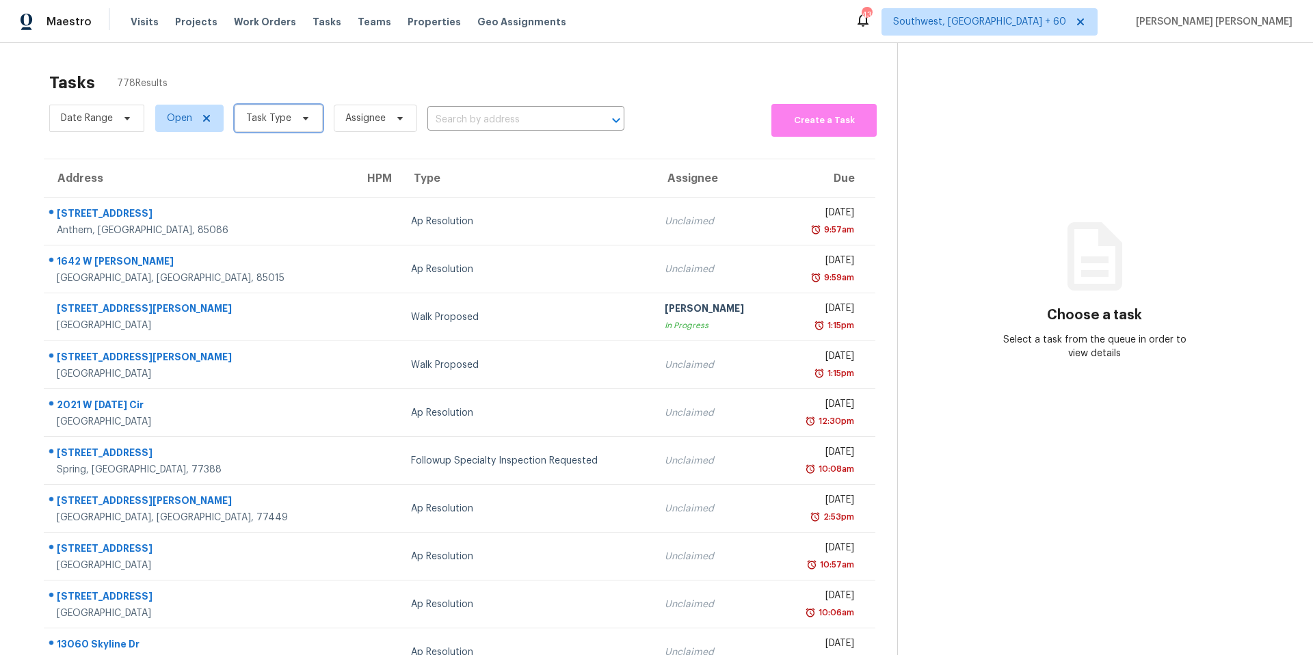
click at [262, 118] on span "Task Type" at bounding box center [268, 118] width 45 height 14
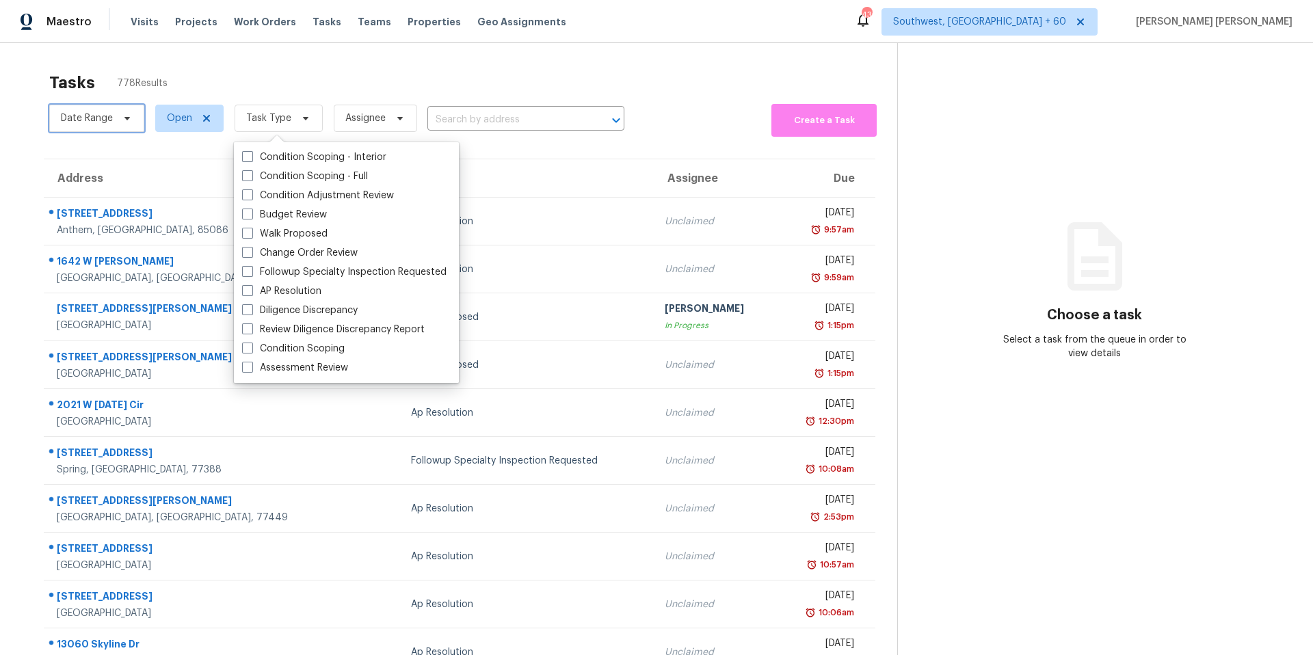
click at [96, 113] on span "Date Range" at bounding box center [87, 118] width 52 height 14
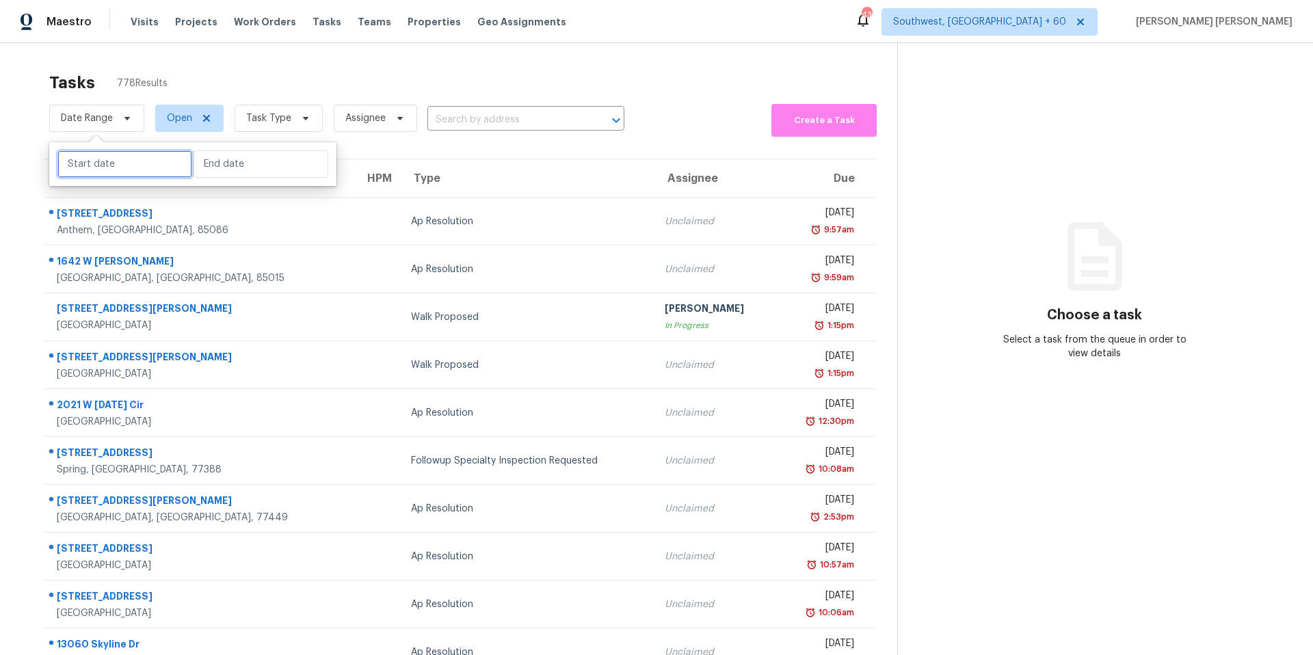
click at [123, 169] on input "text" at bounding box center [124, 163] width 135 height 27
select select "8"
select select "2025"
select select "9"
select select "2025"
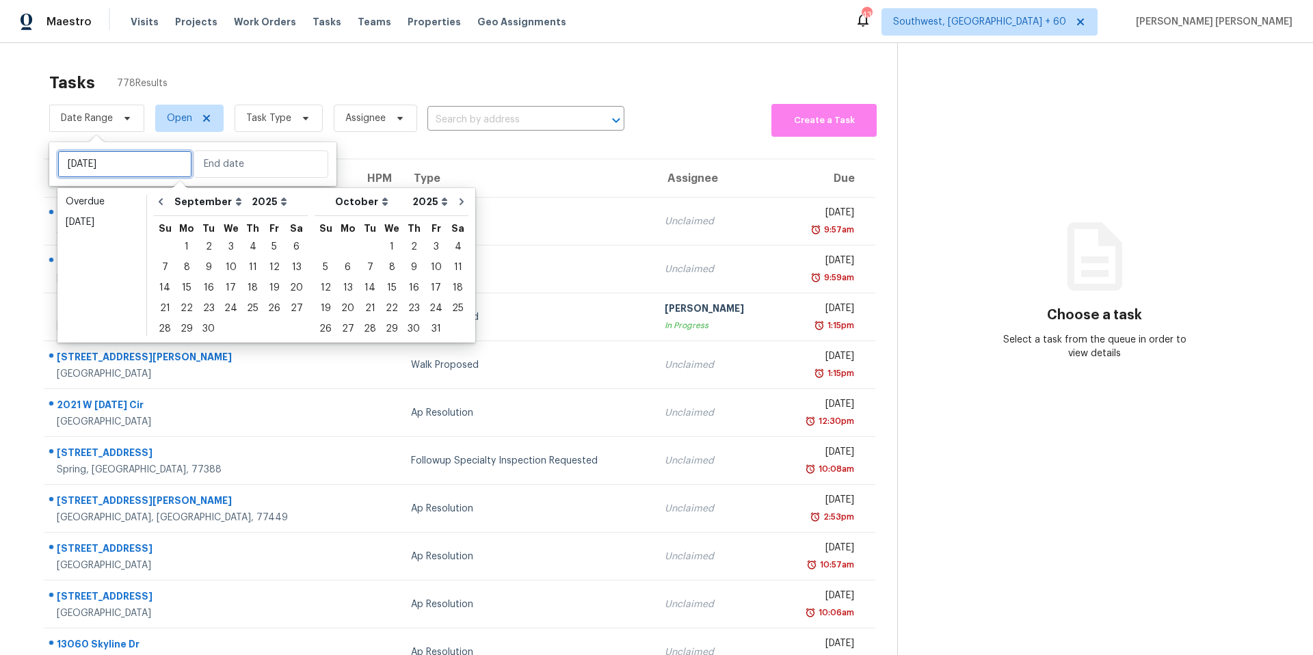
type input "Wed, Sep 17"
type input "Mon, Oct 27"
click at [186, 305] on div "22" at bounding box center [187, 308] width 22 height 19
type input "Mon, Sep 22"
click at [186, 305] on div "22" at bounding box center [187, 308] width 22 height 19
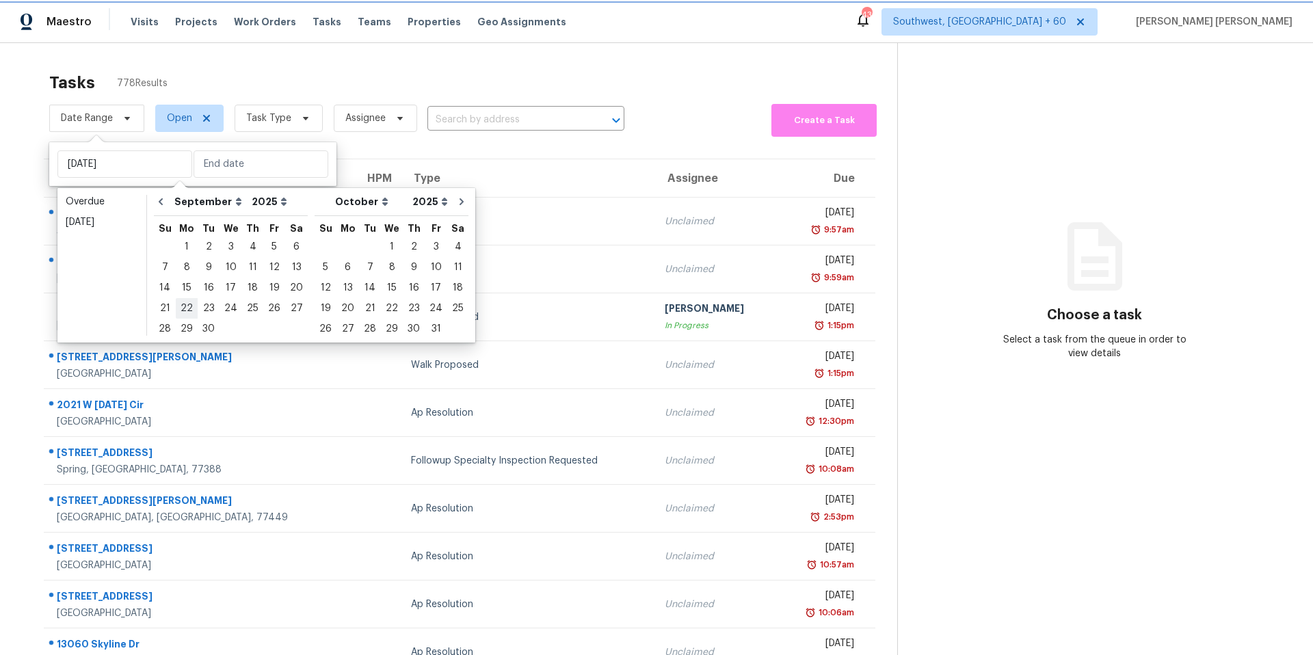
type input "Mon, Sep 22"
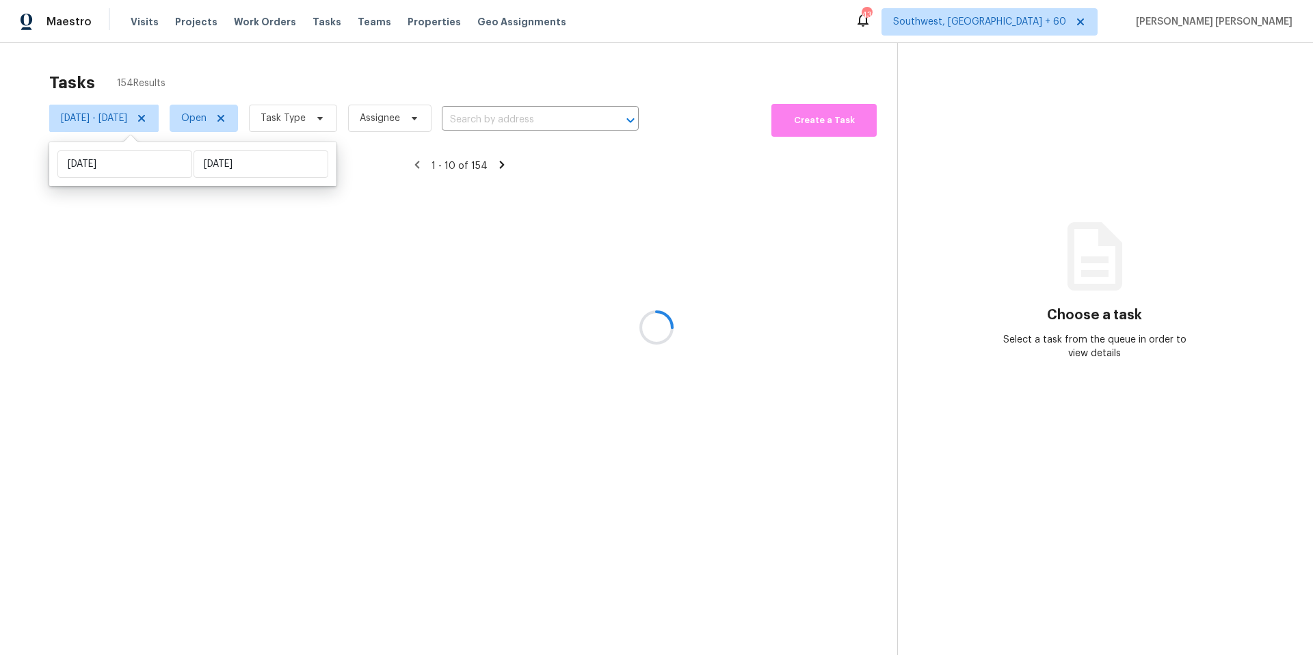
click at [308, 74] on div at bounding box center [656, 327] width 1313 height 655
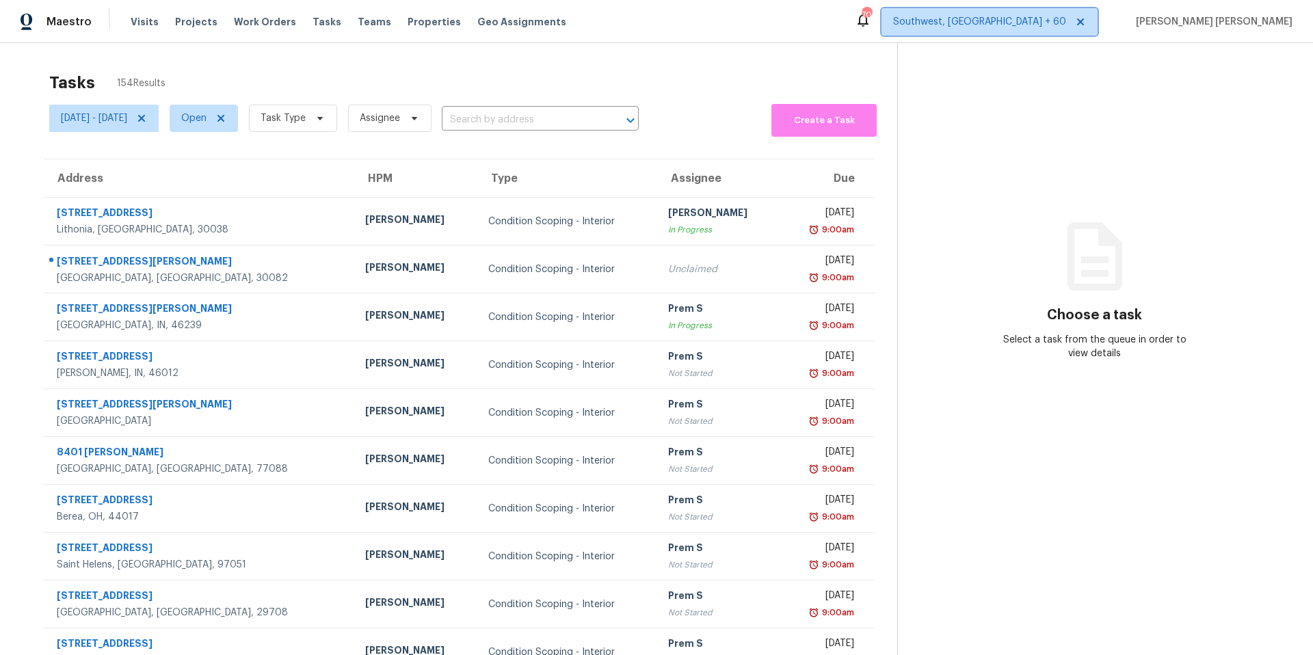
click at [1053, 24] on span "Southwest, [GEOGRAPHIC_DATA] + 60" at bounding box center [979, 22] width 173 height 14
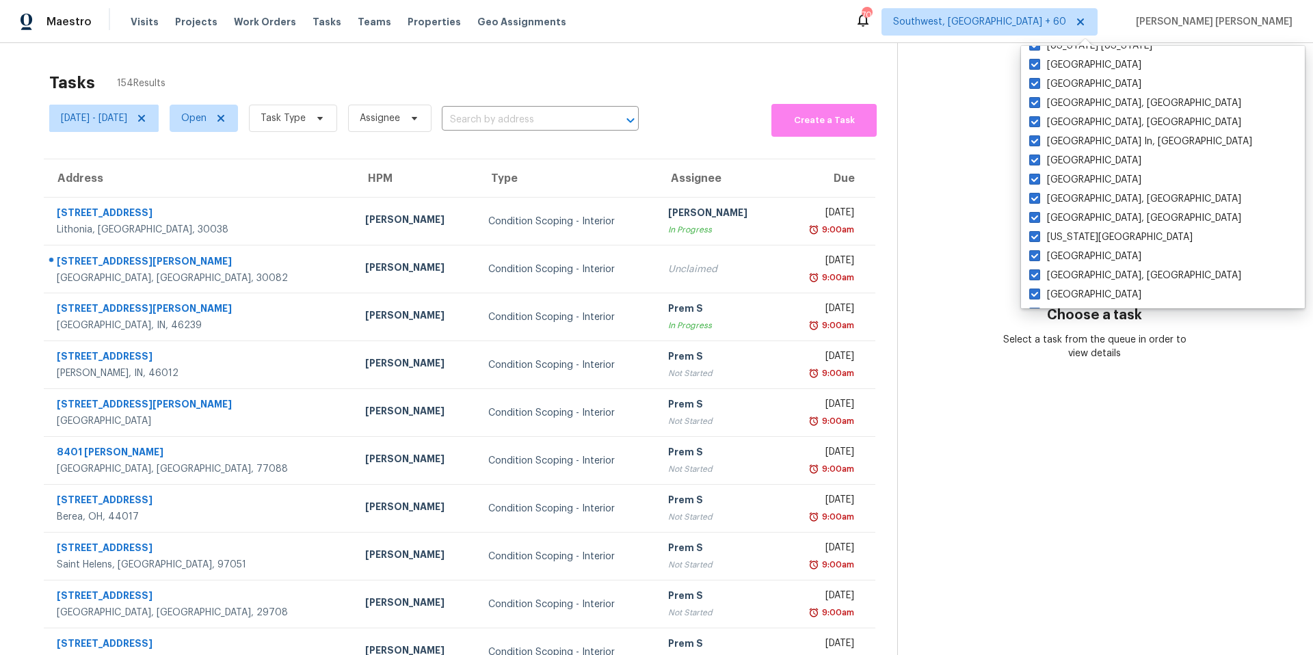
scroll to position [916, 0]
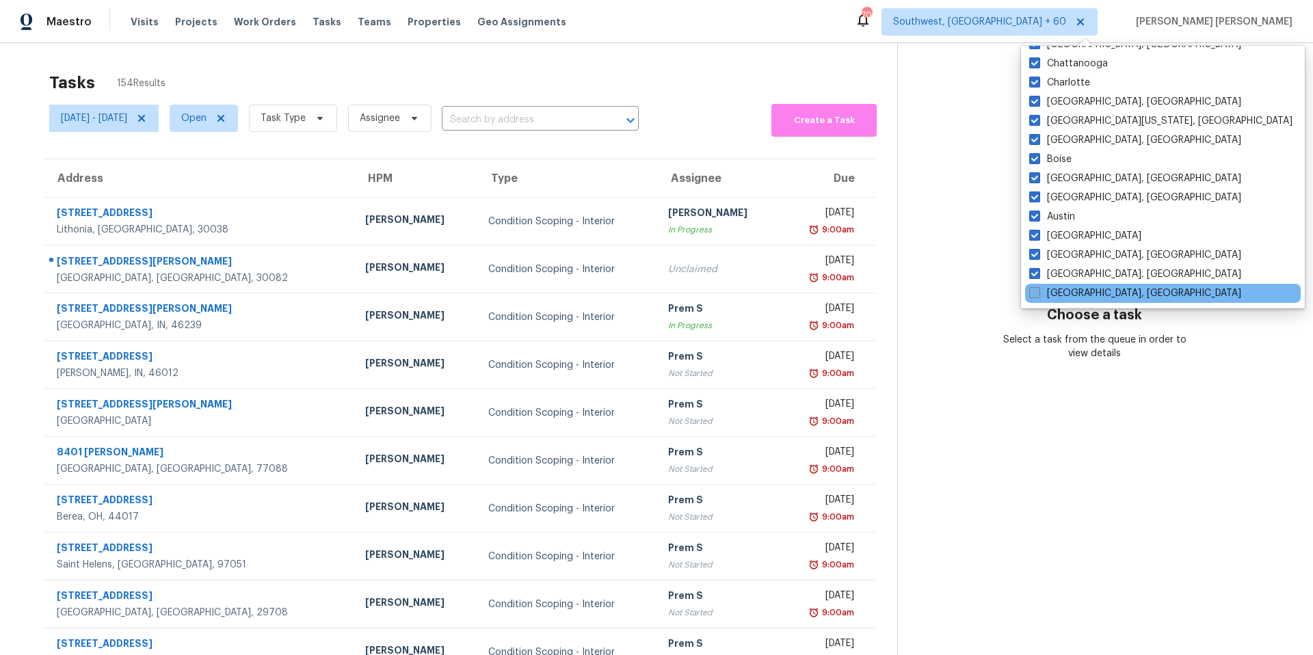
click at [1089, 297] on label "[GEOGRAPHIC_DATA], [GEOGRAPHIC_DATA]" at bounding box center [1135, 293] width 212 height 14
click at [1038, 295] on input "[GEOGRAPHIC_DATA], [GEOGRAPHIC_DATA]" at bounding box center [1033, 290] width 9 height 9
checkbox input "true"
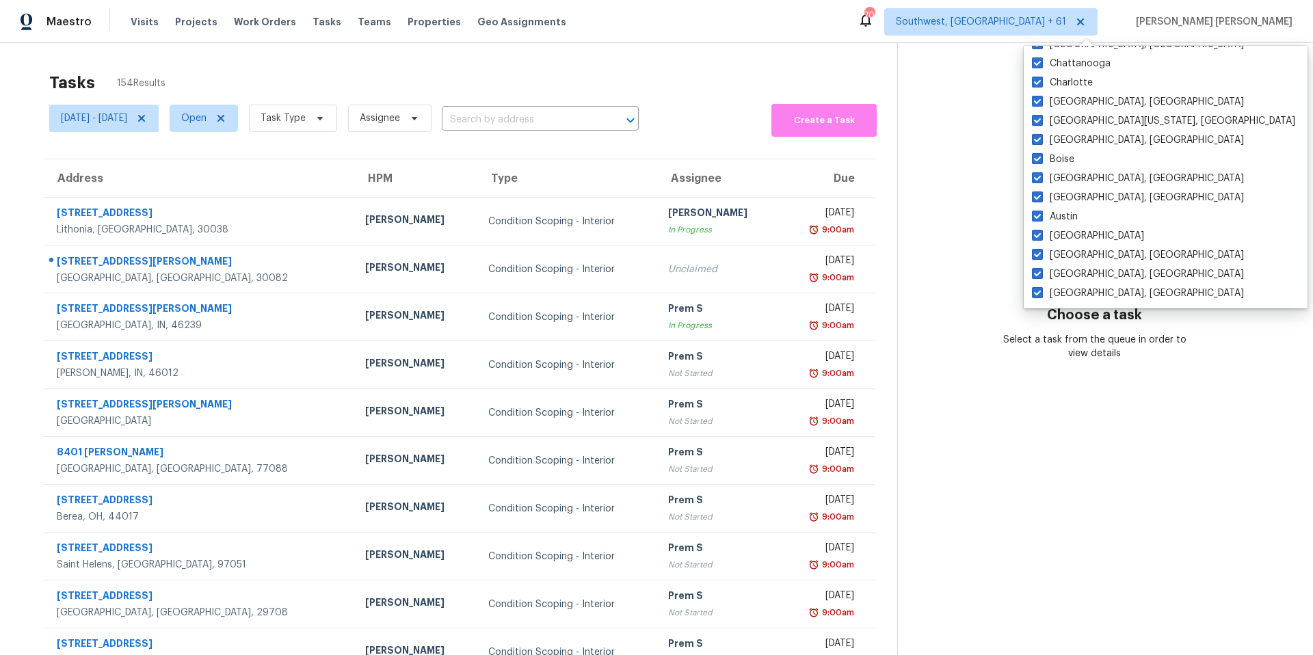
click at [332, 136] on span "Task Type" at bounding box center [287, 118] width 99 height 36
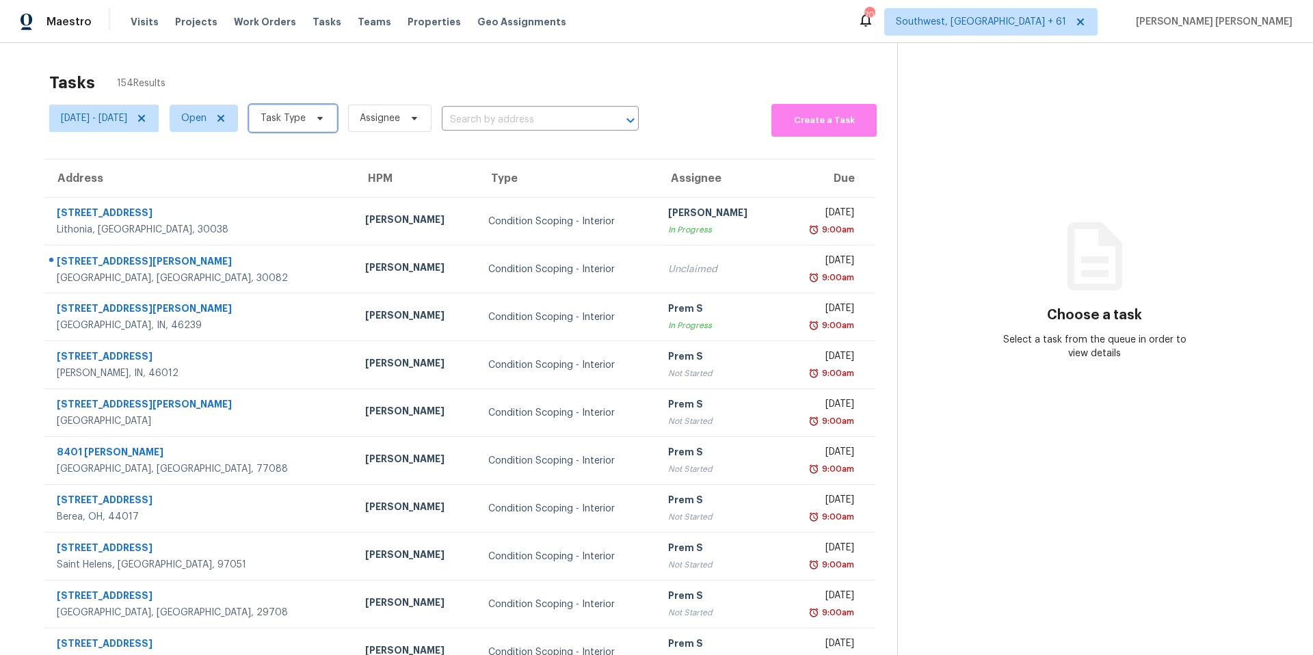
click at [306, 118] on span "Task Type" at bounding box center [282, 118] width 45 height 14
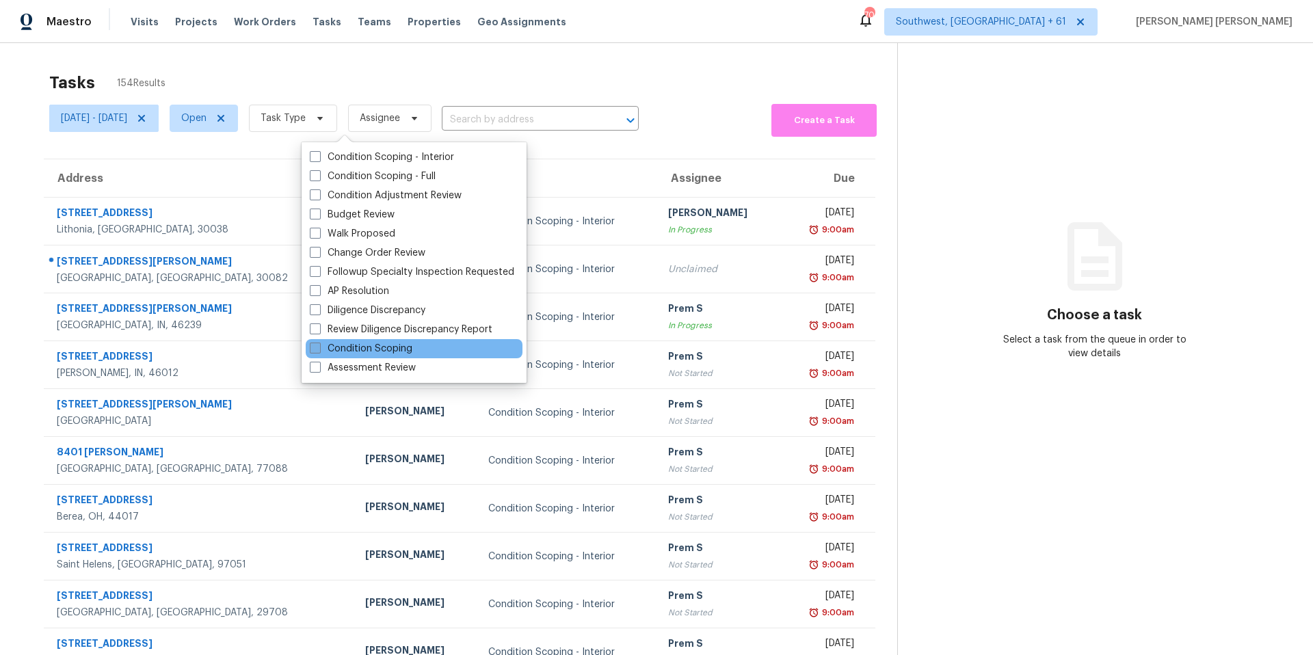
click at [383, 346] on label "Condition Scoping" at bounding box center [361, 349] width 103 height 14
click at [319, 346] on input "Condition Scoping" at bounding box center [314, 346] width 9 height 9
checkbox input "true"
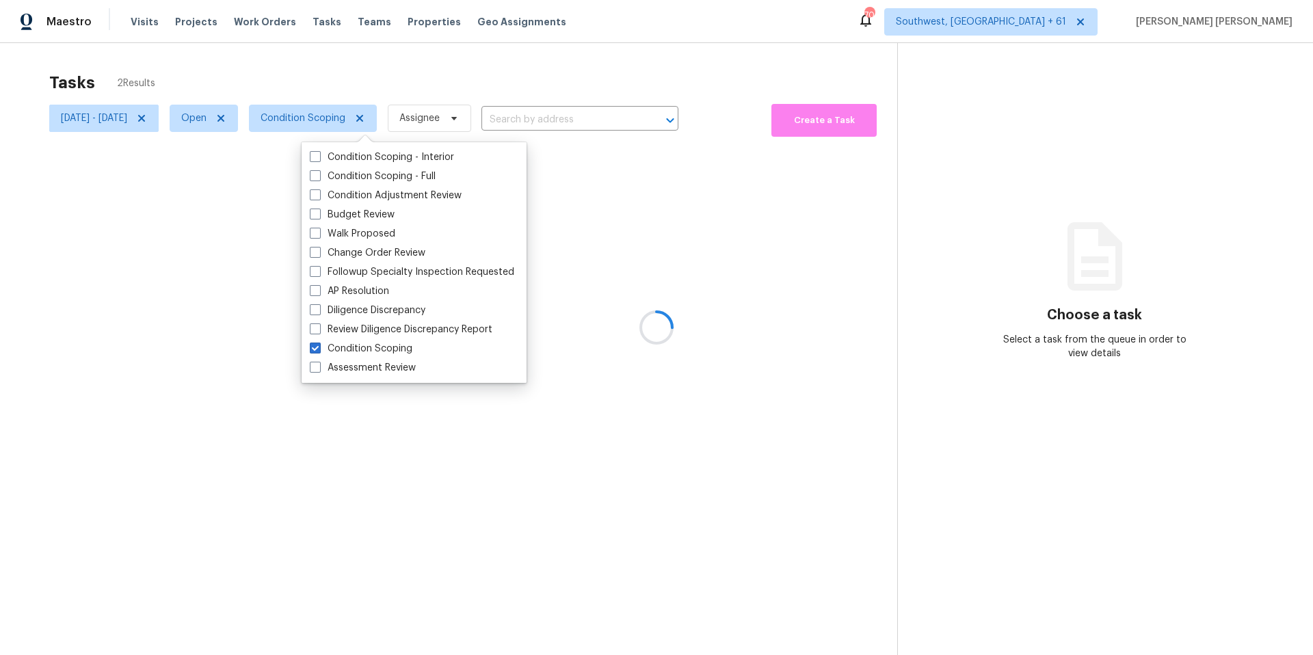
click at [358, 56] on div "Tasks 2 Results [DATE] - [DATE] Open Condition Scoping Assignee ​ Create a Task…" at bounding box center [656, 370] width 1313 height 655
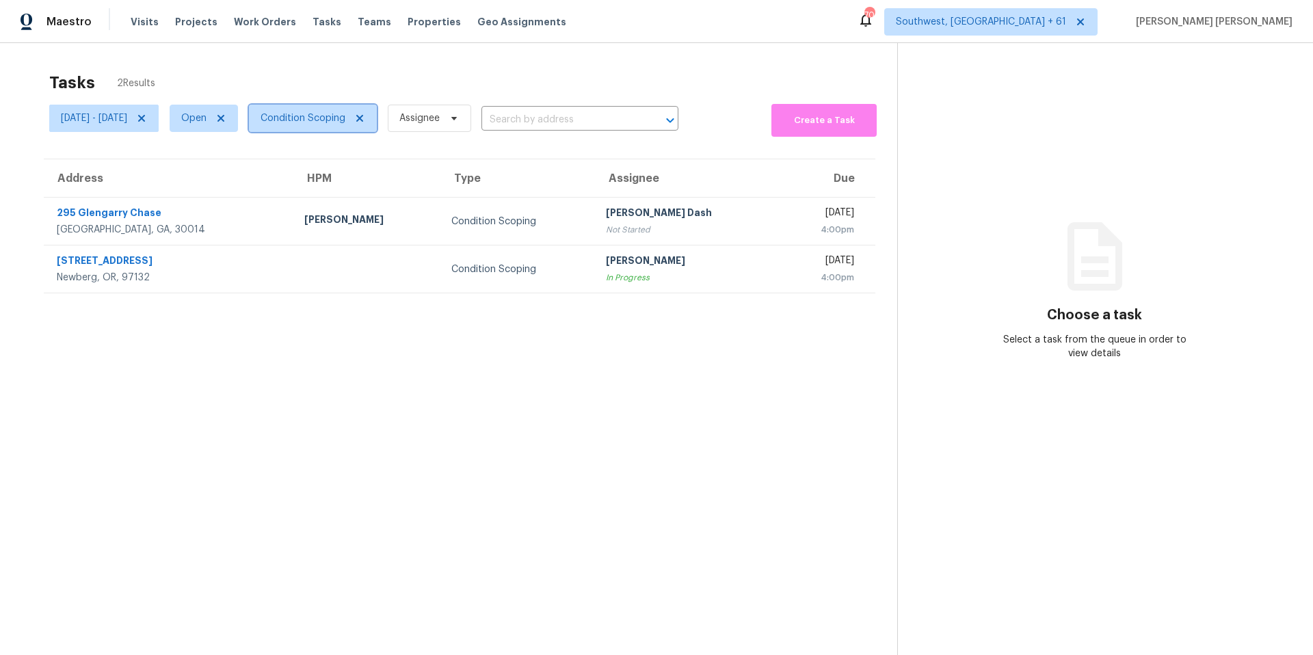
click at [345, 119] on span "Condition Scoping" at bounding box center [302, 118] width 85 height 14
click at [357, 79] on div "Tasks 2 Results" at bounding box center [473, 83] width 848 height 36
click at [206, 122] on span "Open" at bounding box center [193, 118] width 25 height 14
click at [250, 178] on label "Closed" at bounding box center [255, 177] width 49 height 14
click at [240, 178] on input "Closed" at bounding box center [235, 174] width 9 height 9
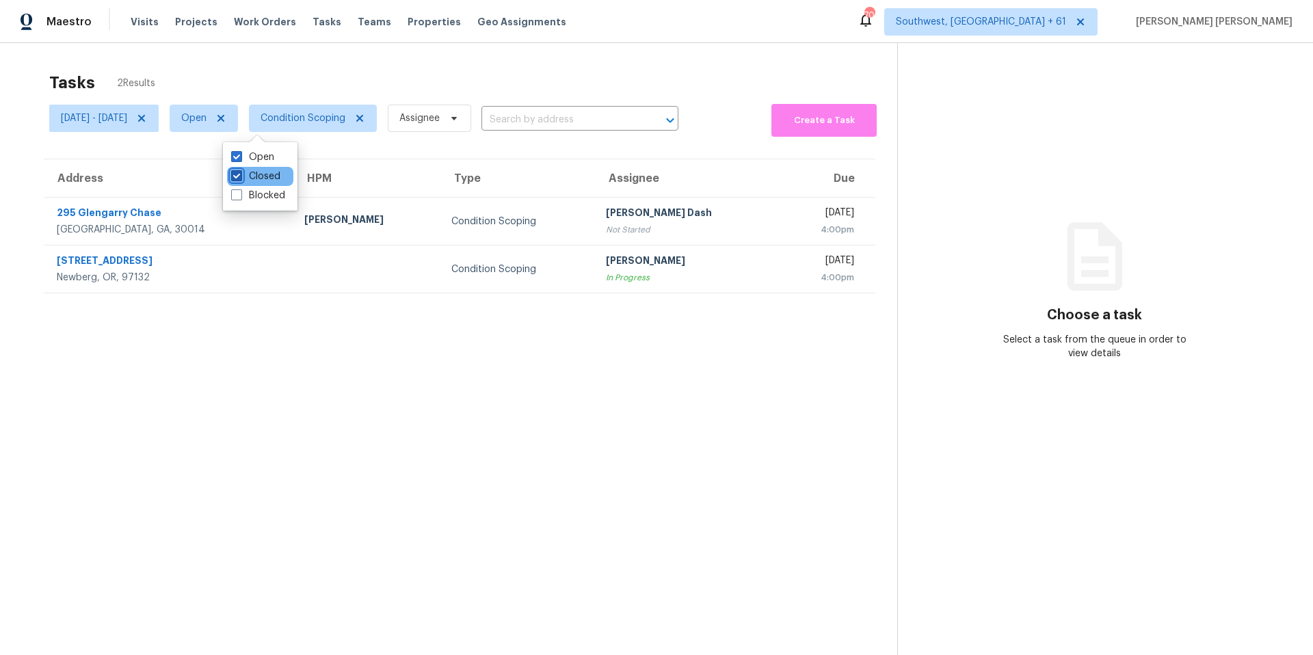
checkbox input "true"
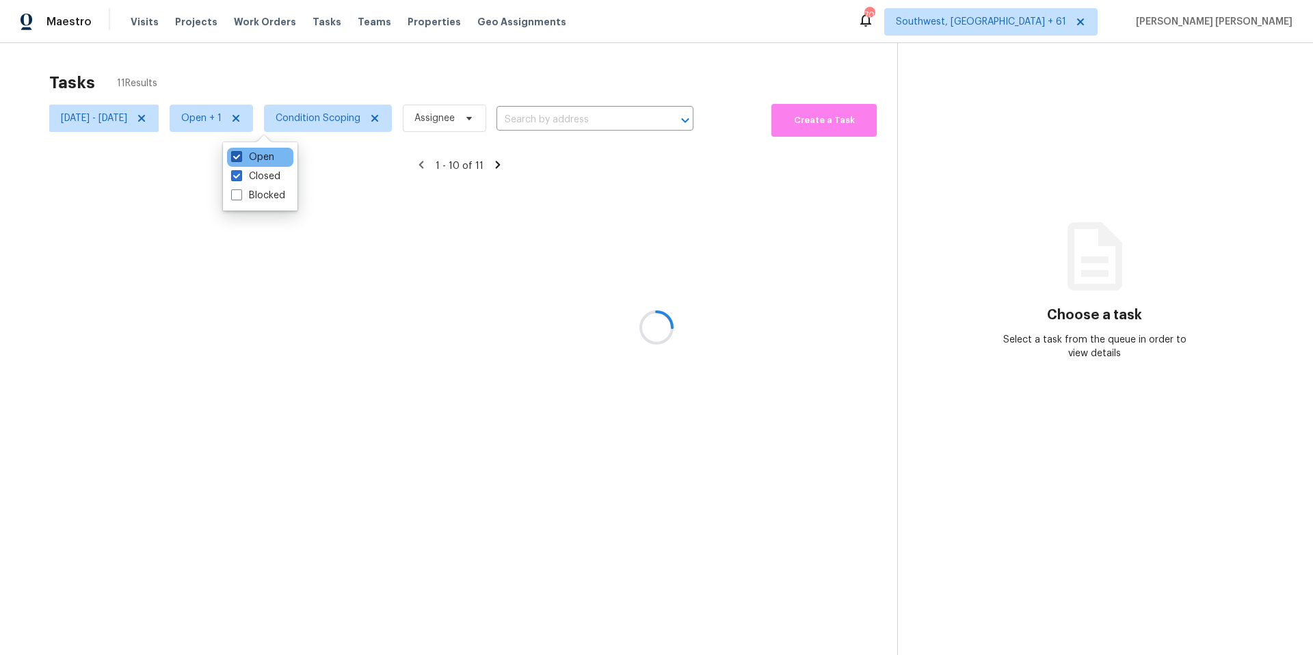
click at [248, 156] on label "Open" at bounding box center [252, 157] width 43 height 14
click at [240, 156] on input "Open" at bounding box center [235, 154] width 9 height 9
checkbox input "false"
click at [330, 43] on div at bounding box center [656, 327] width 1313 height 655
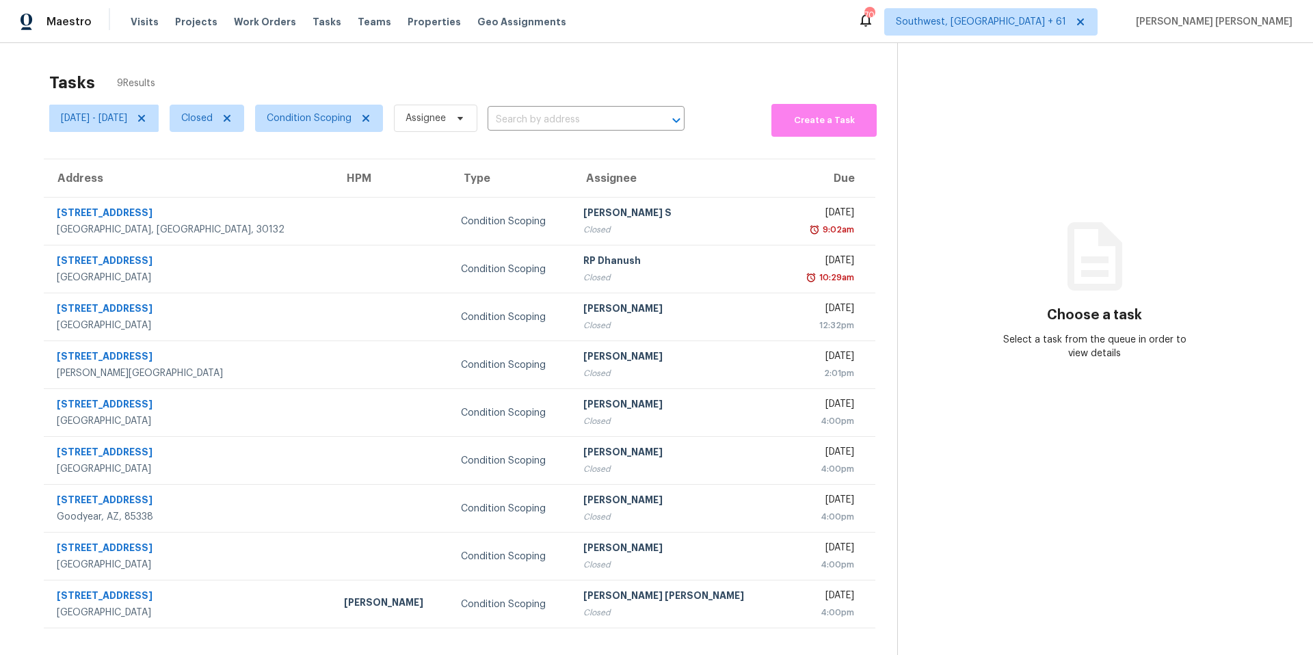
click at [473, 183] on th "Type" at bounding box center [511, 178] width 122 height 38
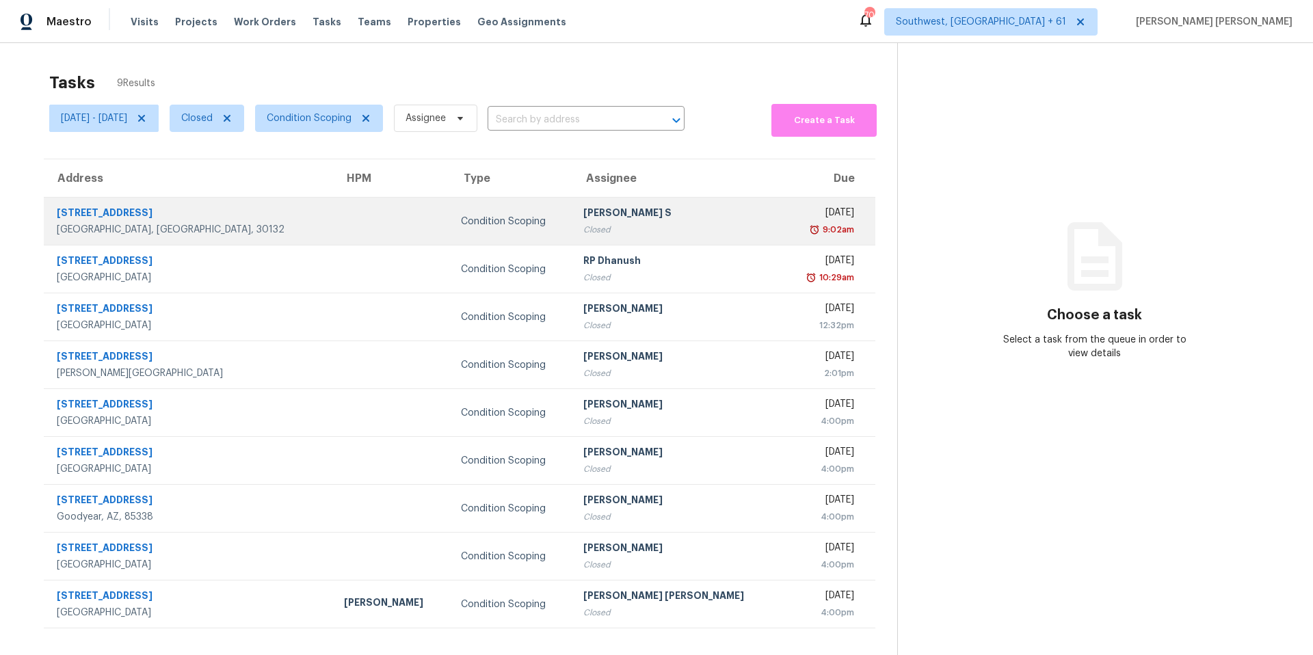
click at [473, 206] on td "Condition Scoping" at bounding box center [511, 222] width 122 height 48
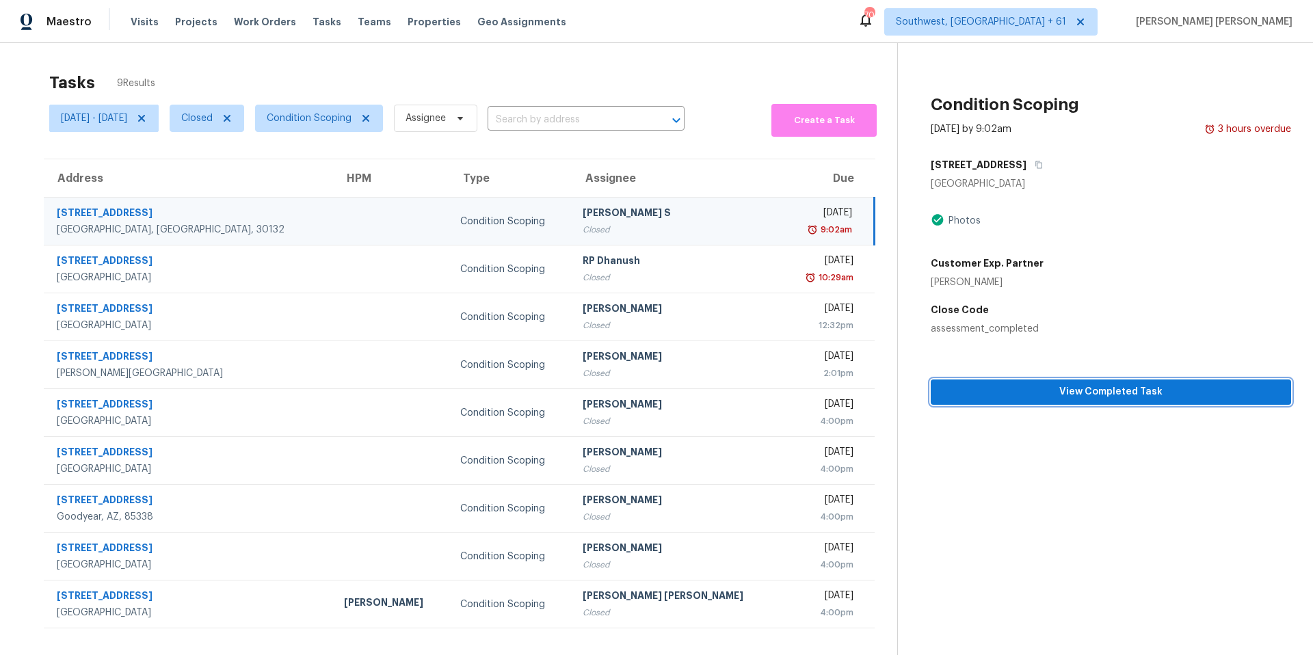
click at [1029, 402] on button "View Completed Task" at bounding box center [1110, 391] width 360 height 25
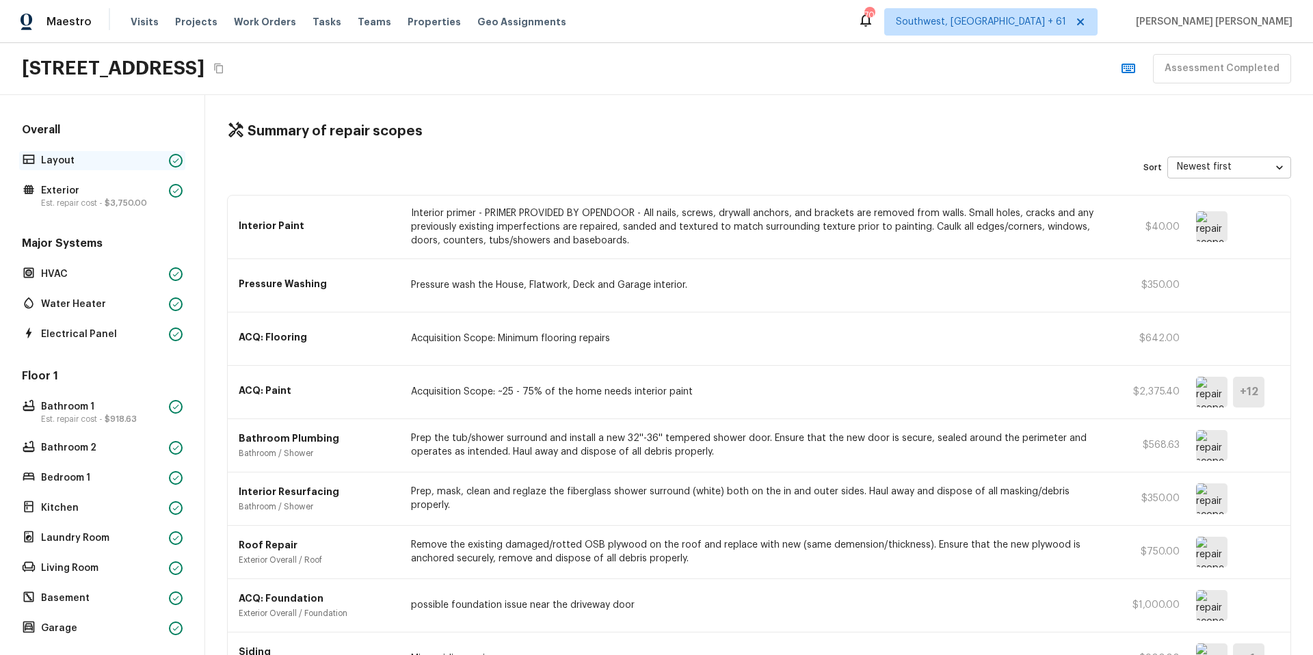
click at [96, 159] on p "Layout" at bounding box center [102, 161] width 122 height 14
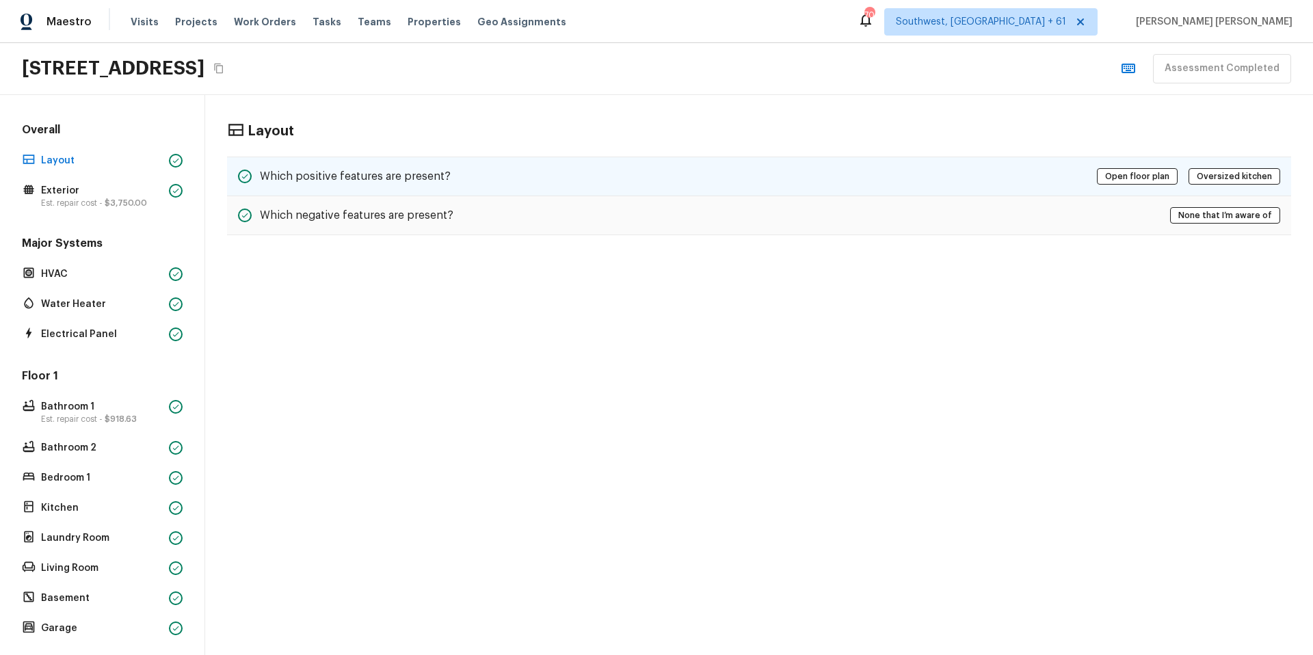
click at [734, 161] on div "Which positive features are present? Open floor plan Oversized kitchen" at bounding box center [759, 177] width 1064 height 40
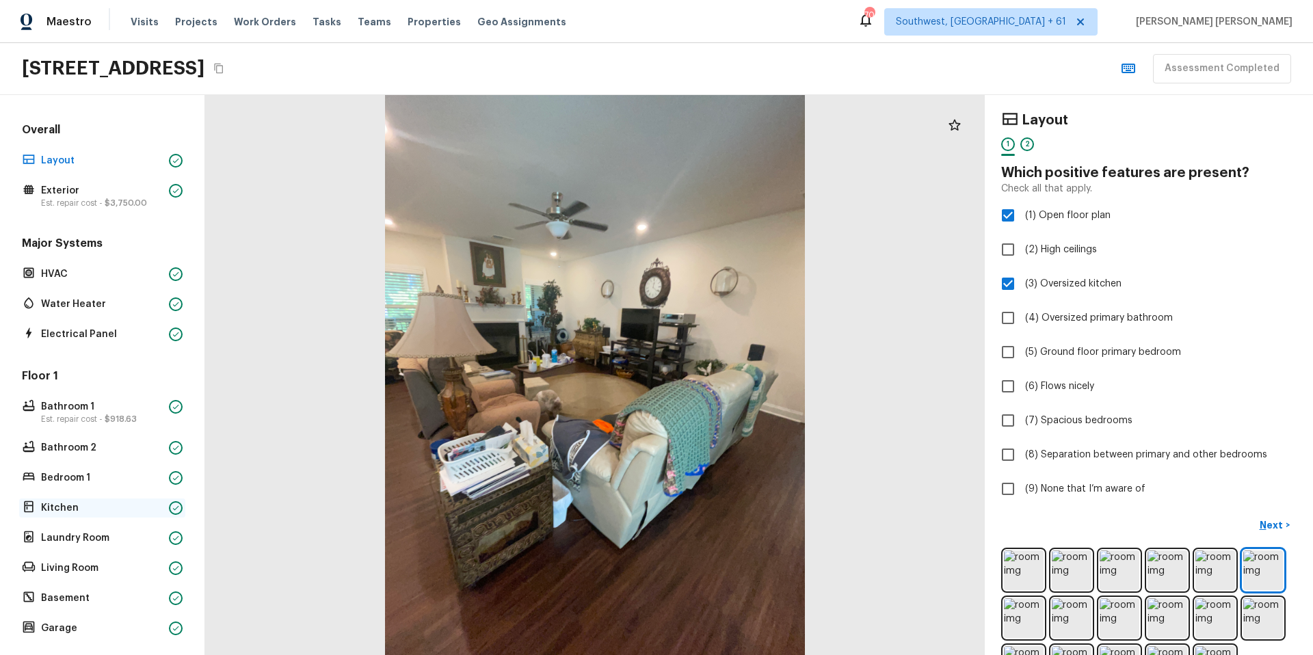
scroll to position [397, 0]
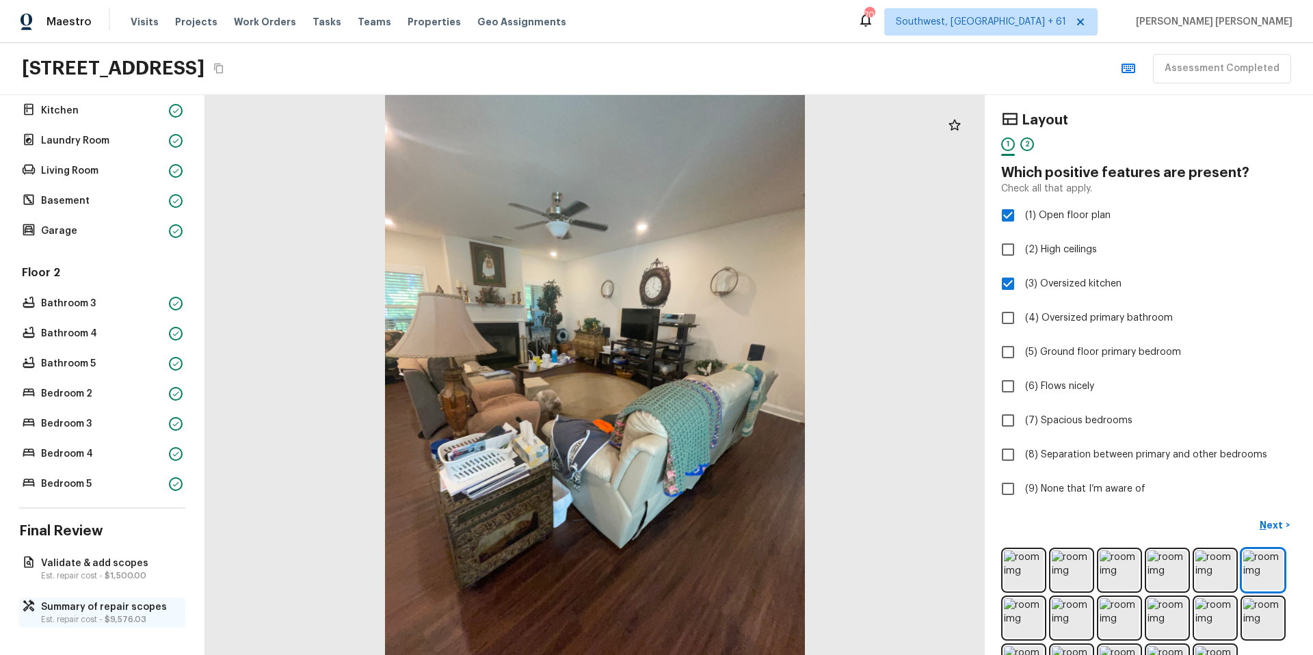
click at [89, 618] on p "Est. repair cost - $9,576.03" at bounding box center [109, 619] width 136 height 11
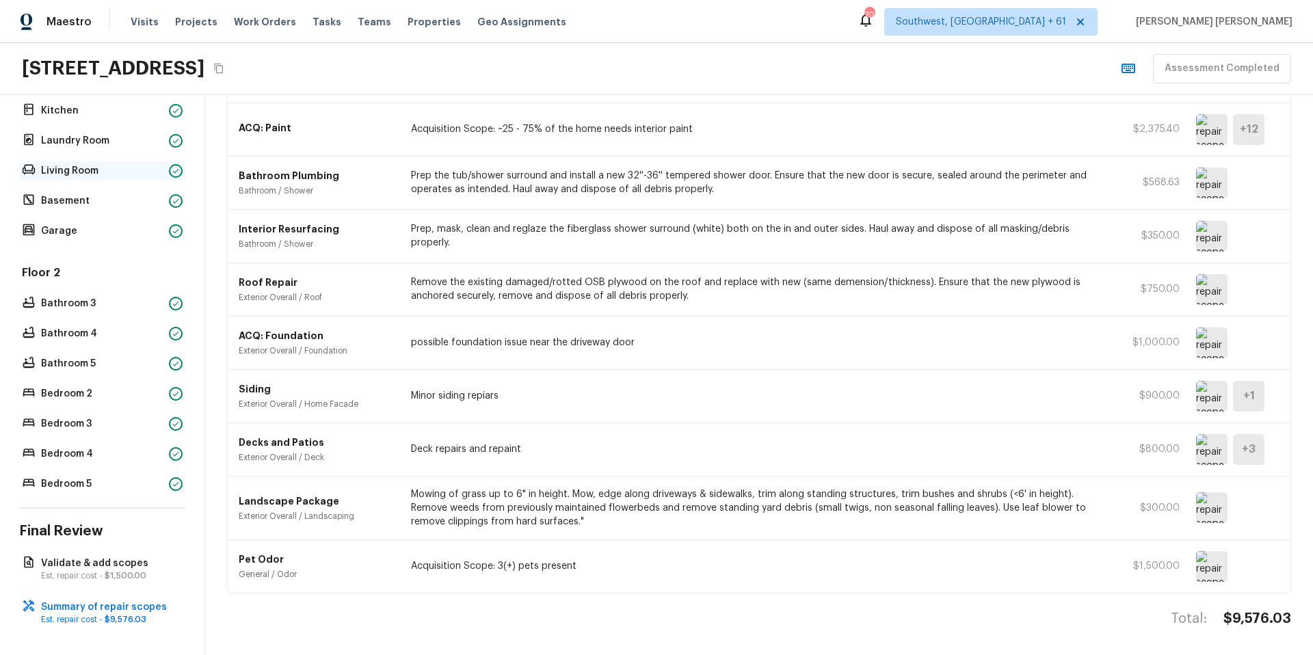
scroll to position [0, 0]
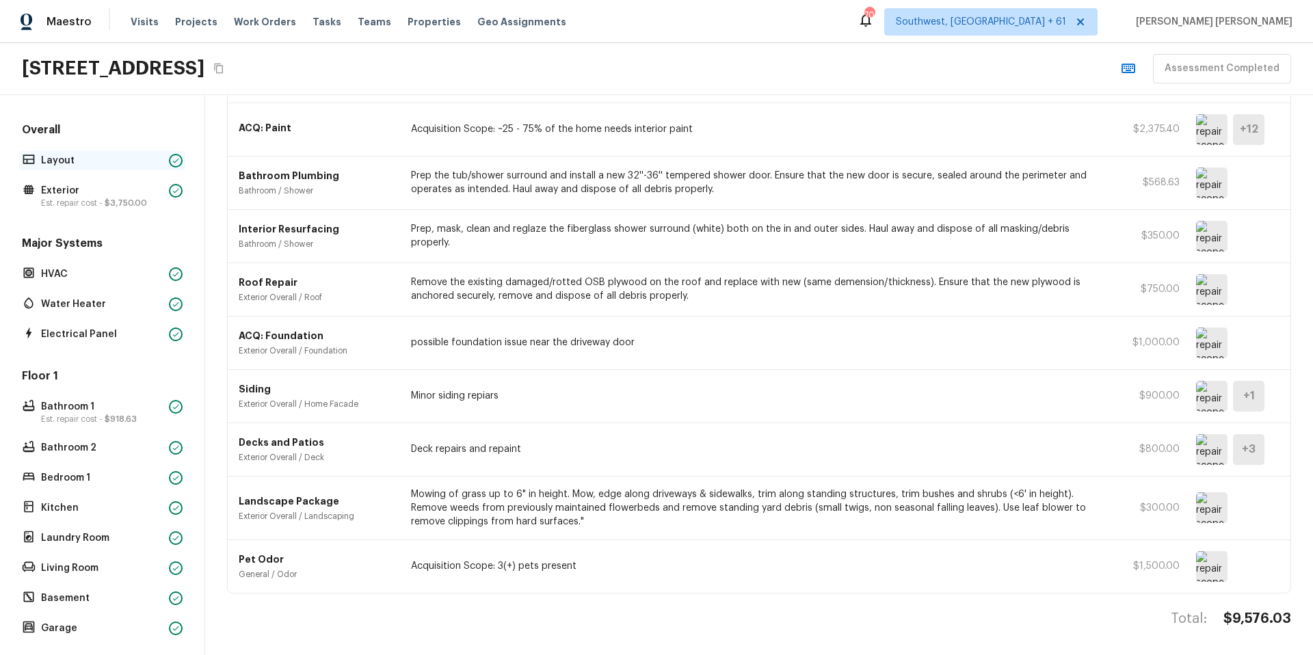
click at [83, 165] on p "Layout" at bounding box center [102, 161] width 122 height 14
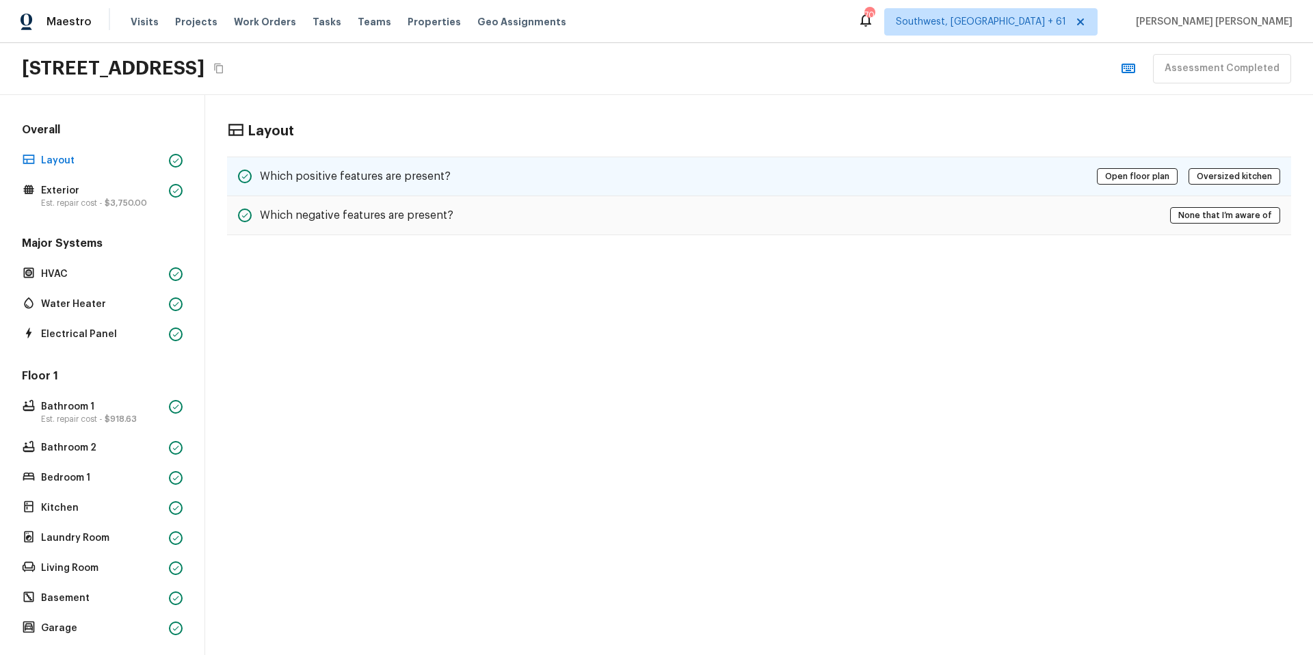
click at [776, 173] on div "Which positive features are present? Open floor plan Oversized kitchen" at bounding box center [759, 177] width 1064 height 40
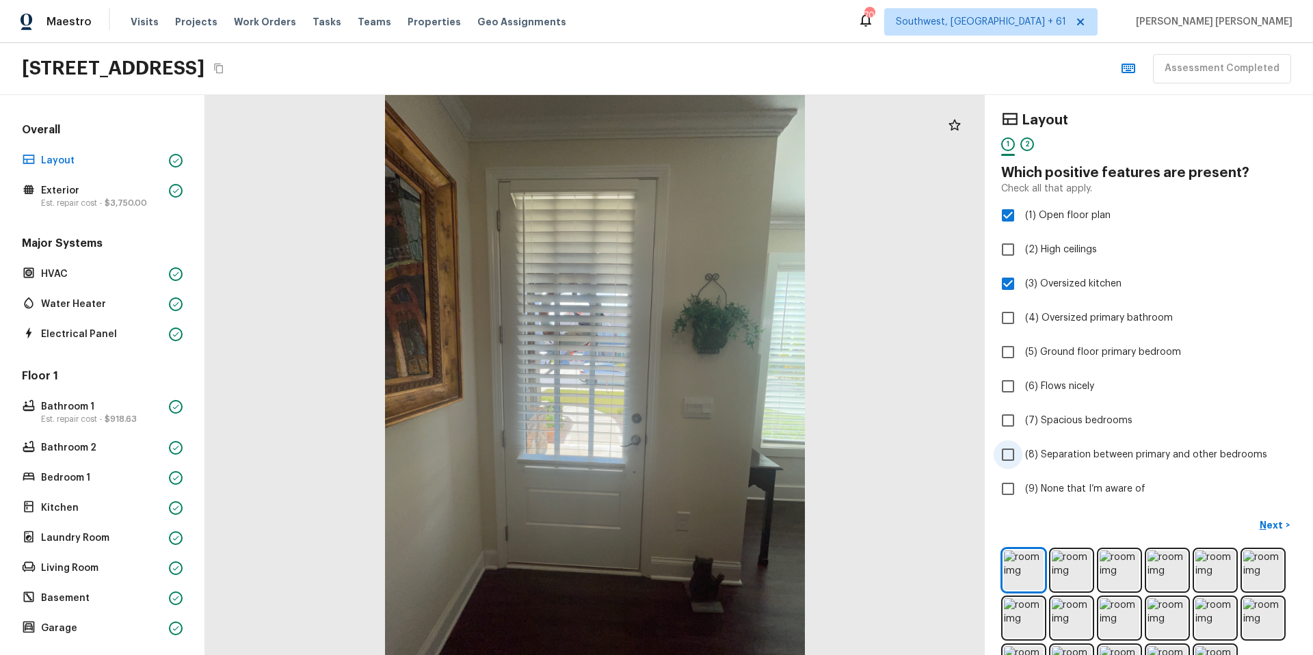
scroll to position [50, 0]
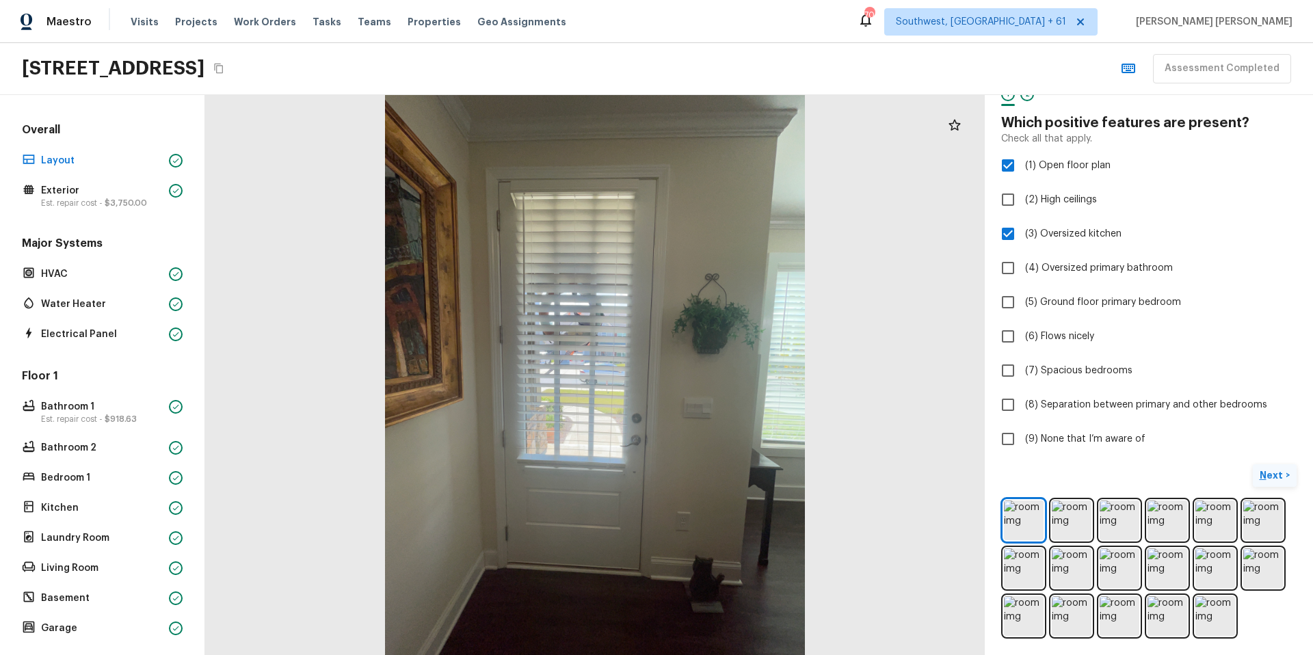
click at [1277, 478] on p "Next" at bounding box center [1272, 475] width 26 height 14
click at [1263, 472] on span "( Exterior )" at bounding box center [1262, 476] width 41 height 10
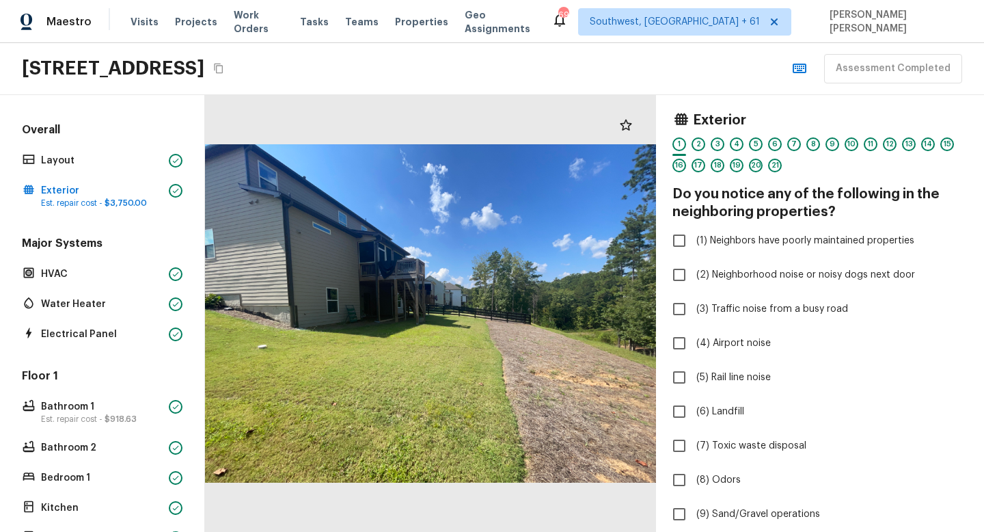
scroll to position [301, 0]
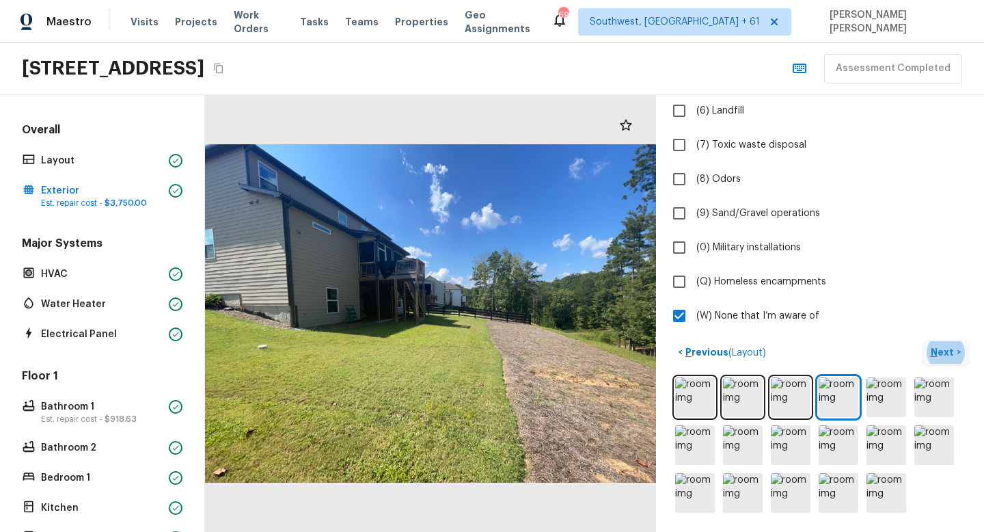
click at [960, 344] on button "Next >" at bounding box center [946, 352] width 44 height 23
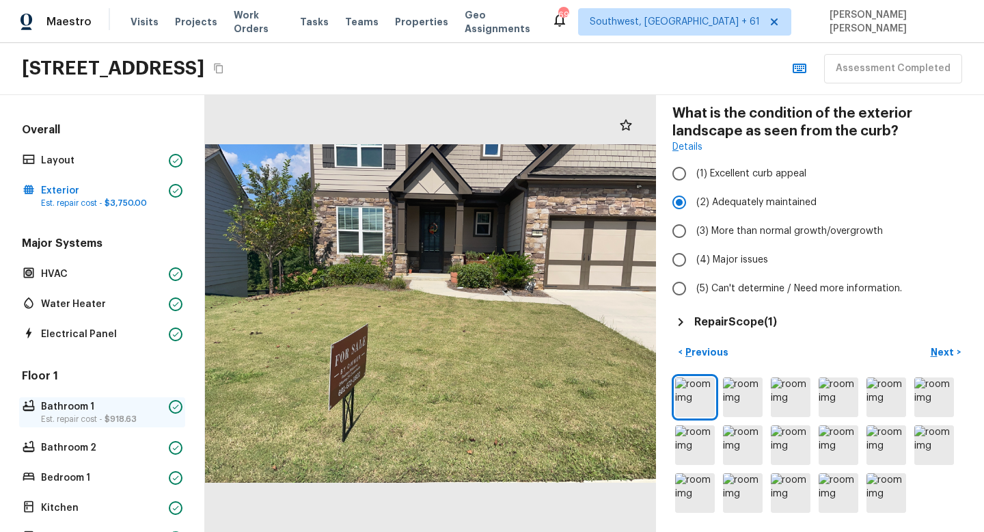
click at [70, 418] on p "Est. repair cost - $918.63" at bounding box center [102, 419] width 122 height 11
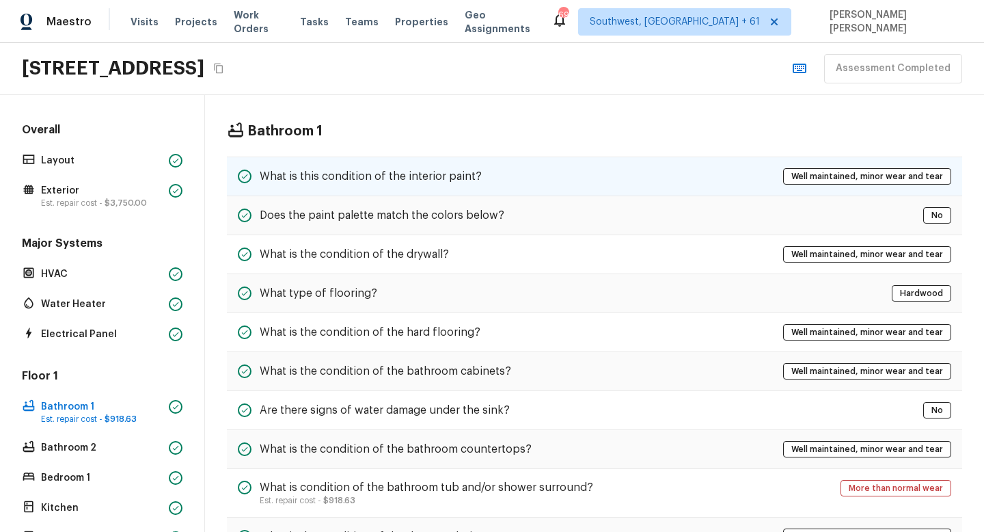
click at [460, 174] on h5 "What is this condition of the interior paint?" at bounding box center [371, 176] width 222 height 15
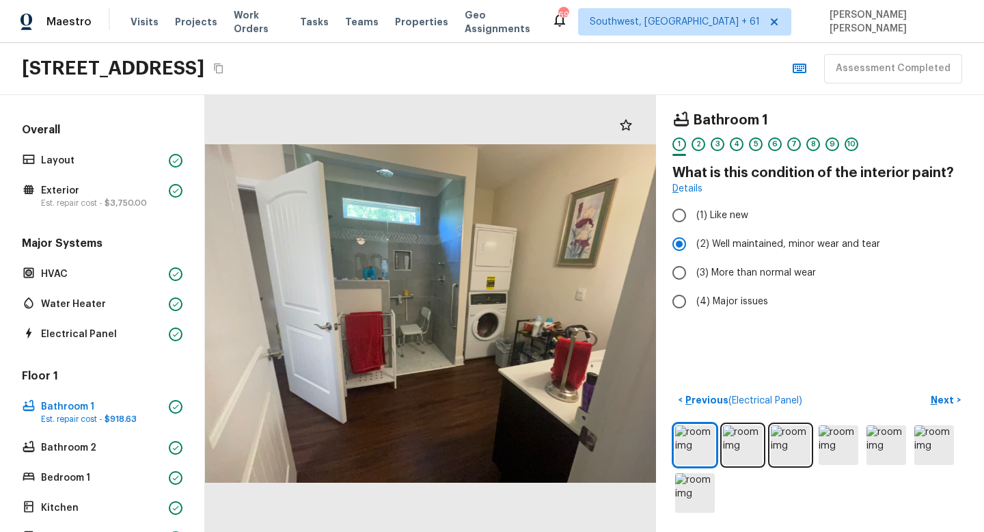
click at [77, 263] on div "Major Systems HVAC Water Heater Electrical Panel" at bounding box center [102, 290] width 166 height 108
click at [72, 267] on p "HVAC" at bounding box center [102, 274] width 122 height 14
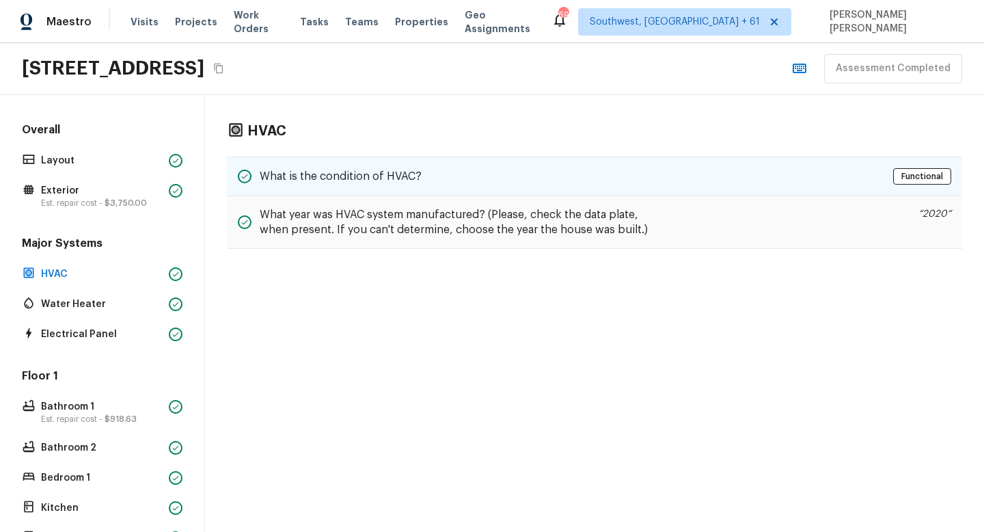
click at [477, 177] on div "What is the condition of HVAC? Functional" at bounding box center [595, 177] width 736 height 40
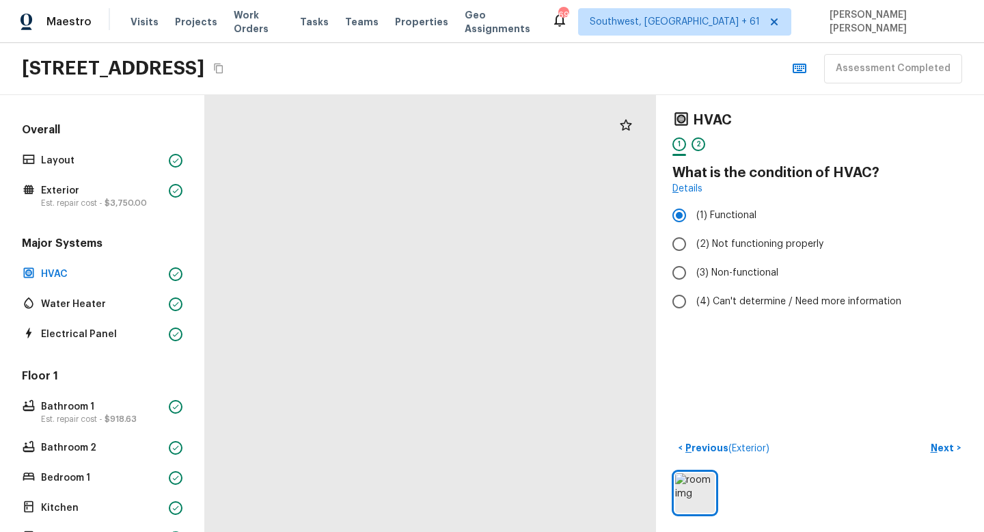
drag, startPoint x: 405, startPoint y: 202, endPoint x: 464, endPoint y: 200, distance: 59.5
click at [464, 200] on div at bounding box center [456, 413] width 783 height 759
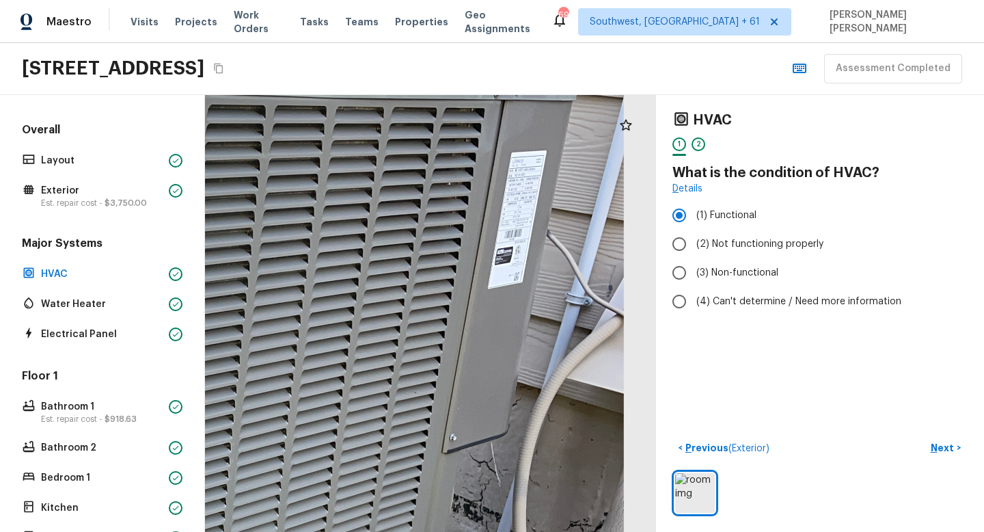
drag, startPoint x: 561, startPoint y: 204, endPoint x: 549, endPoint y: 299, distance: 95.1
click at [549, 299] on div at bounding box center [90, 522] width 1469 height 1421
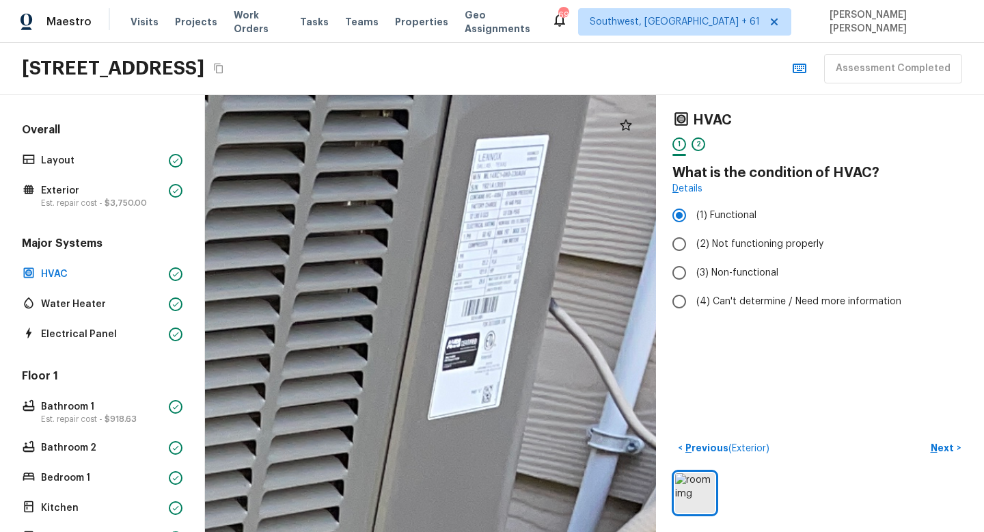
drag, startPoint x: 533, startPoint y: 186, endPoint x: 505, endPoint y: 236, distance: 57.2
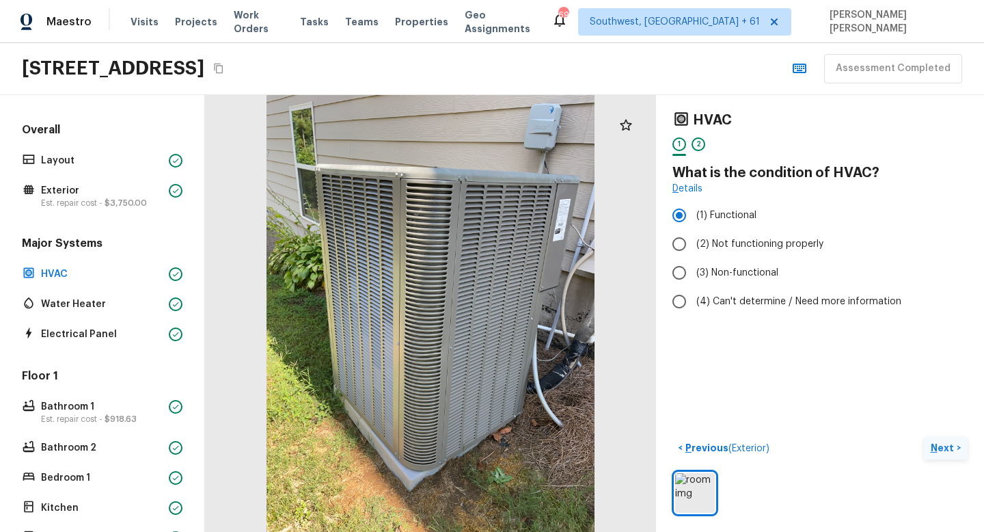
click at [957, 457] on button "Next >" at bounding box center [946, 448] width 44 height 23
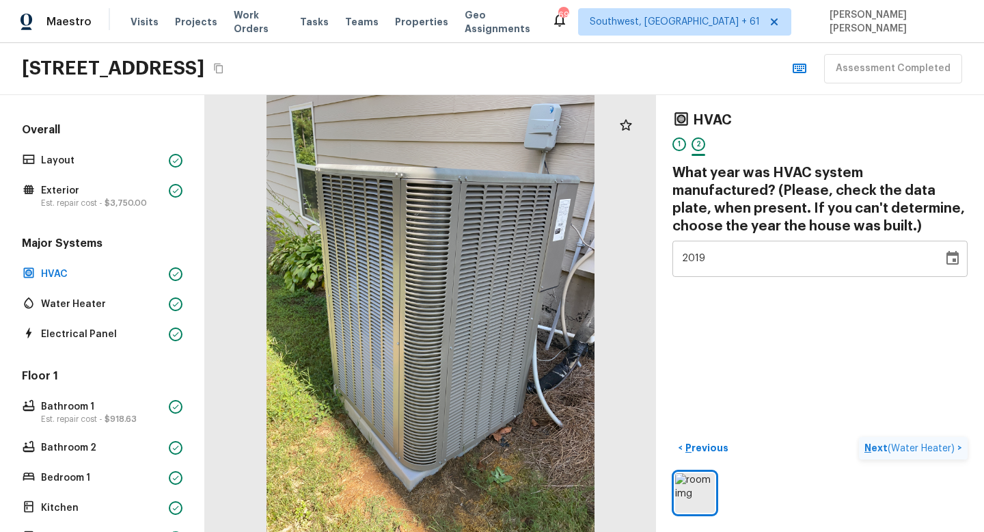
click at [894, 440] on button "Next ( Water Heater ) >" at bounding box center [913, 448] width 109 height 23
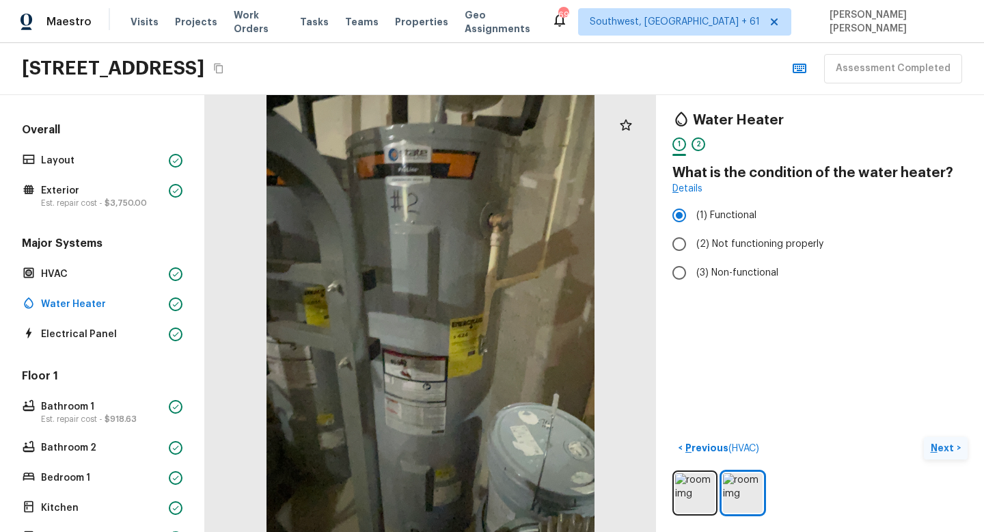
click at [952, 449] on p "Next" at bounding box center [944, 448] width 26 height 14
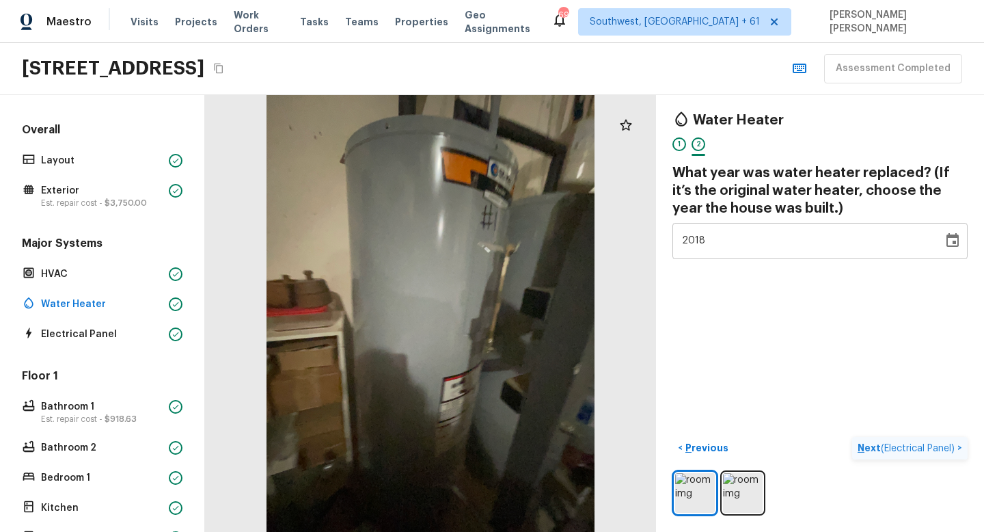
click at [952, 449] on span "( Electrical Panel )" at bounding box center [918, 449] width 74 height 10
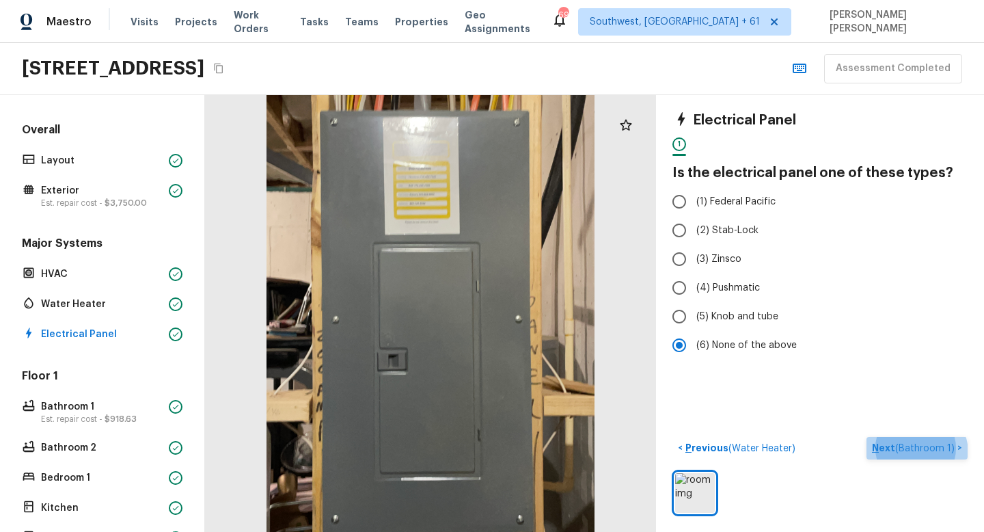
click at [914, 453] on p "Next ( Bathroom 1 )" at bounding box center [914, 448] width 85 height 14
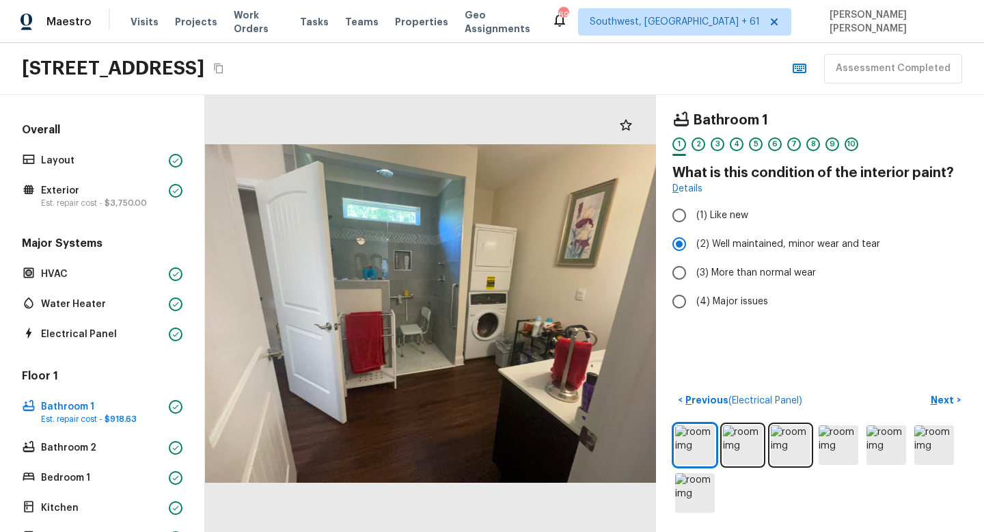
click at [742, 79] on div "[STREET_ADDRESS] Assessment Completed" at bounding box center [492, 69] width 984 height 52
click at [760, 55] on div "[STREET_ADDRESS] Assessment Completed" at bounding box center [492, 69] width 984 height 52
click at [566, 63] on div "[STREET_ADDRESS] Assessment Completed" at bounding box center [492, 69] width 984 height 52
